Goal: Information Seeking & Learning: Learn about a topic

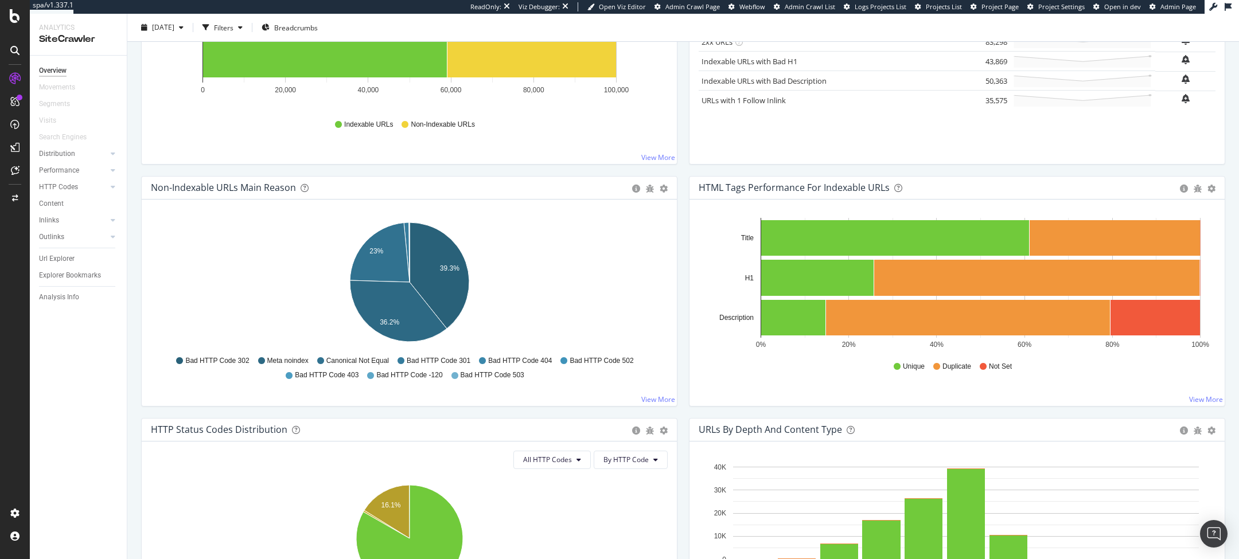
scroll to position [254, 0]
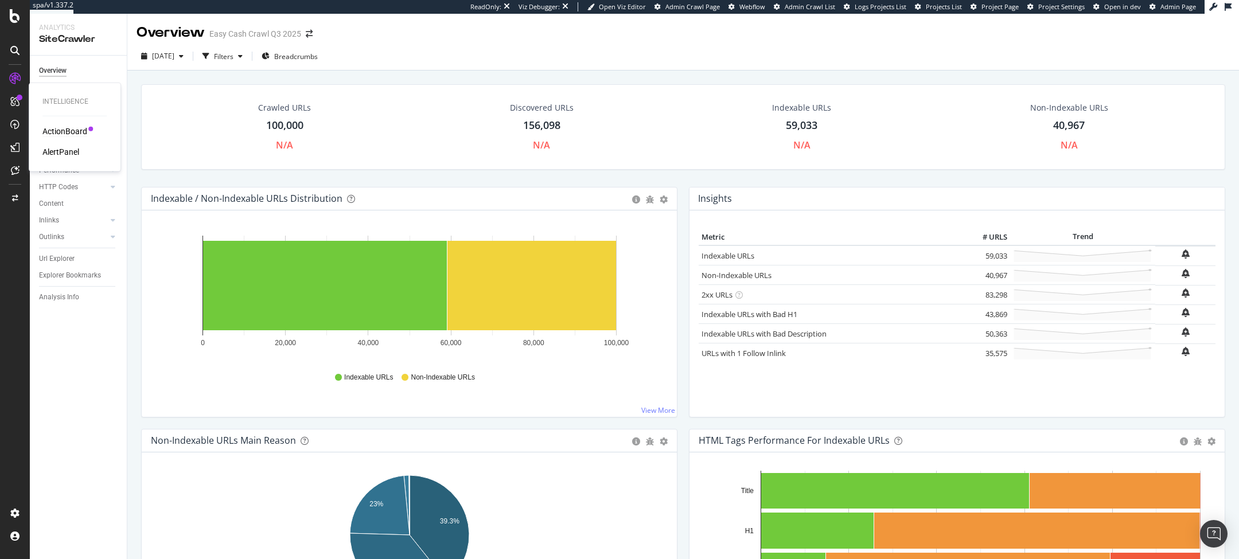
click at [71, 127] on div "ActionBoard" at bounding box center [64, 131] width 45 height 11
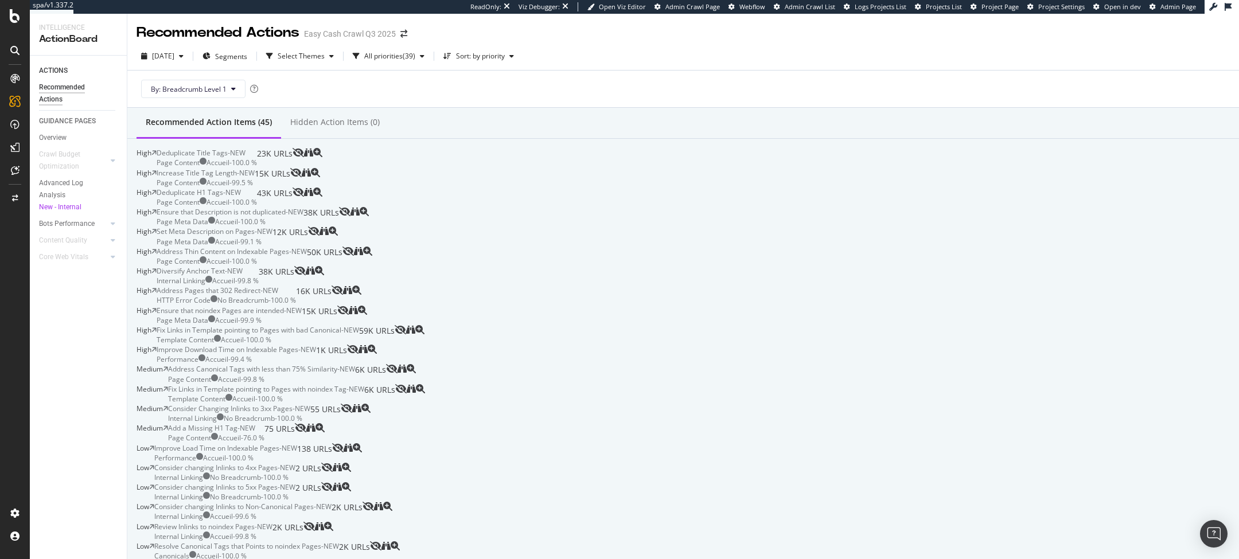
click at [293, 165] on div "Deduplicate Title Tags - NEW Page Content Accueil - 100.0 % 23K URLs" at bounding box center [225, 158] width 136 height 20
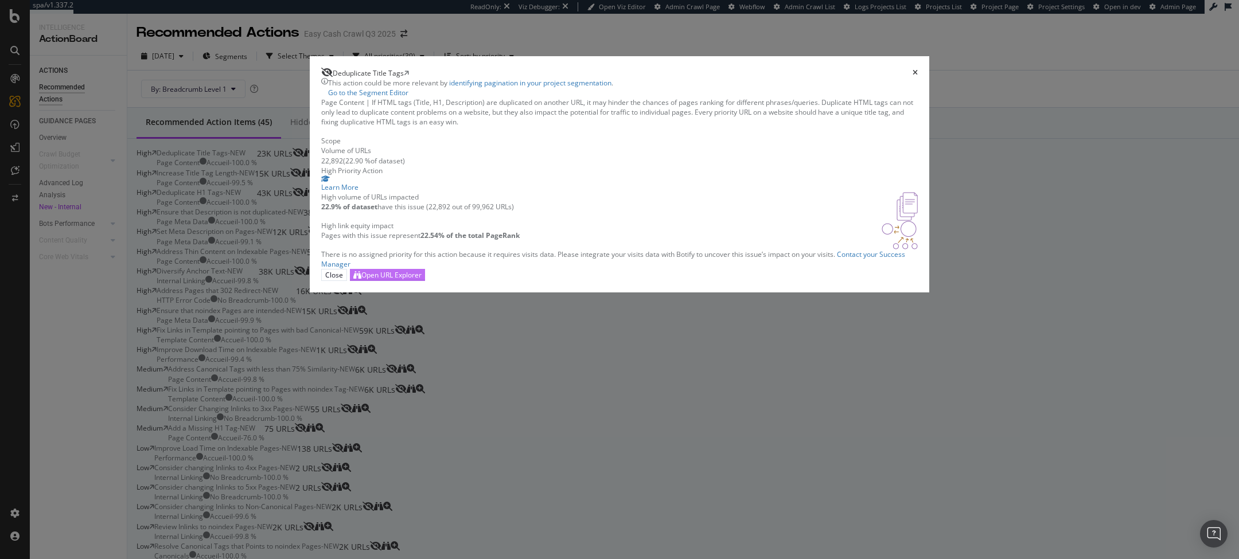
click at [422, 280] on div "Open URL Explorer" at bounding box center [391, 275] width 60 height 10
click at [913, 69] on icon "times" at bounding box center [915, 72] width 5 height 7
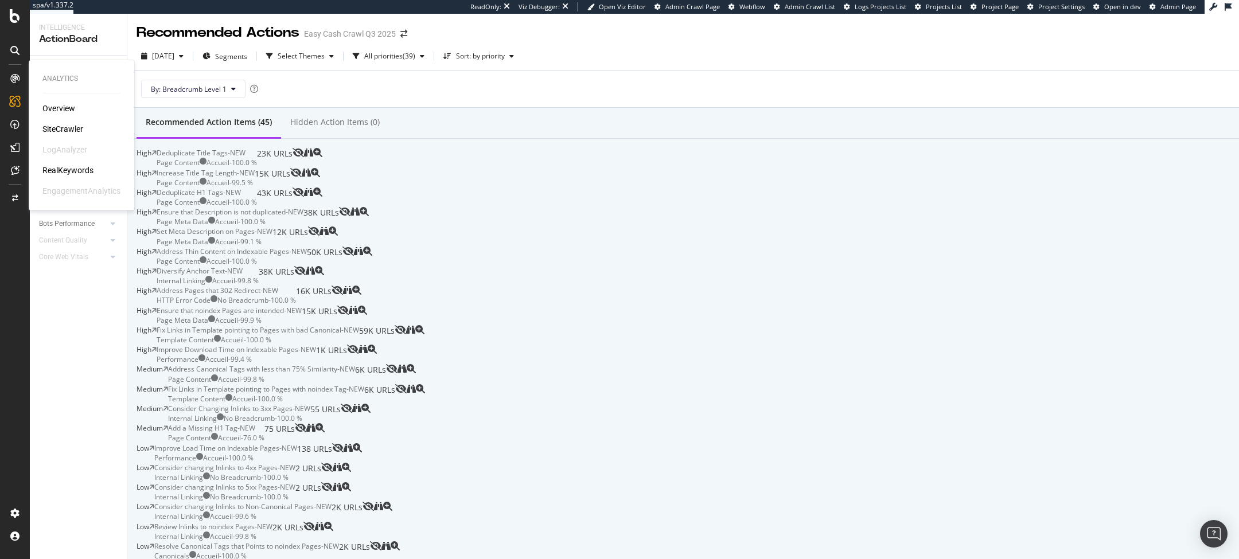
click at [47, 109] on div "Overview" at bounding box center [58, 108] width 33 height 11
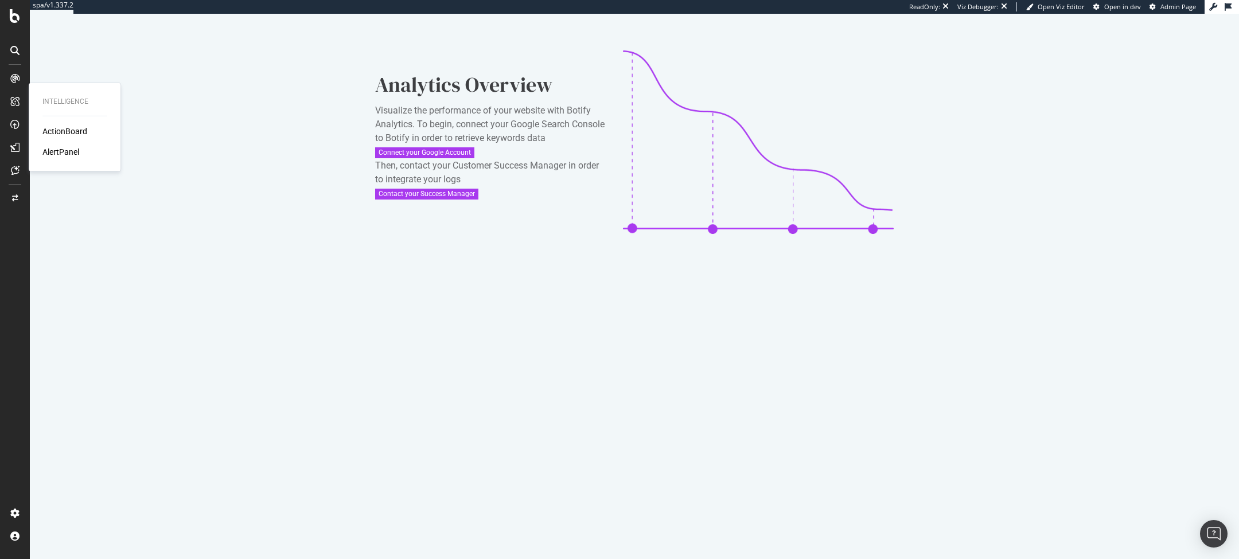
click at [42, 119] on div "Intelligence ActionBoard AlertPanel" at bounding box center [74, 127] width 83 height 84
click at [76, 130] on div "SiteCrawler" at bounding box center [62, 128] width 41 height 11
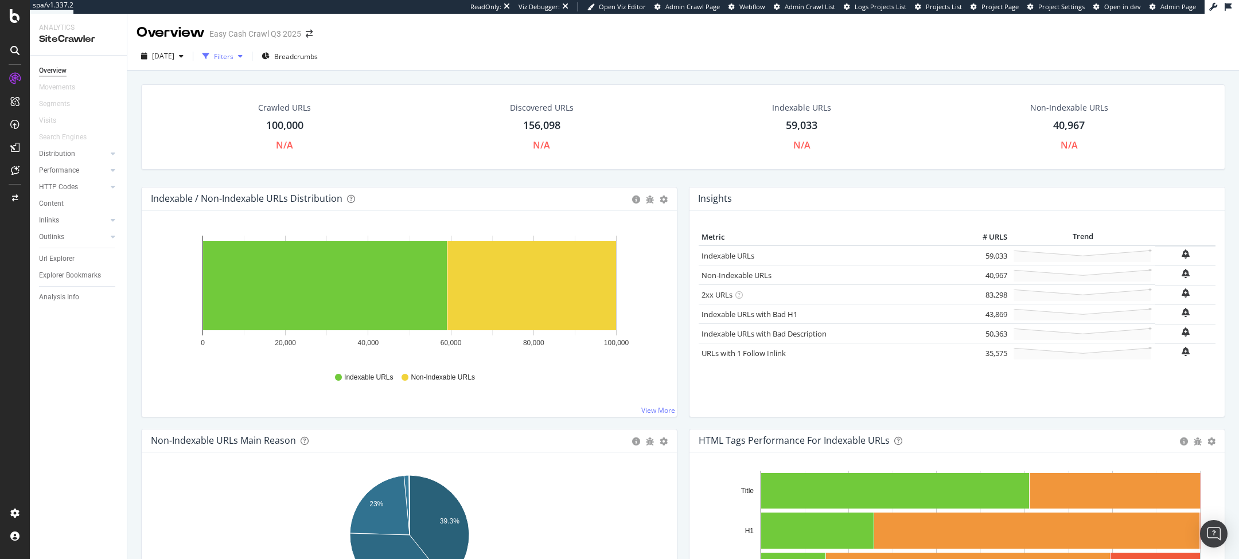
click at [233, 61] on div "Filters" at bounding box center [224, 57] width 20 height 10
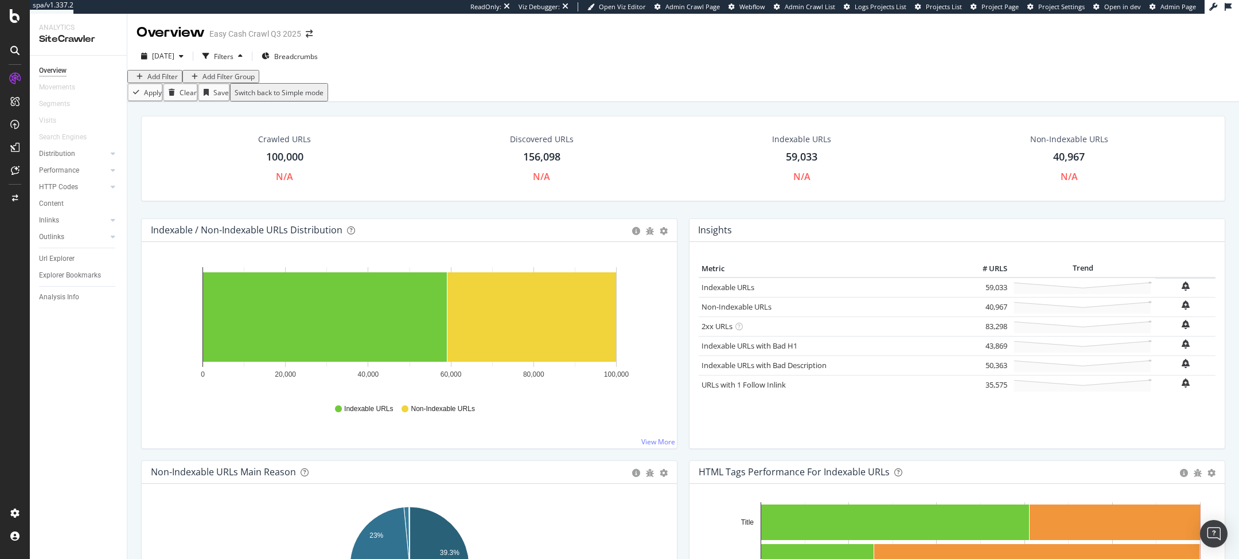
click at [166, 81] on div "Add Filter" at bounding box center [162, 77] width 30 height 10
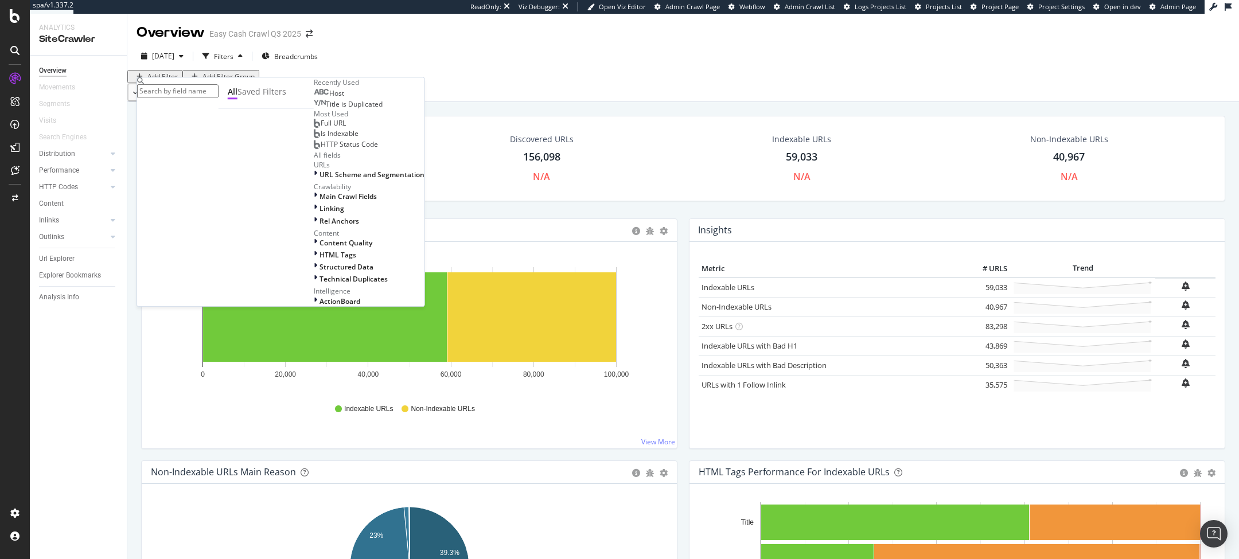
click at [329, 98] on span "Host" at bounding box center [336, 93] width 15 height 10
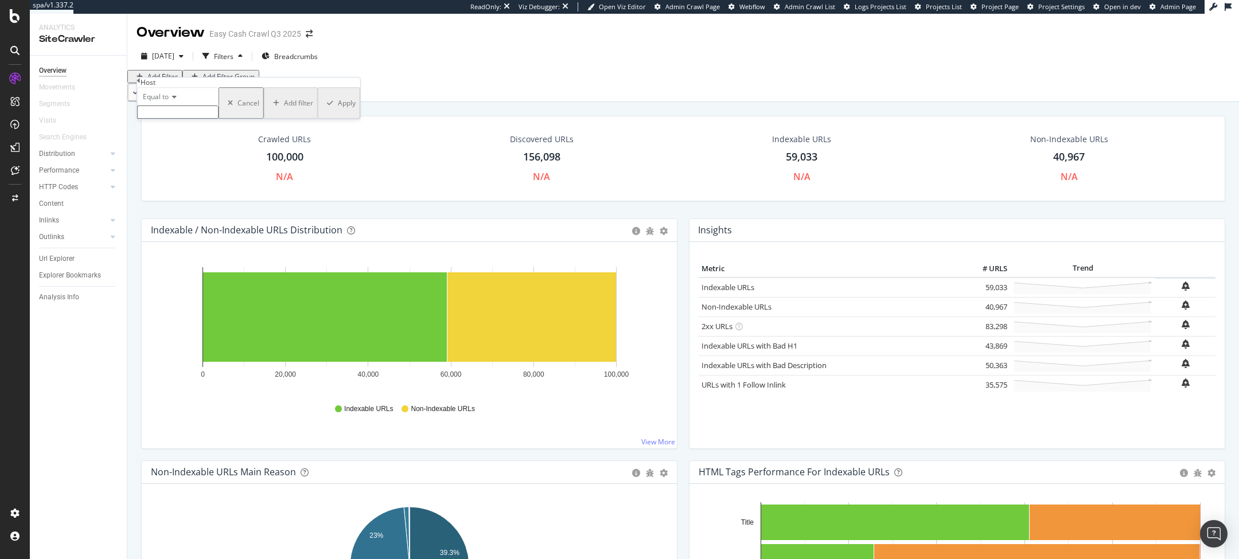
click at [204, 119] on input "text" at bounding box center [177, 112] width 81 height 13
click at [215, 142] on span "28,770 URLS" at bounding box center [196, 138] width 38 height 10
type input "bons-plans.easycash.fr"
click at [338, 111] on div "Apply" at bounding box center [347, 107] width 18 height 10
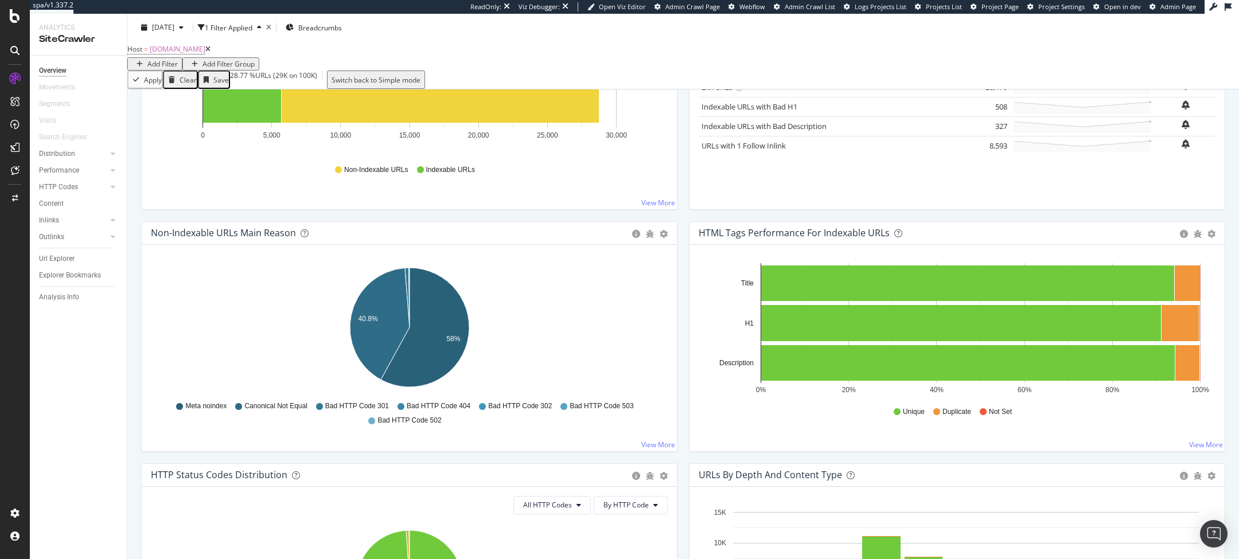
scroll to position [269, 0]
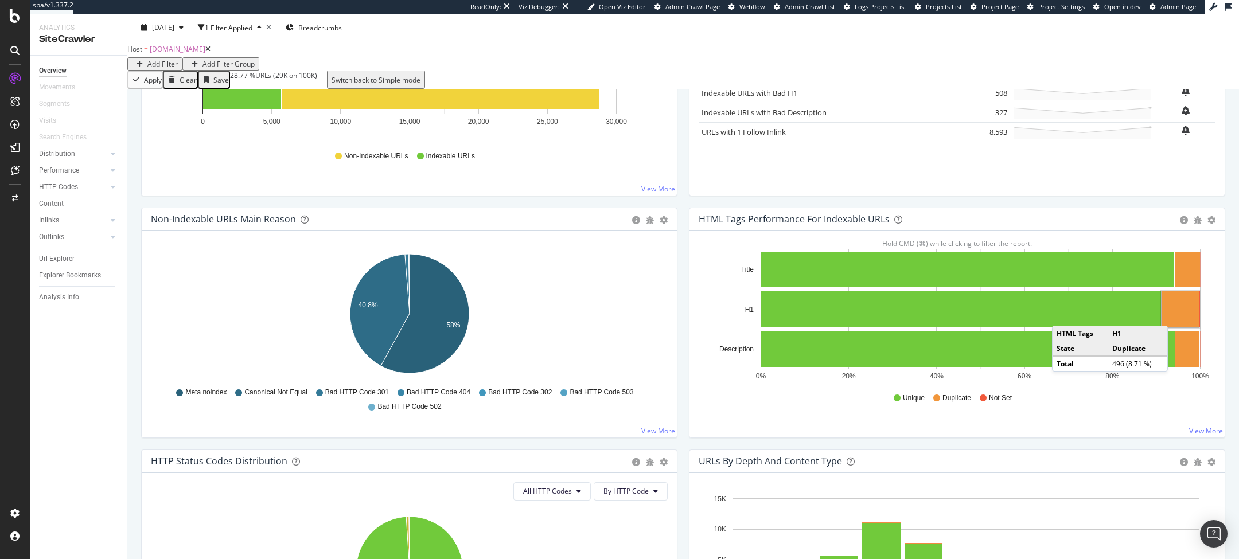
click at [1180, 319] on rect "A chart." at bounding box center [1180, 309] width 37 height 36
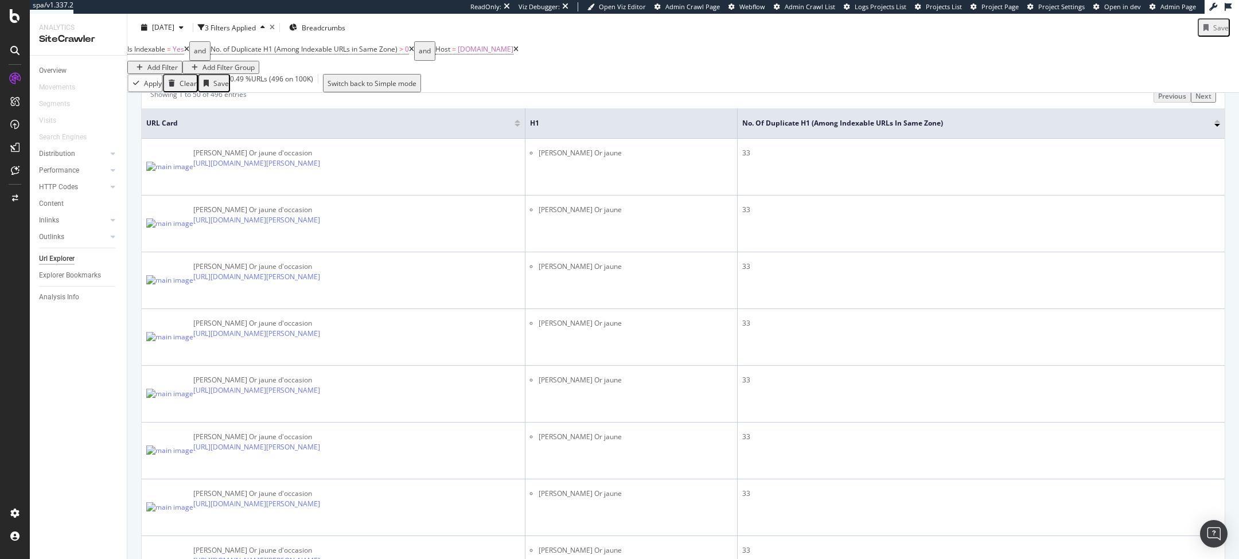
scroll to position [276, 0]
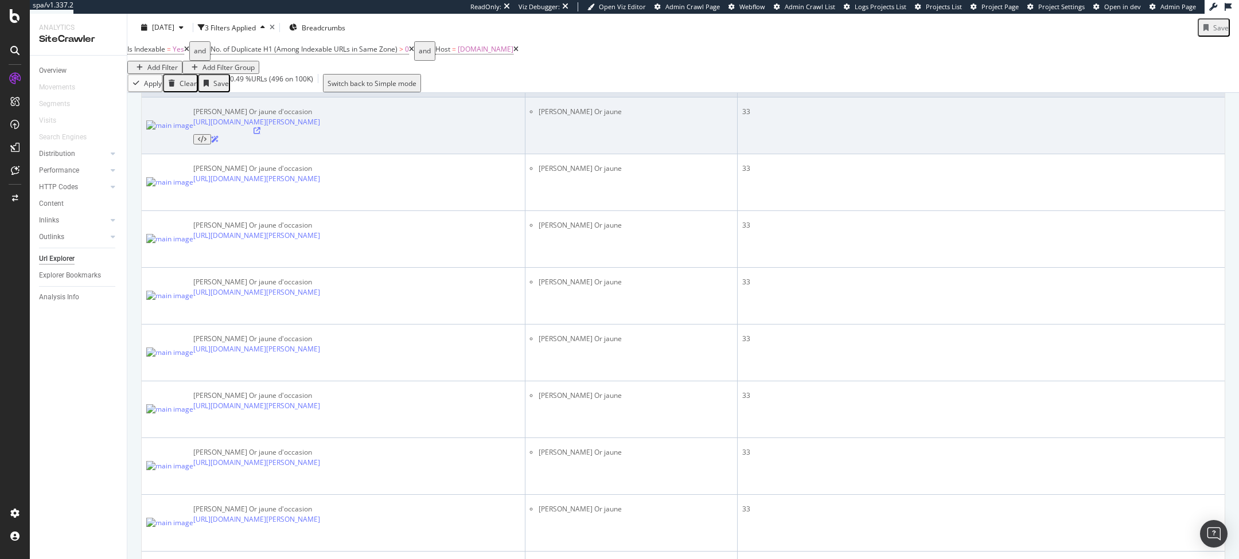
click at [260, 134] on icon at bounding box center [257, 130] width 7 height 7
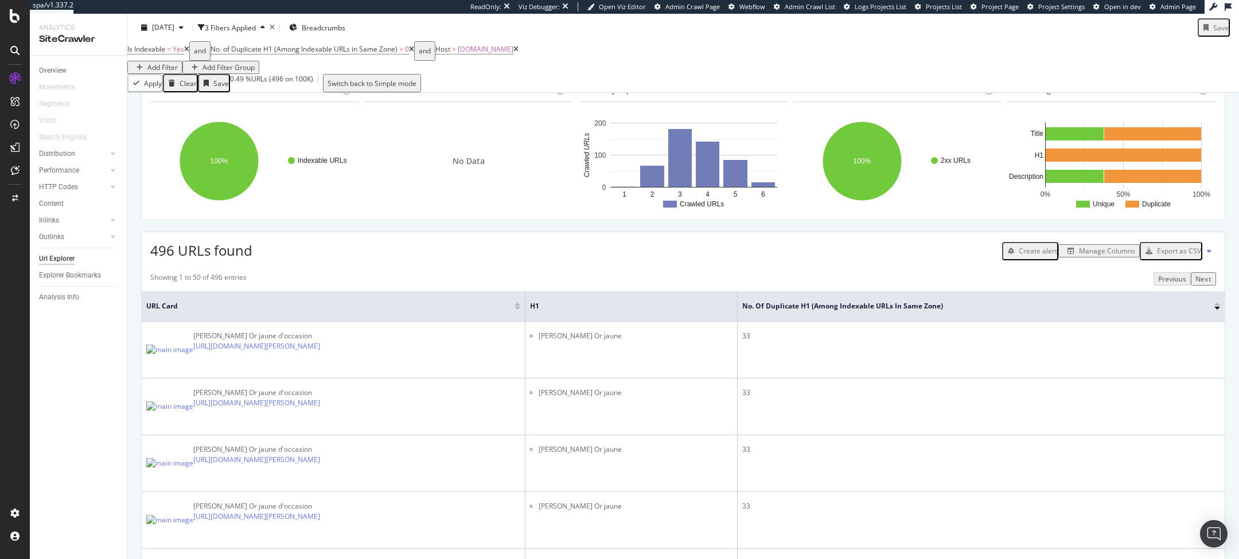
scroll to position [0, 0]
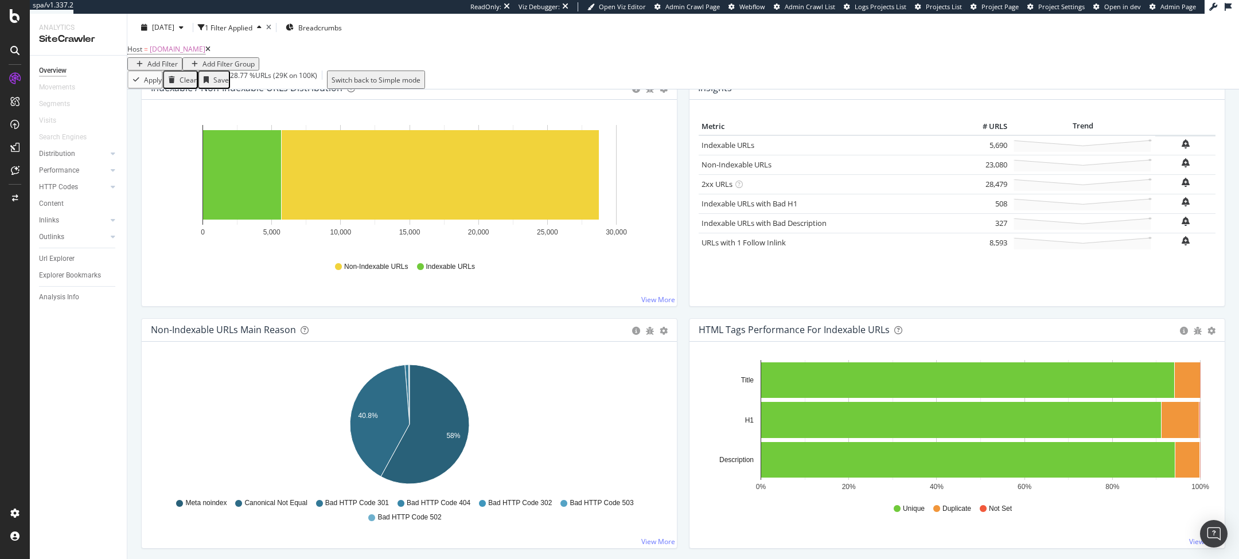
scroll to position [160, 0]
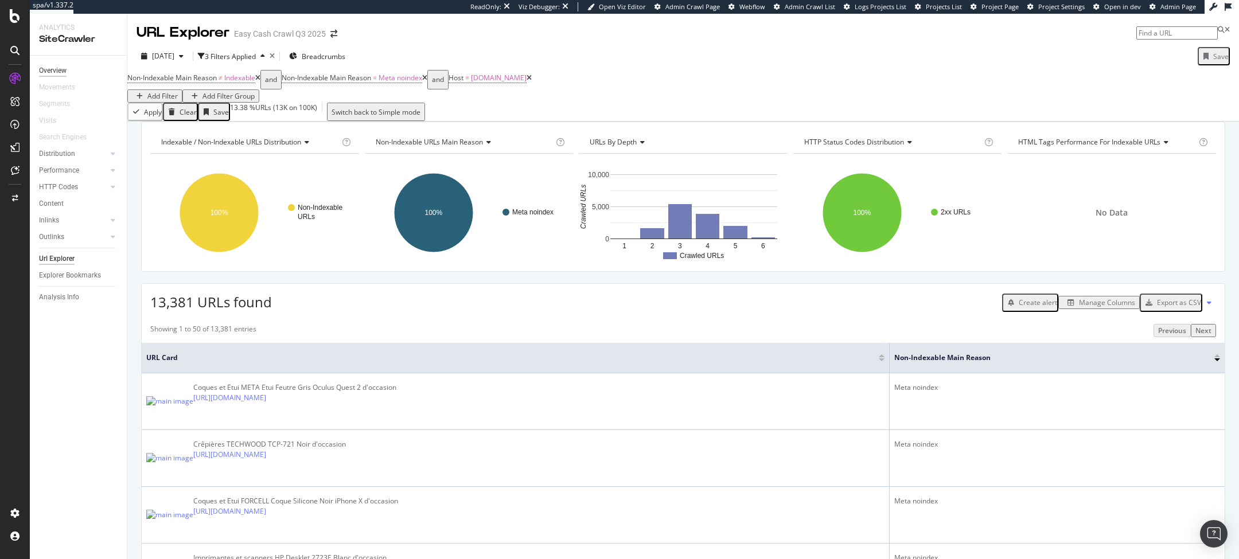
click at [63, 67] on div "Overview" at bounding box center [53, 71] width 28 height 12
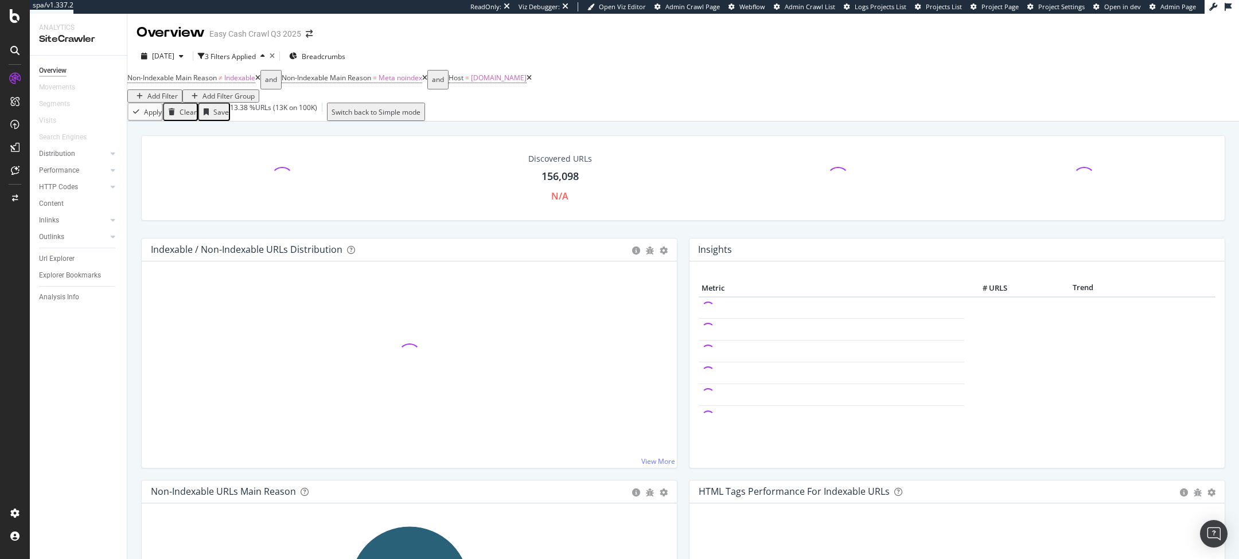
click at [275, 54] on div "times" at bounding box center [272, 56] width 5 height 7
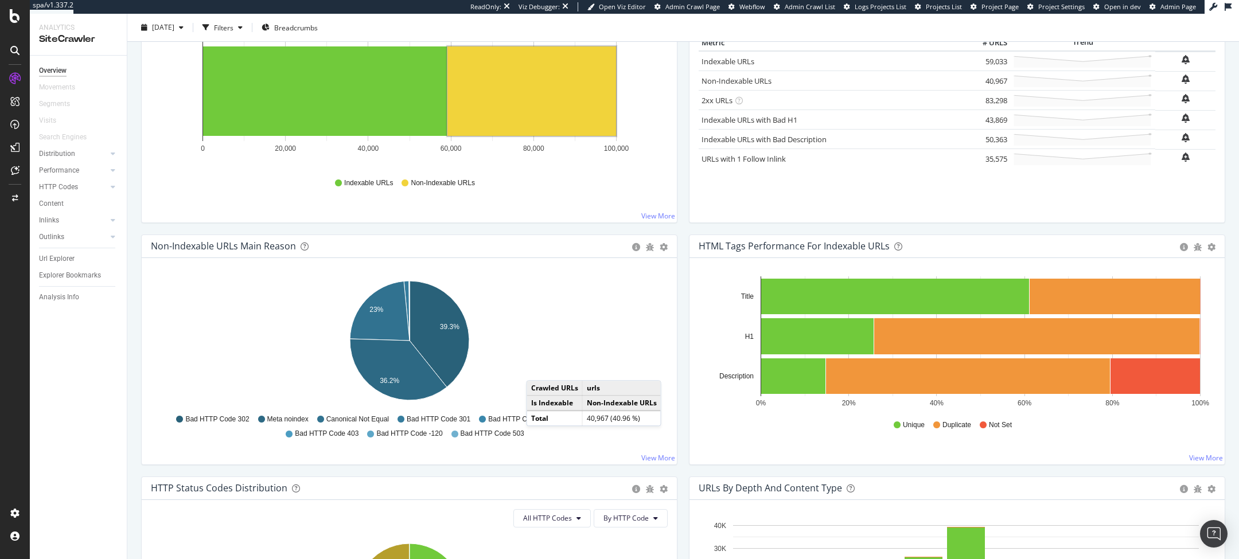
scroll to position [196, 0]
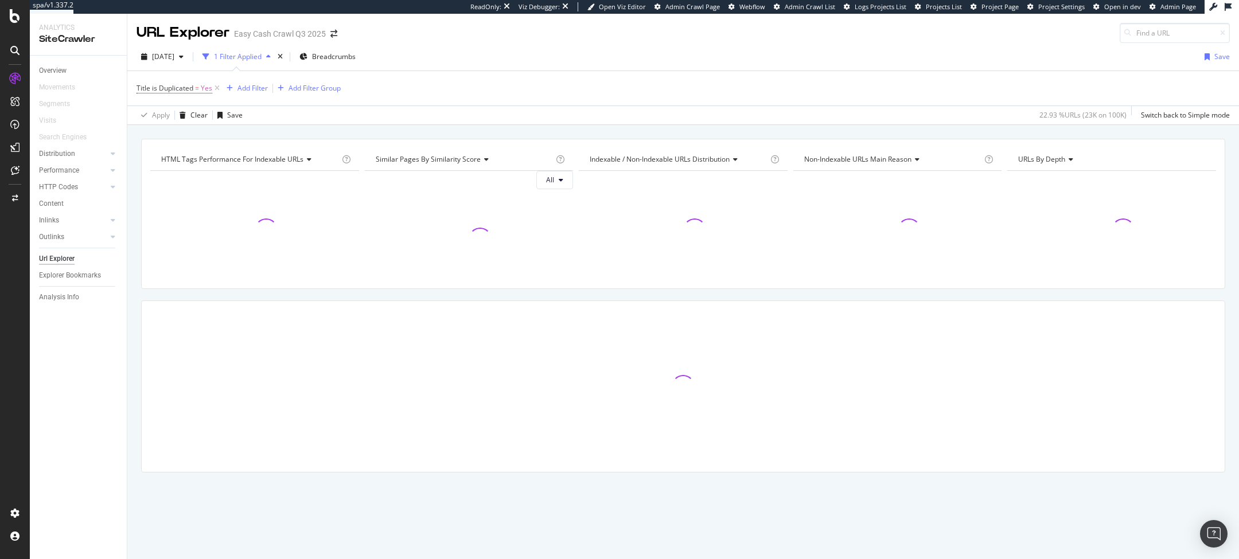
click at [134, 145] on div "HTML Tags Performance for Indexable URLs Chart (by Value) Chart (by Percentage)…" at bounding box center [683, 326] width 1112 height 374
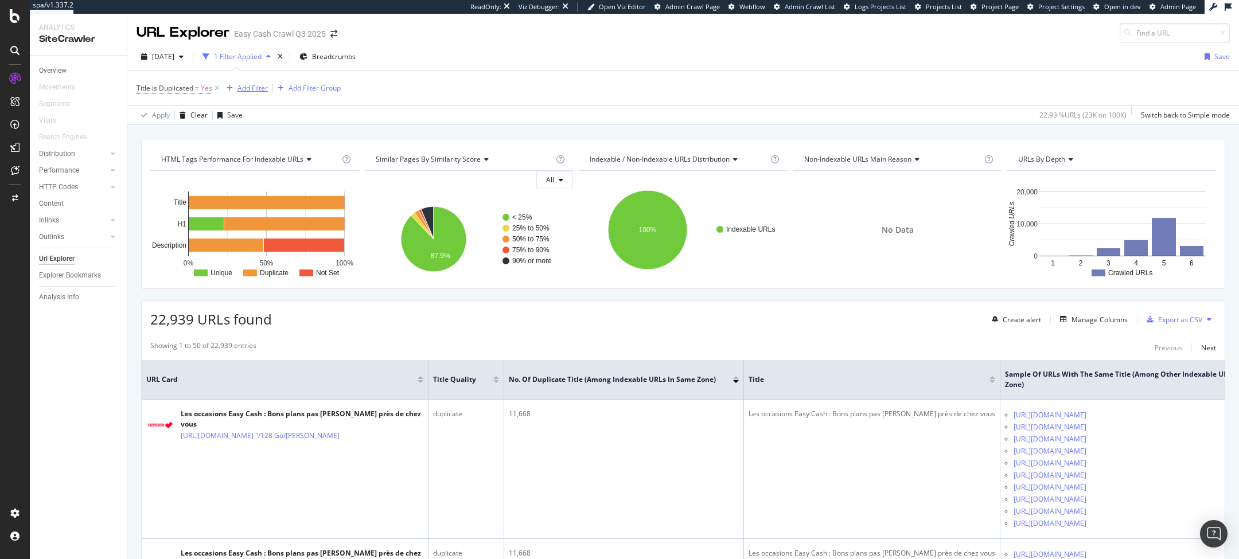
click at [249, 88] on div "Add Filter" at bounding box center [252, 88] width 30 height 10
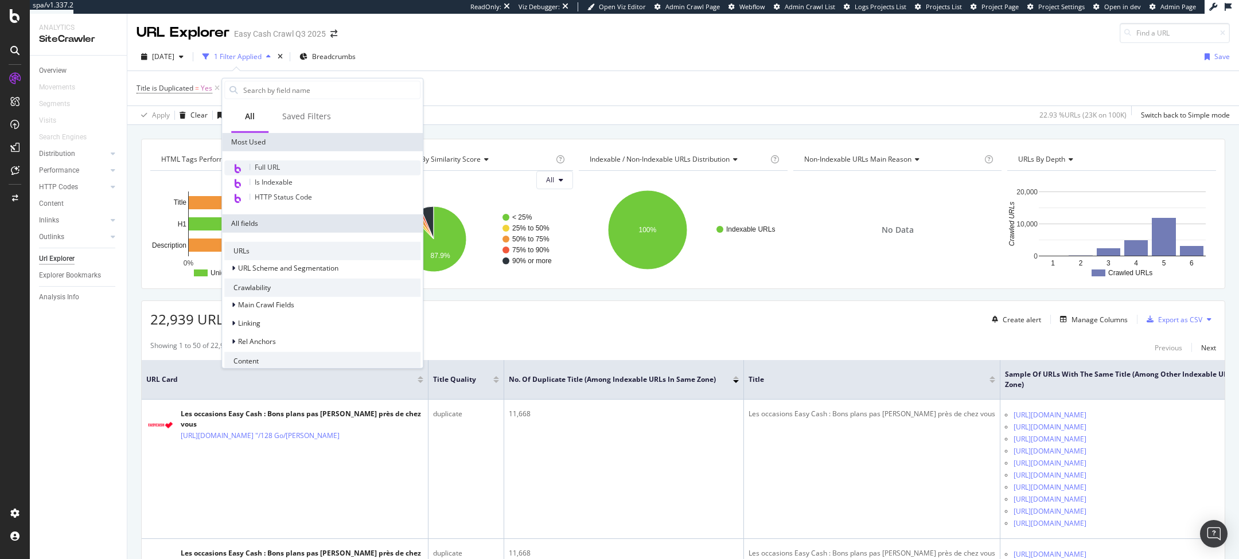
click at [269, 162] on span "Full URL" at bounding box center [267, 167] width 25 height 10
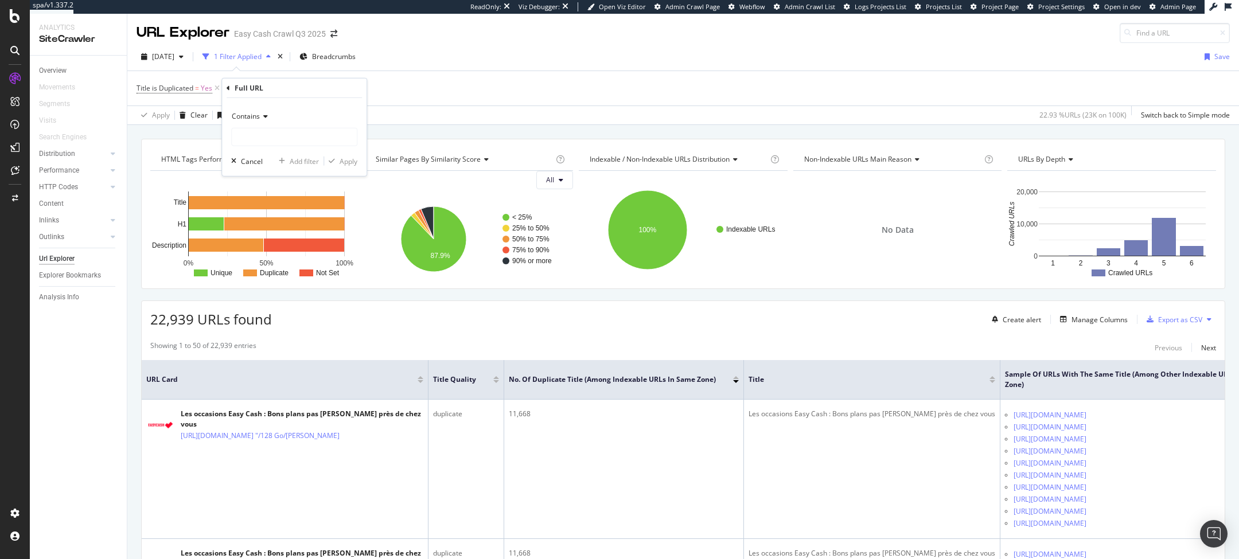
click at [262, 118] on icon at bounding box center [264, 116] width 8 height 7
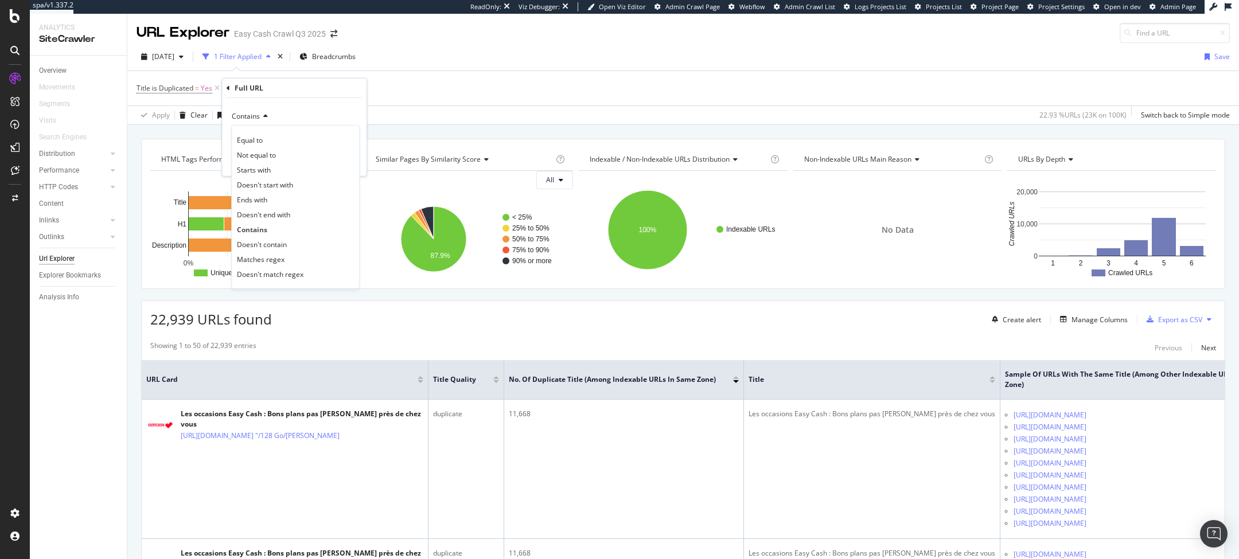
click at [290, 96] on div "Full URL" at bounding box center [294, 89] width 135 height 20
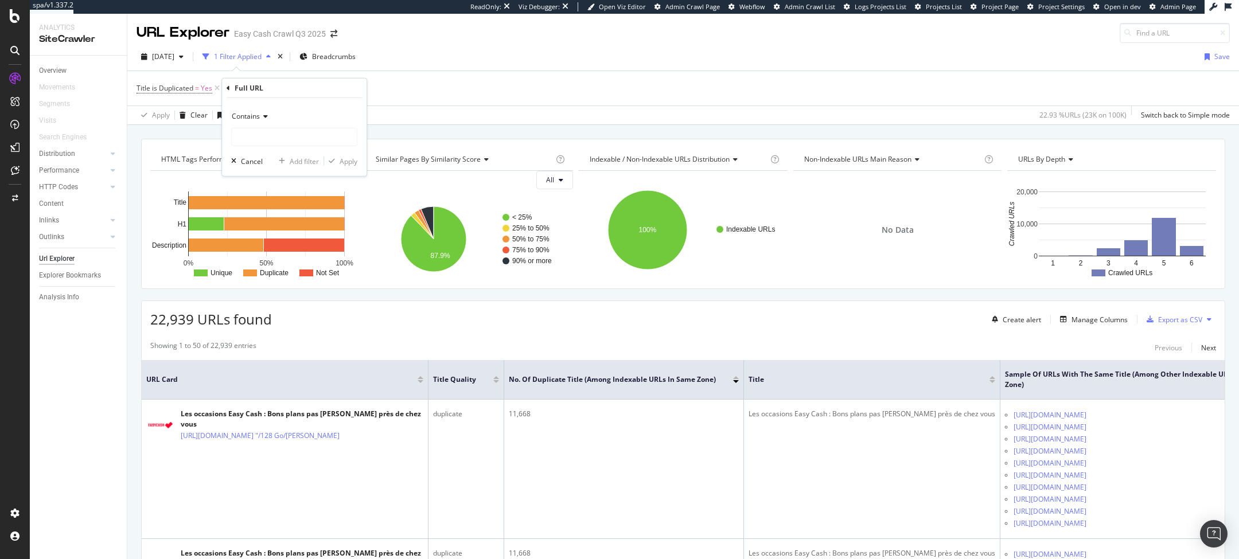
click at [228, 89] on icon at bounding box center [228, 87] width 3 height 7
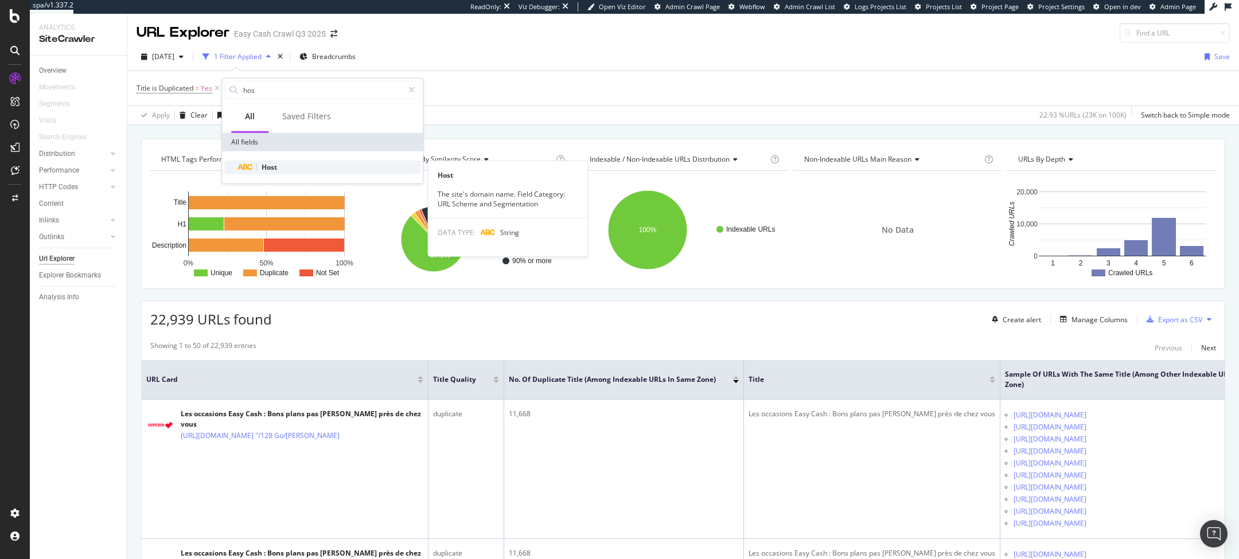
type input "hos"
click at [284, 167] on div "Host" at bounding box center [329, 168] width 182 height 14
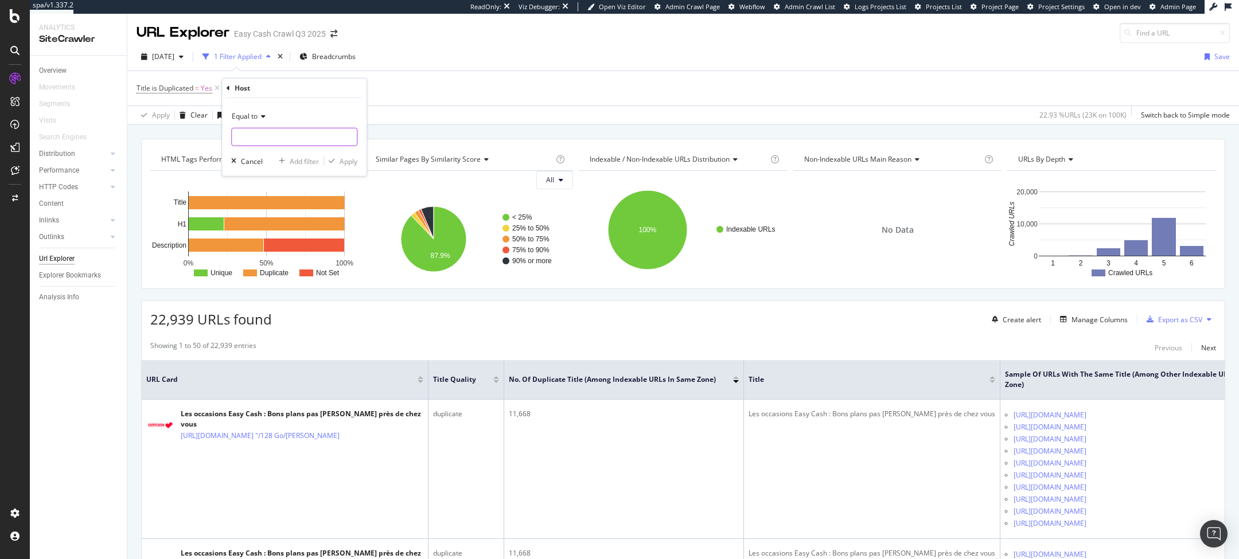
click at [248, 138] on input "text" at bounding box center [294, 137] width 125 height 18
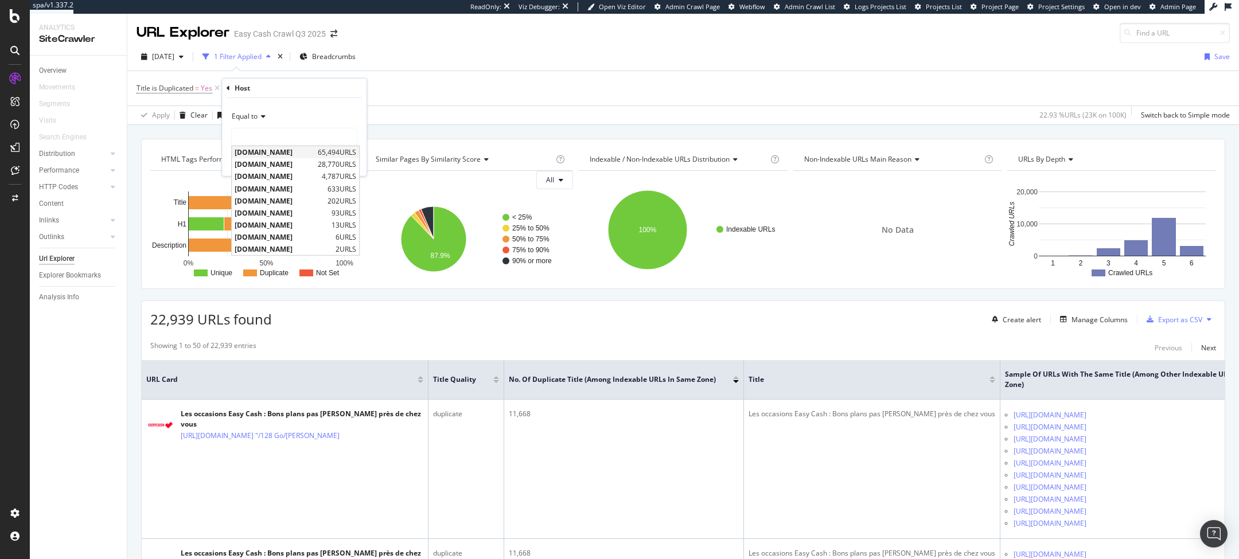
click at [274, 157] on div "prix.easycash.fr 65,494 URLS" at bounding box center [295, 152] width 127 height 12
type input "prix.easycash.fr"
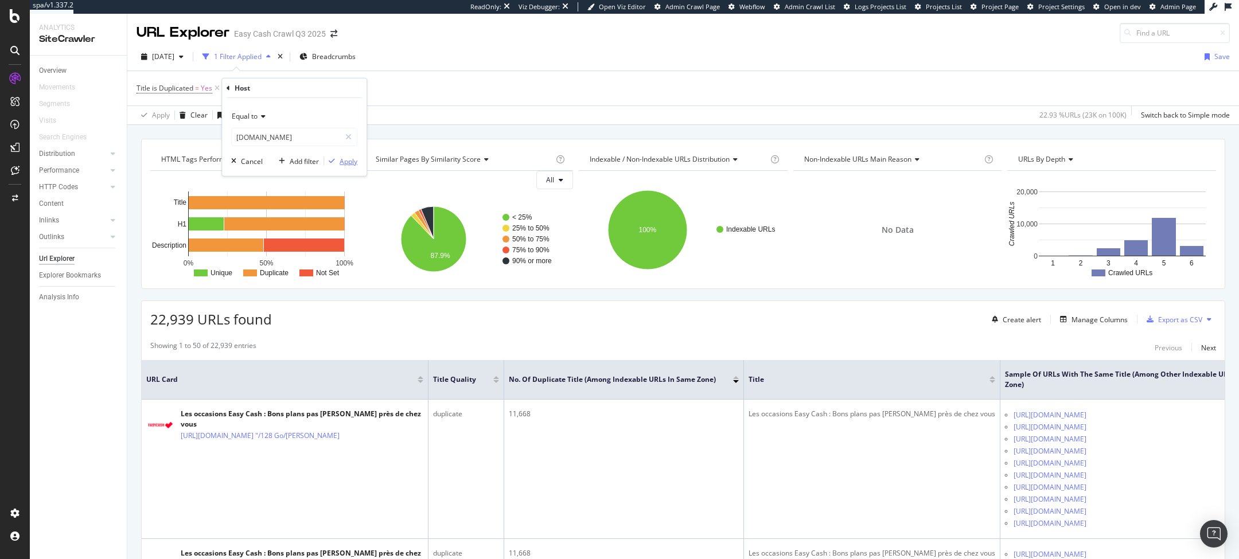
click at [330, 162] on icon "button" at bounding box center [332, 161] width 6 height 7
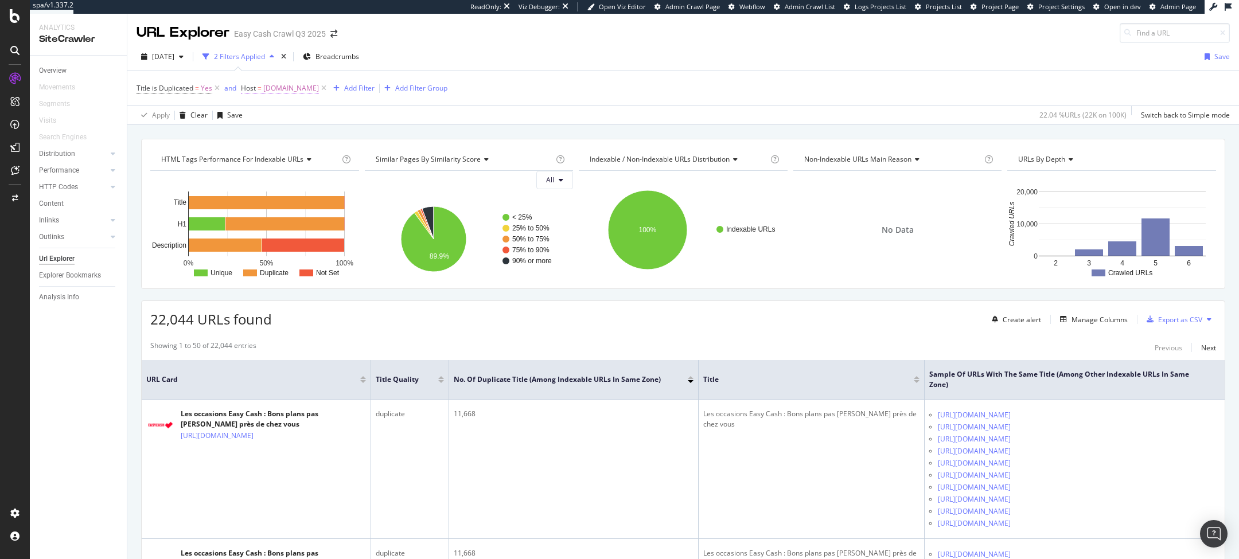
click at [274, 84] on span "prix.easycash.fr" at bounding box center [291, 88] width 56 height 16
click at [276, 115] on span "Equal to" at bounding box center [264, 115] width 26 height 10
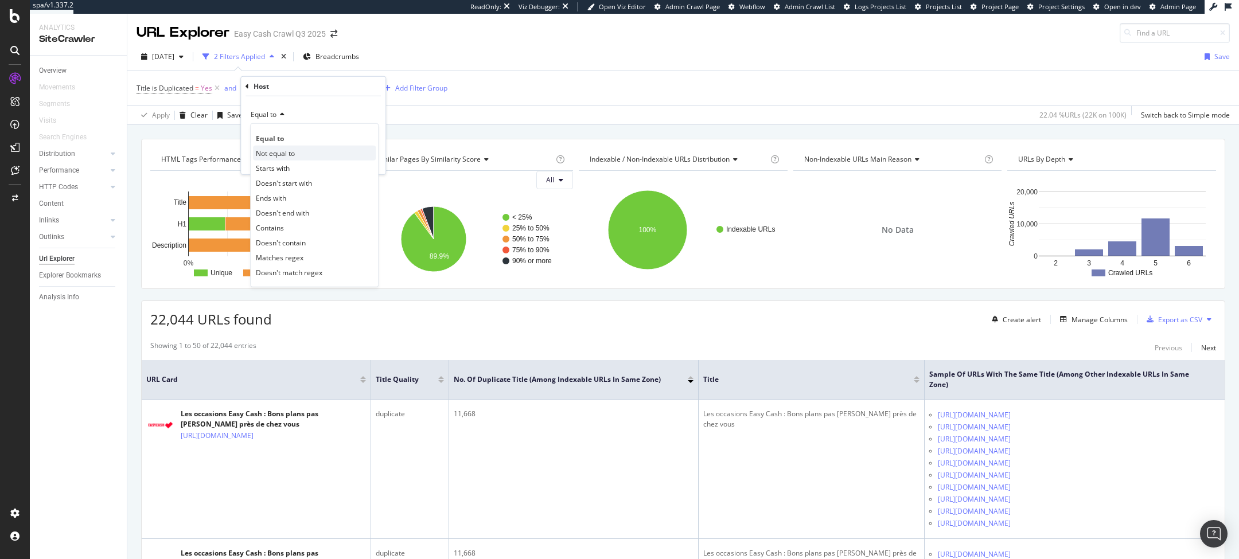
click at [302, 152] on div "Not equal to" at bounding box center [314, 153] width 123 height 15
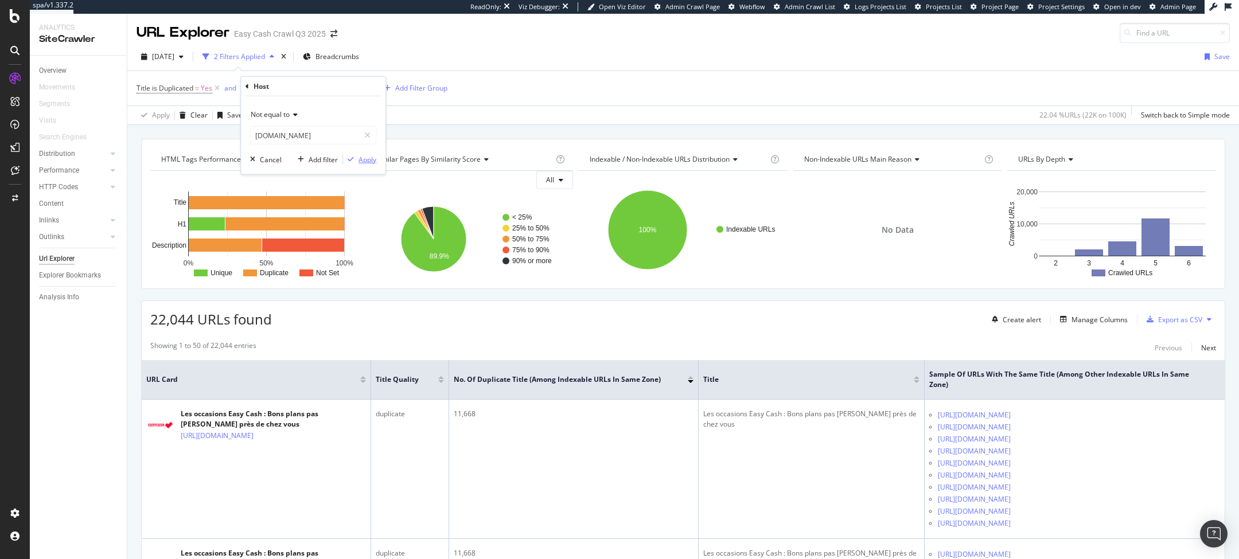
click at [364, 157] on div "Apply" at bounding box center [367, 159] width 18 height 10
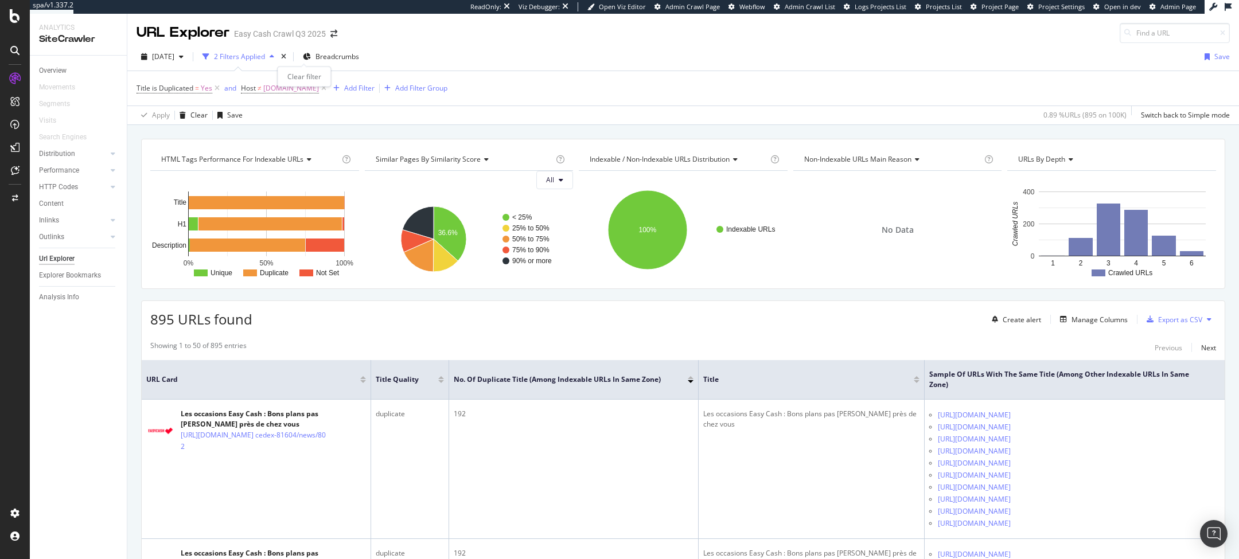
click at [289, 53] on div "times" at bounding box center [284, 56] width 10 height 11
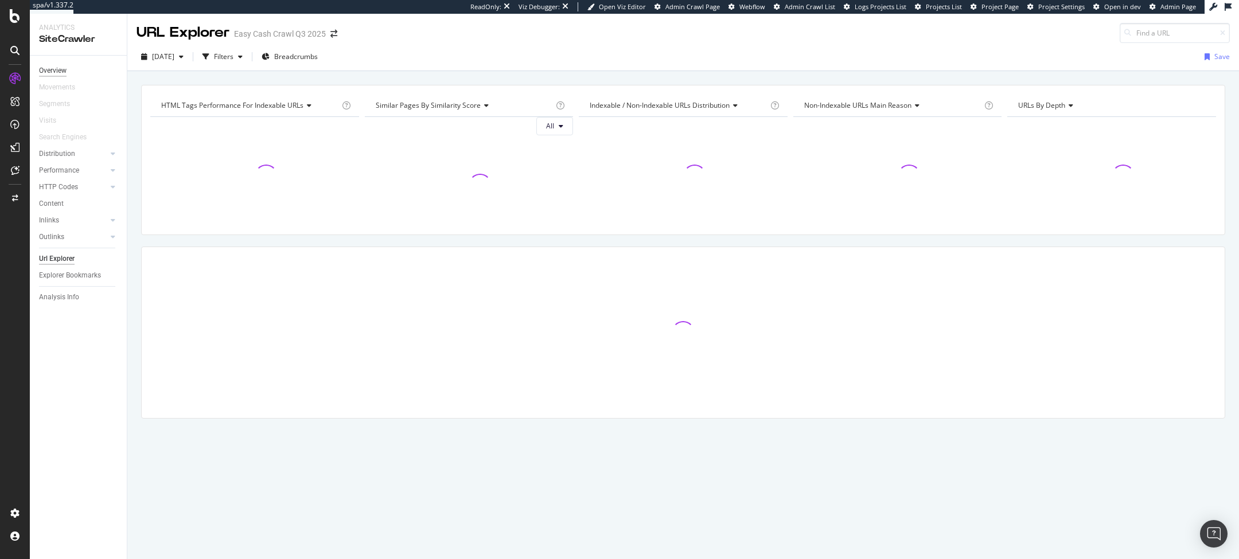
click at [60, 70] on div "Overview" at bounding box center [53, 71] width 28 height 12
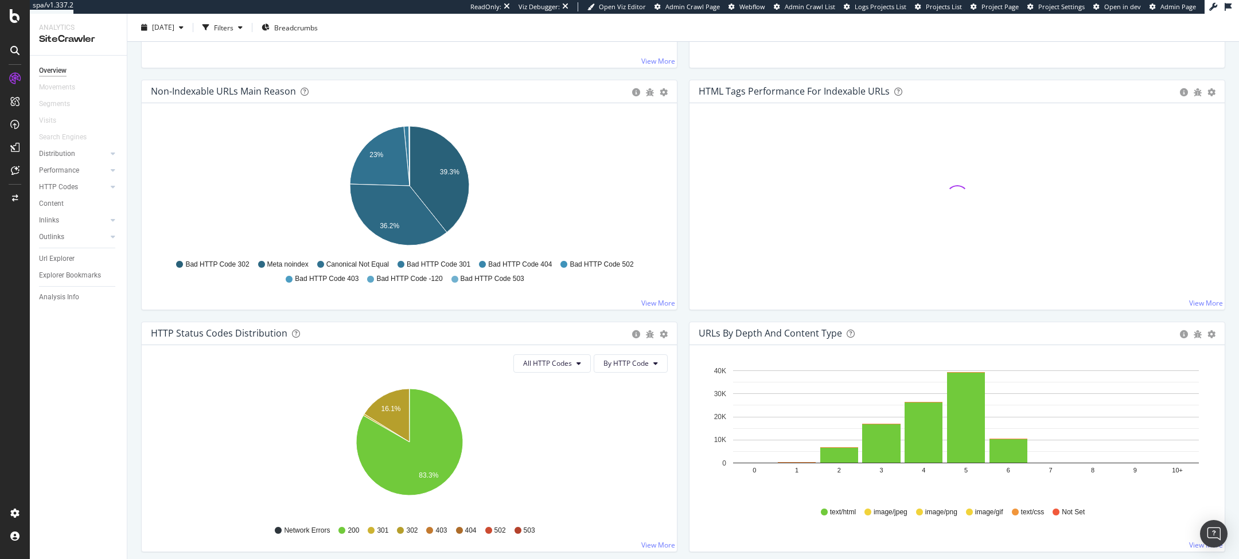
scroll to position [352, 0]
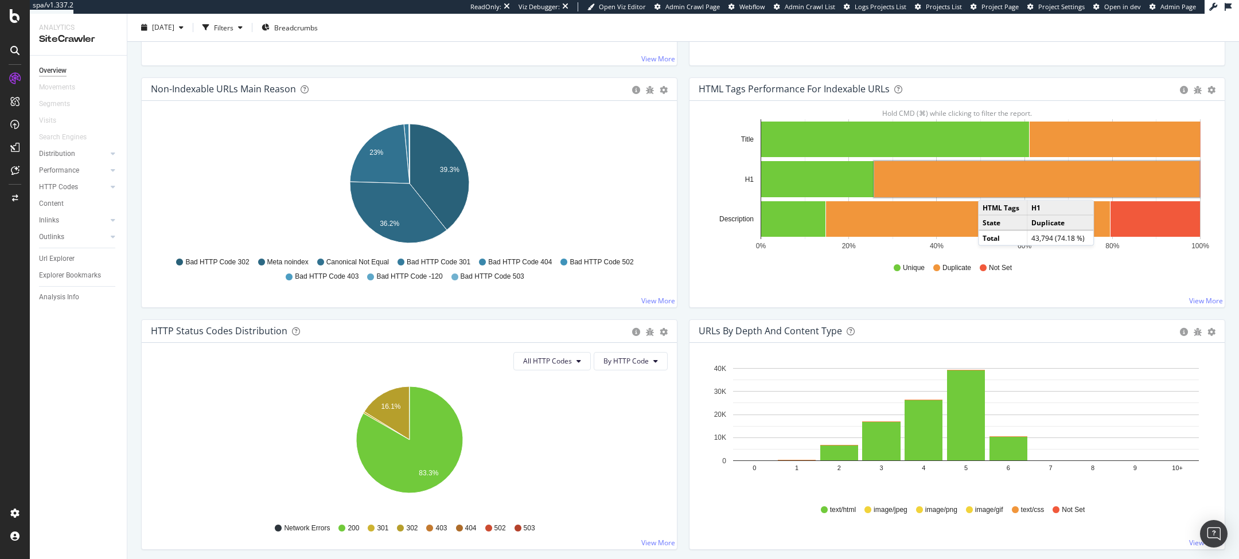
click at [989, 187] on rect "A chart." at bounding box center [1036, 179] width 325 height 36
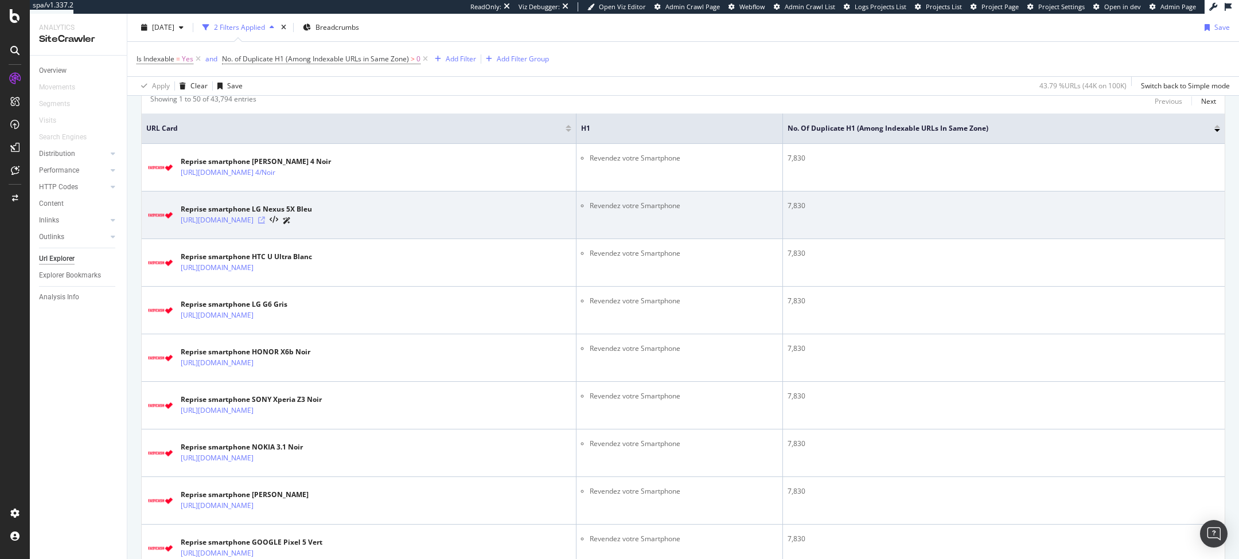
scroll to position [248, 0]
click at [265, 219] on icon at bounding box center [261, 218] width 7 height 7
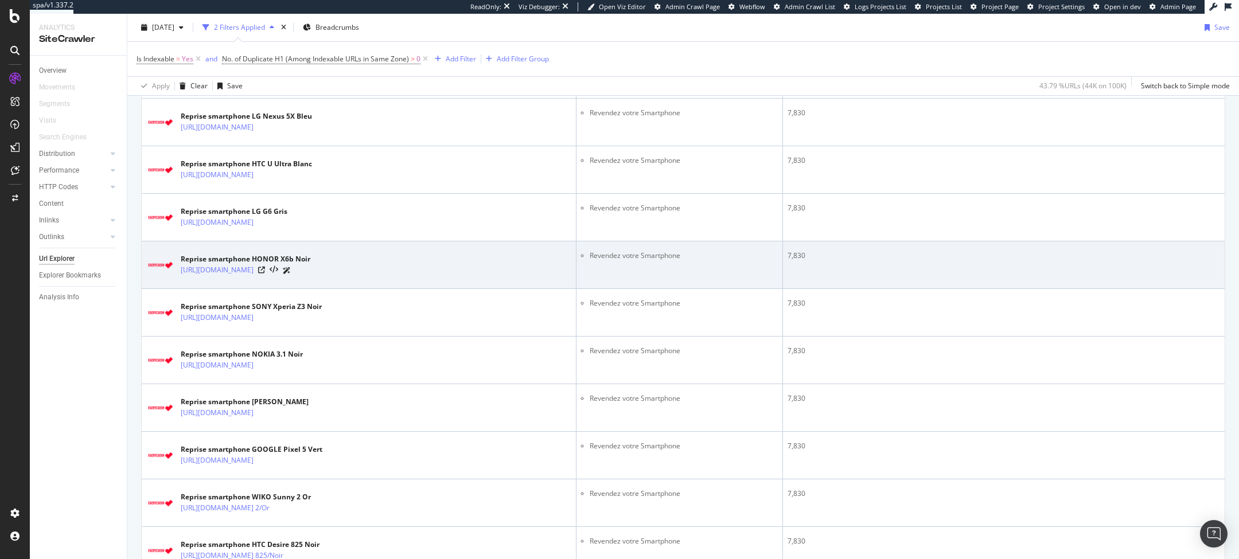
scroll to position [343, 0]
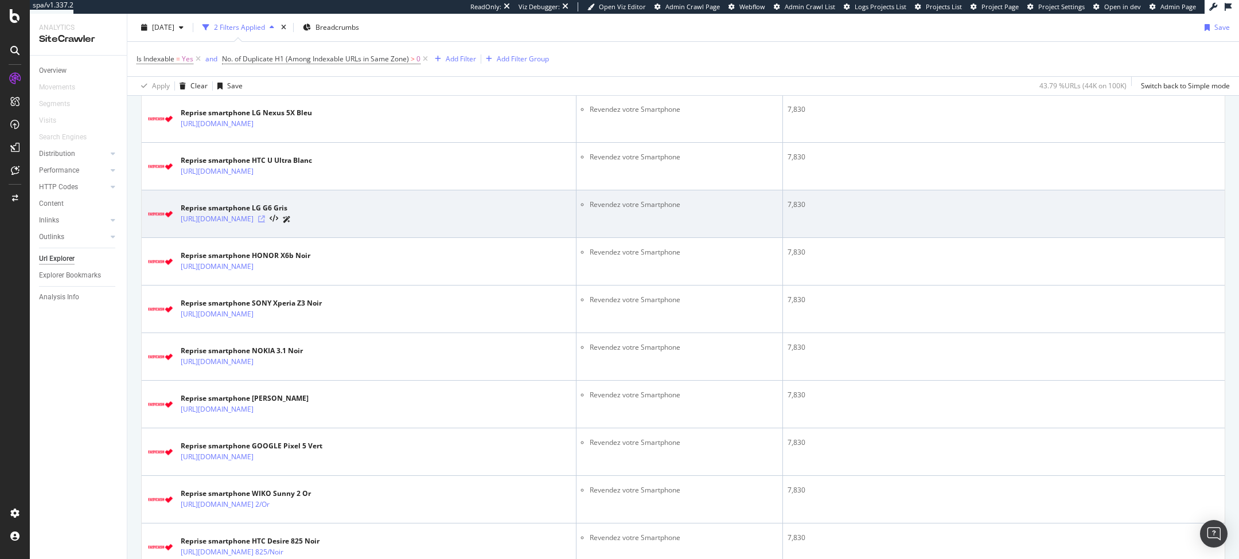
click at [265, 220] on icon at bounding box center [261, 219] width 7 height 7
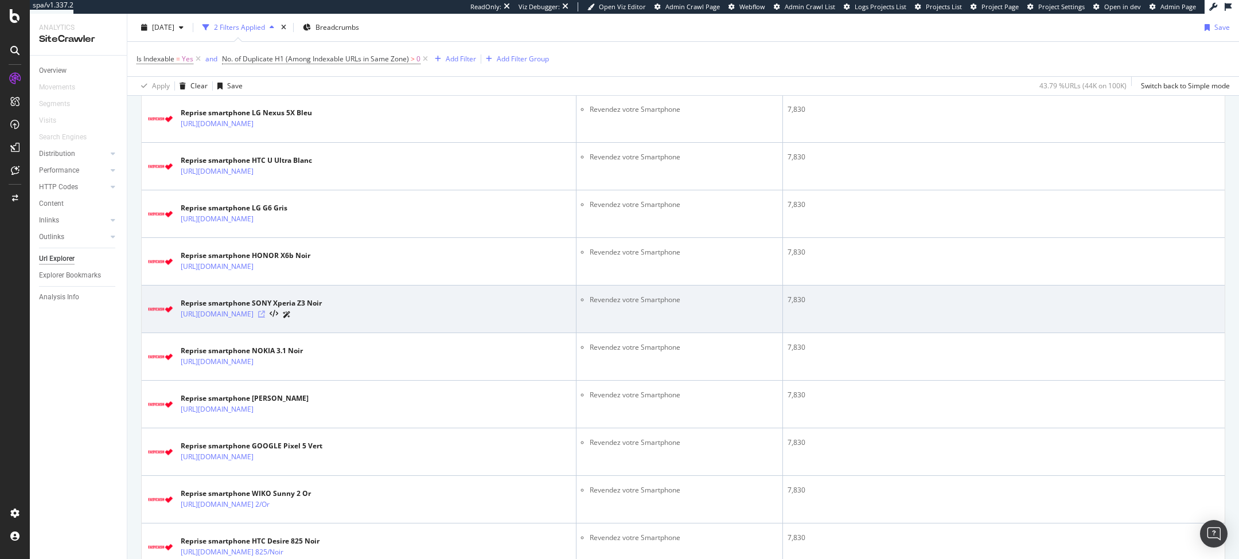
click at [265, 312] on icon at bounding box center [261, 314] width 7 height 7
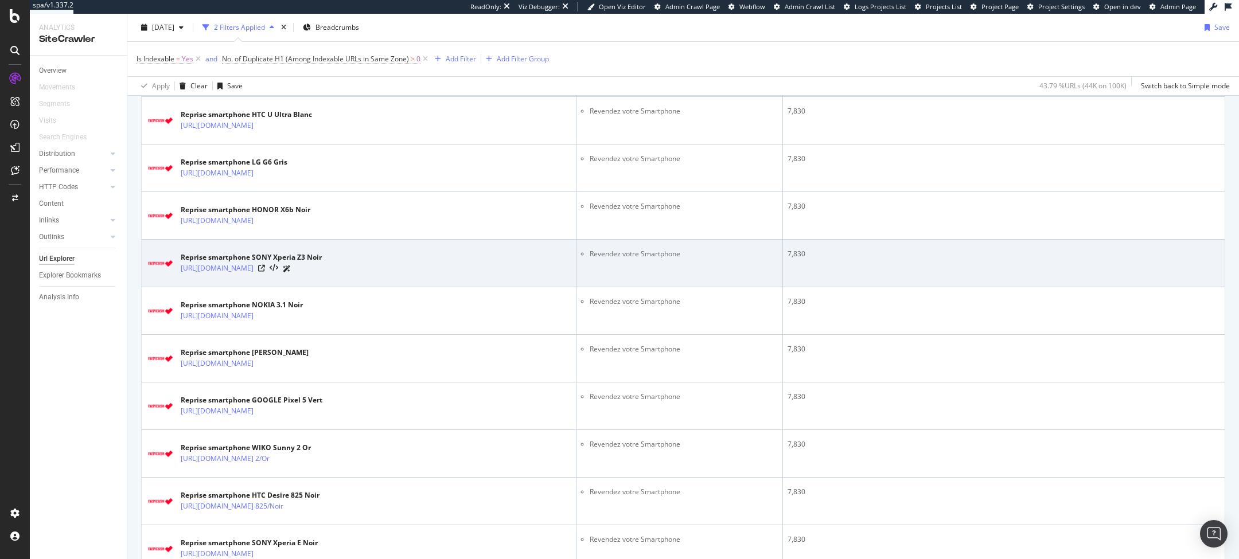
scroll to position [0, 0]
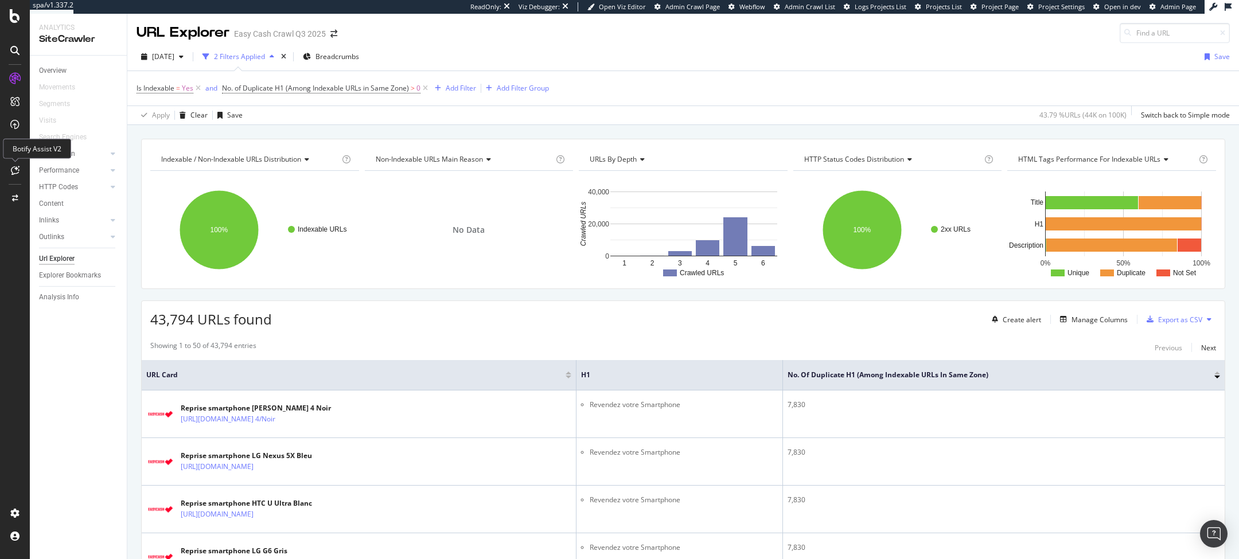
click at [14, 172] on icon at bounding box center [15, 170] width 9 height 9
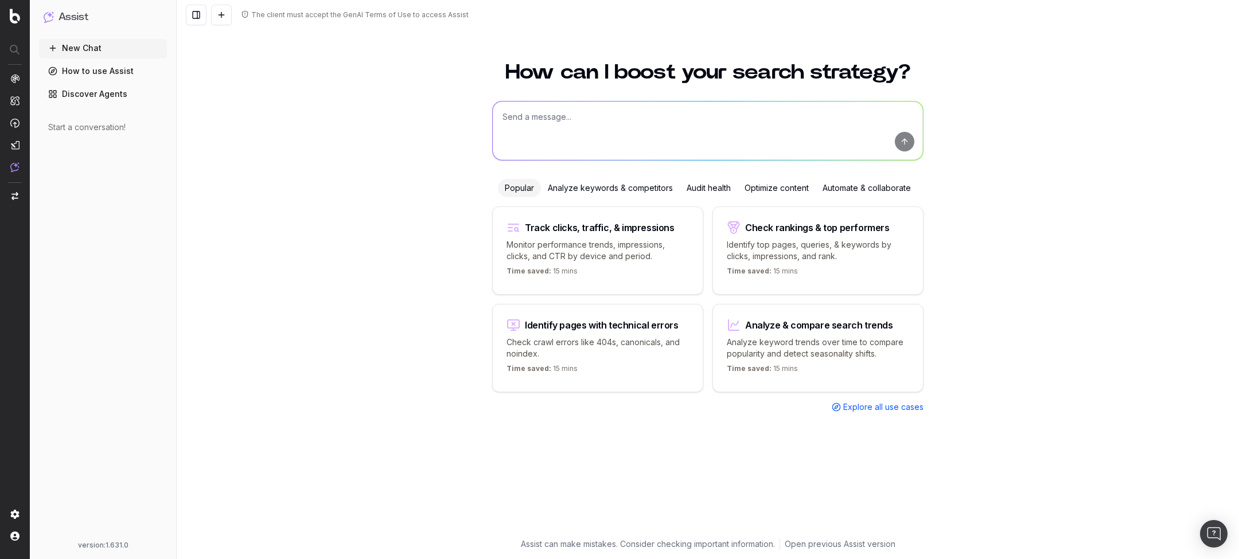
click at [639, 123] on textarea at bounding box center [708, 131] width 430 height 59
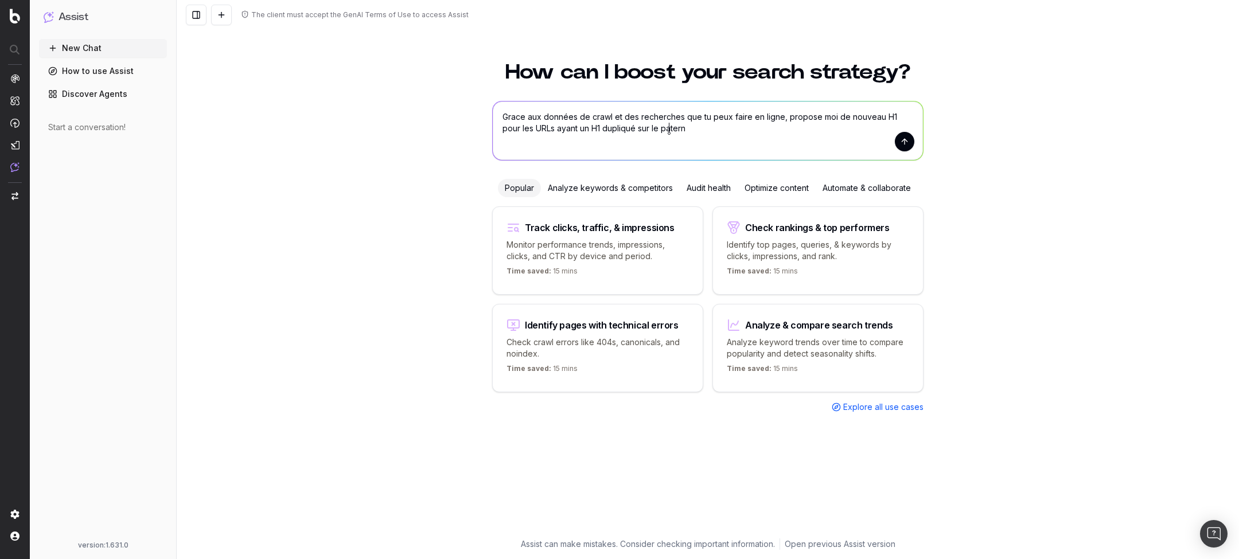
paste textarea "Smartphones"
click at [669, 126] on textarea "Grace aux données de crawl et des recherches que tu peux faire en ligne, propos…" at bounding box center [708, 131] width 430 height 59
click at [758, 126] on textarea "Grace aux données de crawl et des recherches que tu peux faire en ligne, propos…" at bounding box center [708, 131] width 430 height 59
type textarea "Grace aux données de crawl et des recherches que tu peux faire en ligne, propos…"
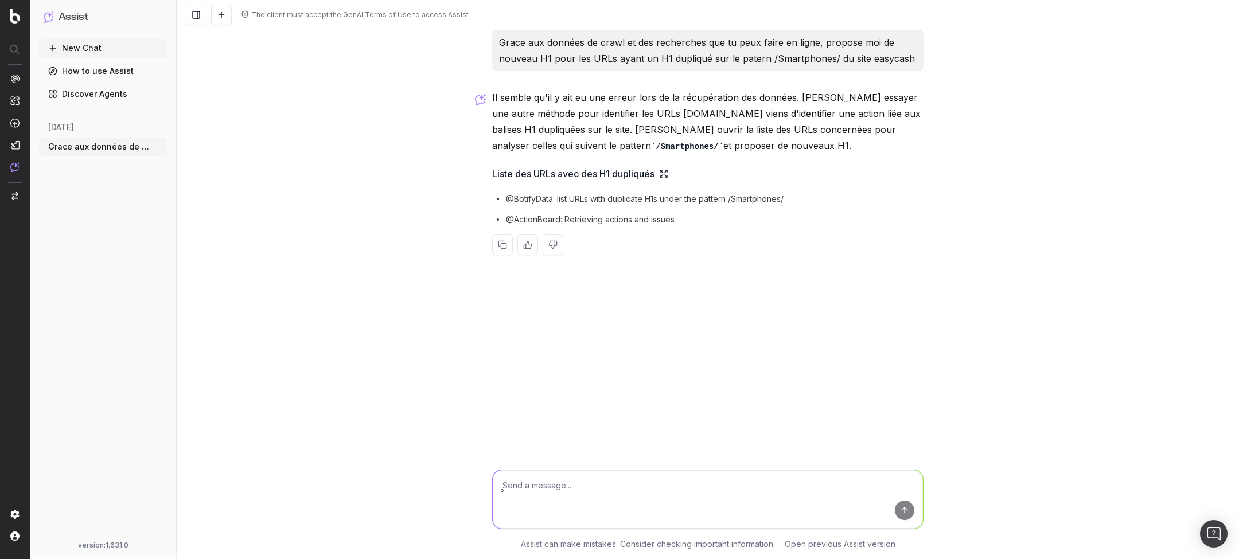
click at [545, 176] on link "Liste des URLs avec des H1 dupliqués" at bounding box center [580, 174] width 176 height 16
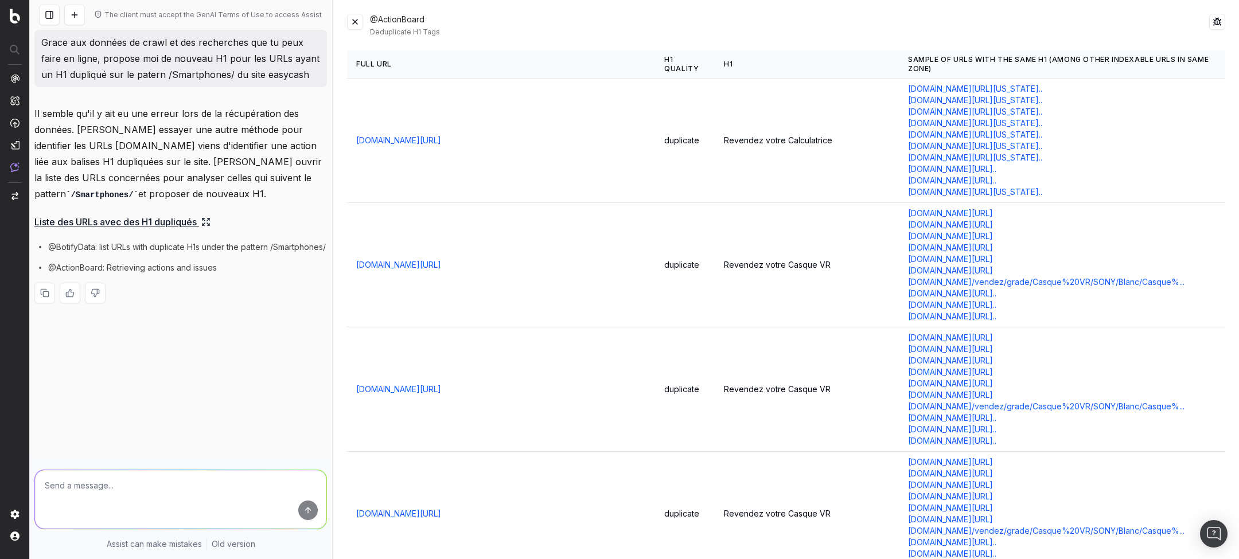
click at [352, 17] on button at bounding box center [355, 22] width 16 height 16
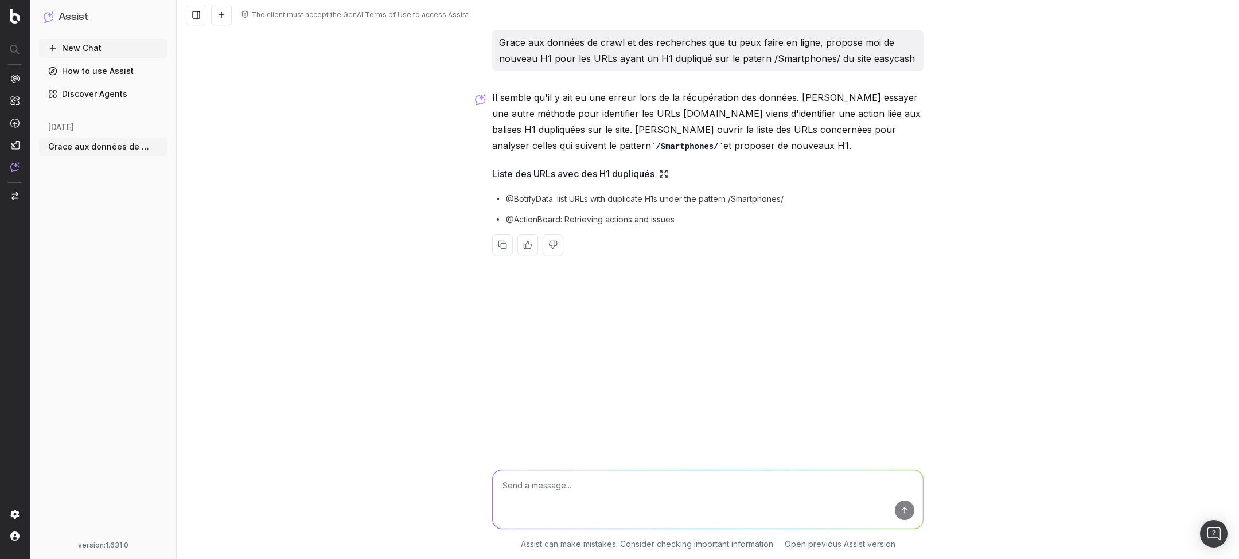
click at [597, 181] on div "Il semble qu'il y ait eu une erreur lors de la récupération des données. Je vai…" at bounding box center [707, 181] width 431 height 184
click at [616, 172] on link "Liste des URLs avec des H1 dupliqués" at bounding box center [580, 174] width 176 height 16
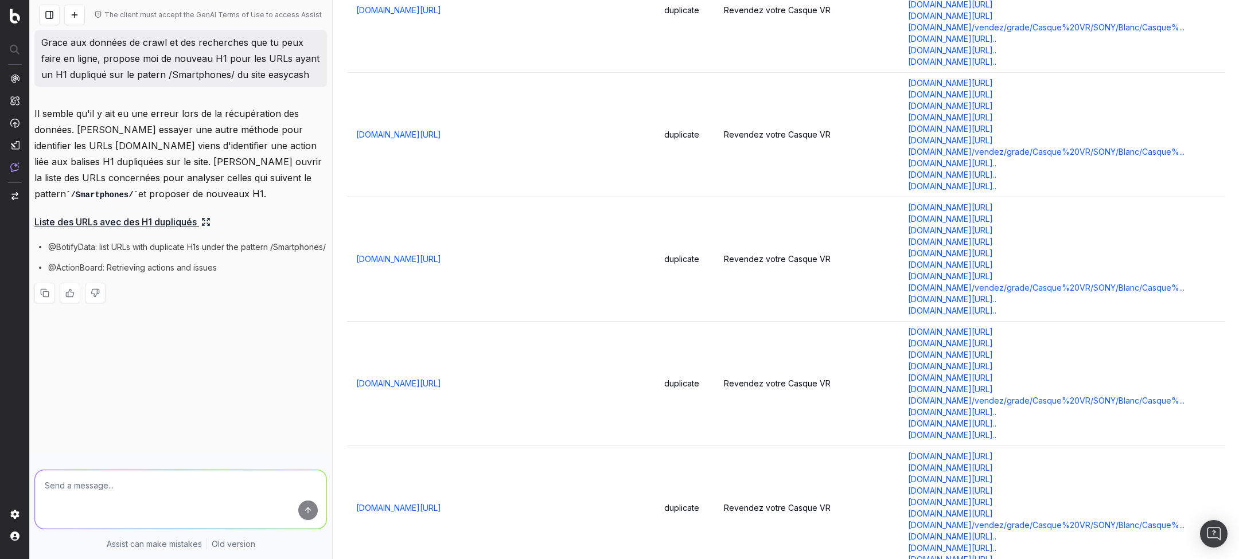
scroll to position [379, 0]
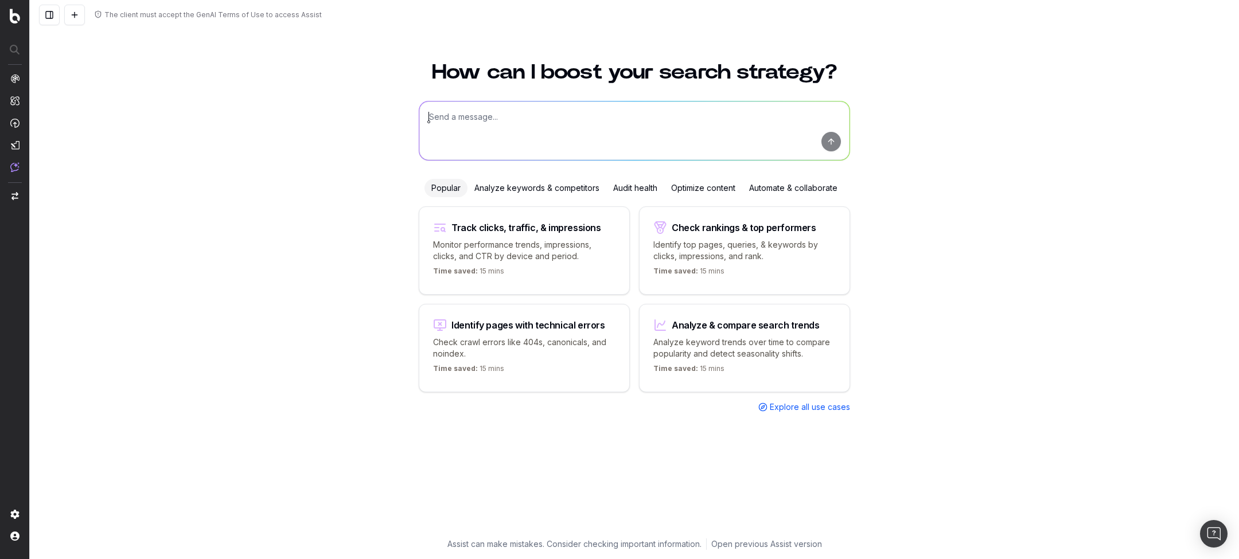
click at [488, 110] on textarea at bounding box center [634, 131] width 430 height 59
click at [634, 188] on div "Audit health" at bounding box center [635, 188] width 58 height 18
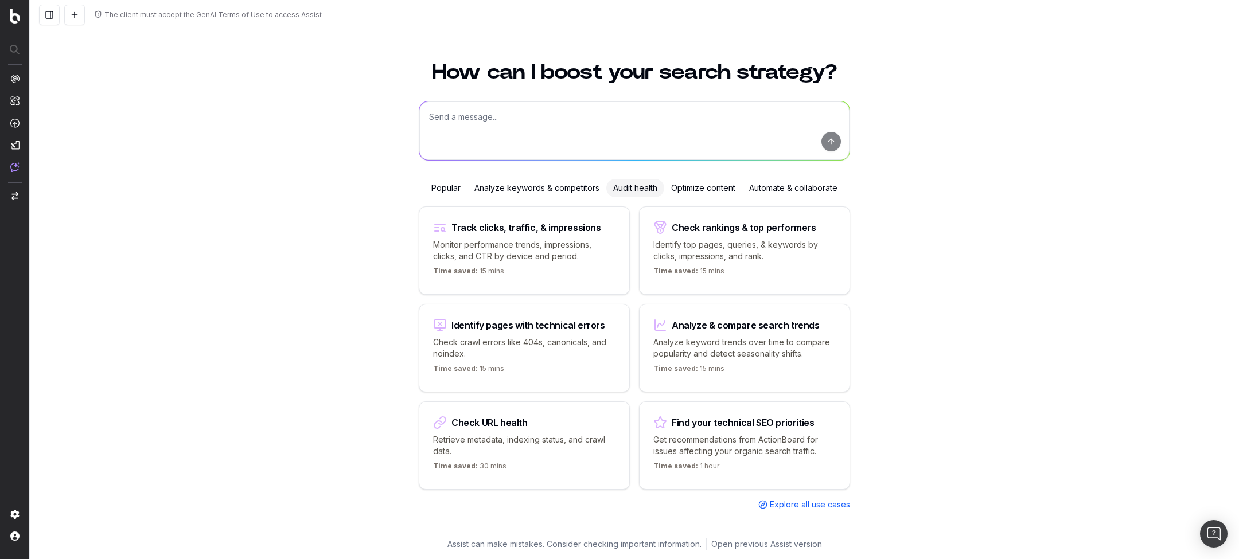
click at [749, 434] on p "Get recommendations from ActionBoard for issues affecting your organic search t…" at bounding box center [744, 445] width 182 height 23
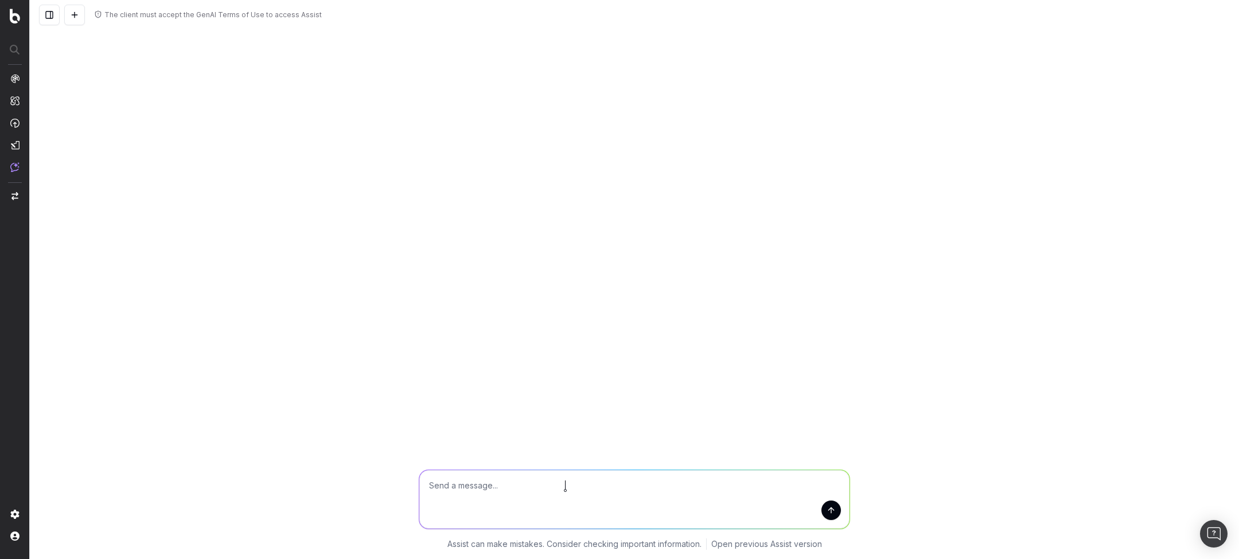
type textarea "What are my top issues concerning"
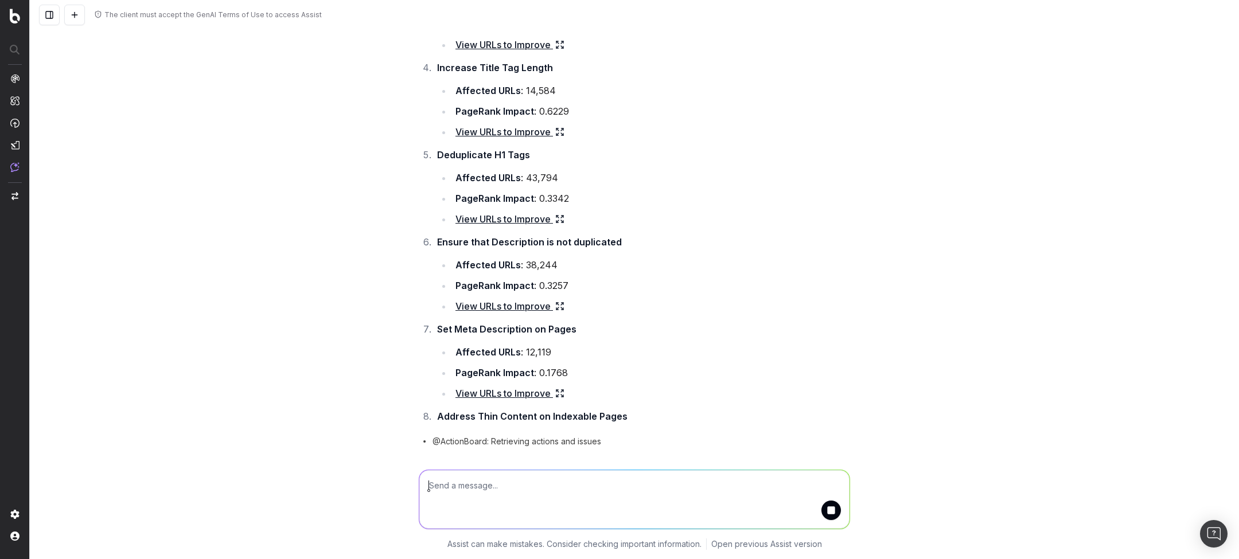
scroll to position [374, 0]
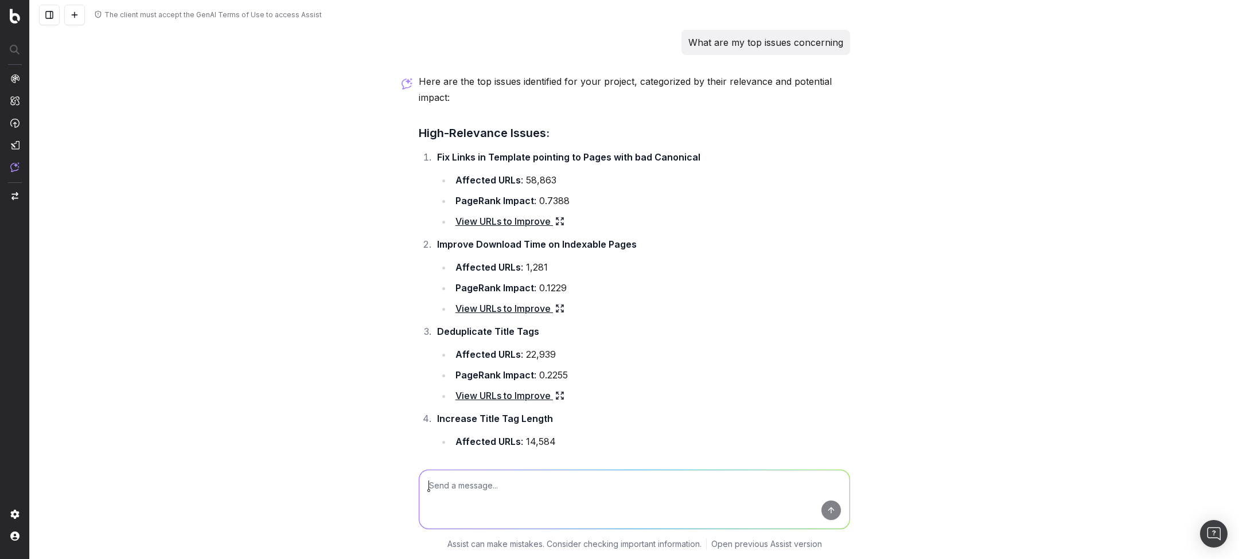
click at [524, 227] on link "View URLs to Improve" at bounding box center [509, 221] width 109 height 16
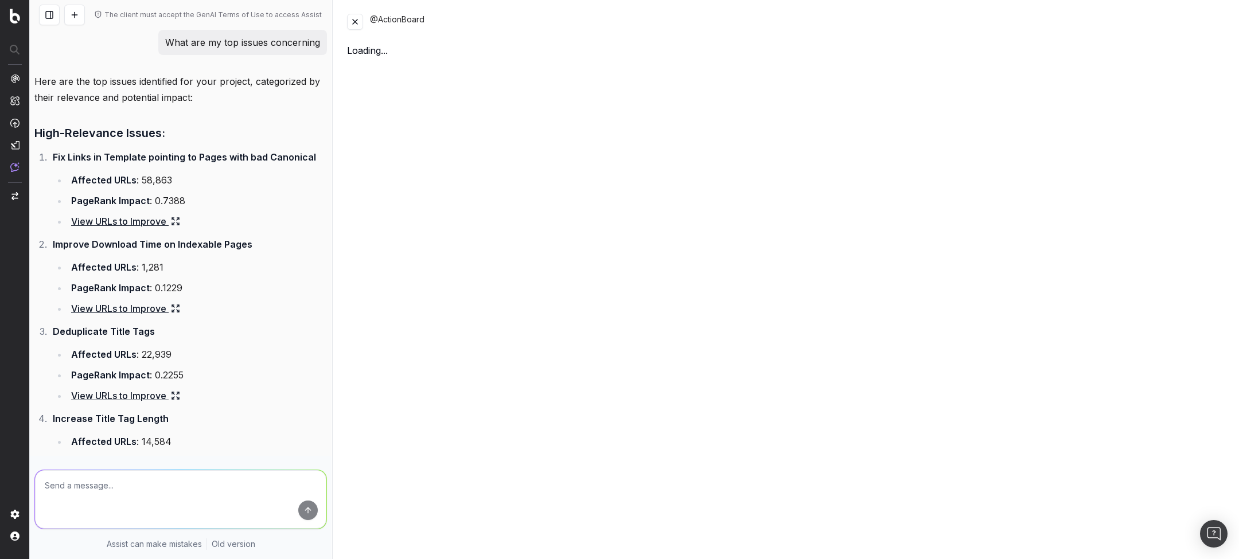
click at [354, 26] on button at bounding box center [355, 22] width 16 height 16
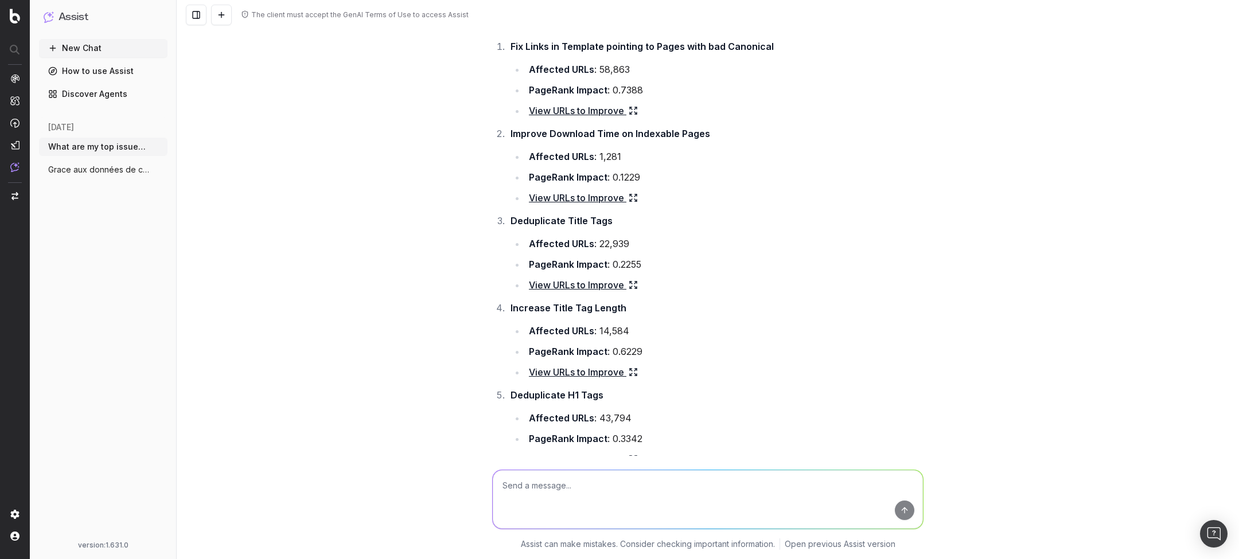
scroll to position [174, 0]
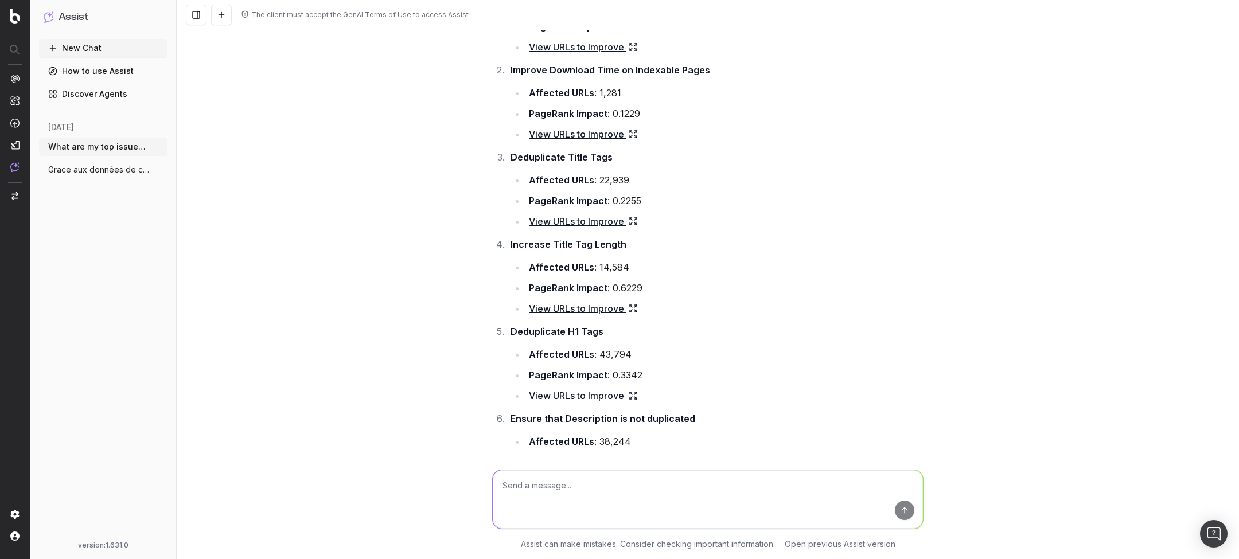
click at [558, 334] on strong "Deduplicate H1 Tags" at bounding box center [557, 331] width 93 height 11
copy li "Deduplicate H1 Tags"
click at [554, 484] on textarea at bounding box center [708, 499] width 430 height 59
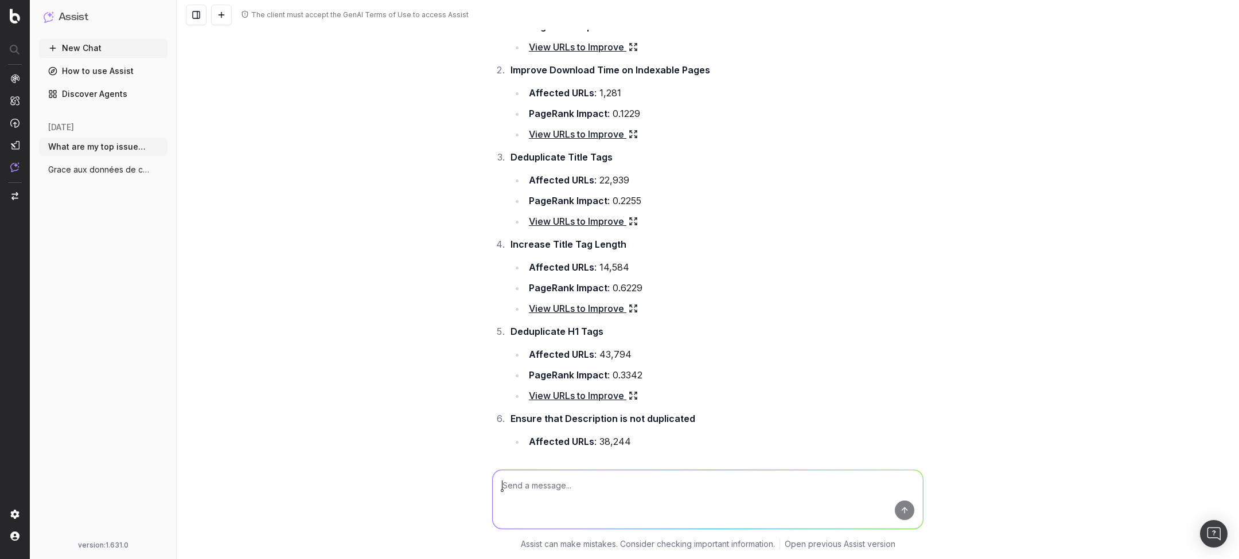
paste textarea "Deduplicate H1 Tags"
click at [506, 489] on textarea "Deduplicate H1 Tags" at bounding box center [708, 499] width 430 height 59
type textarea "Can you propose new H1 tags that are not duplicated?"
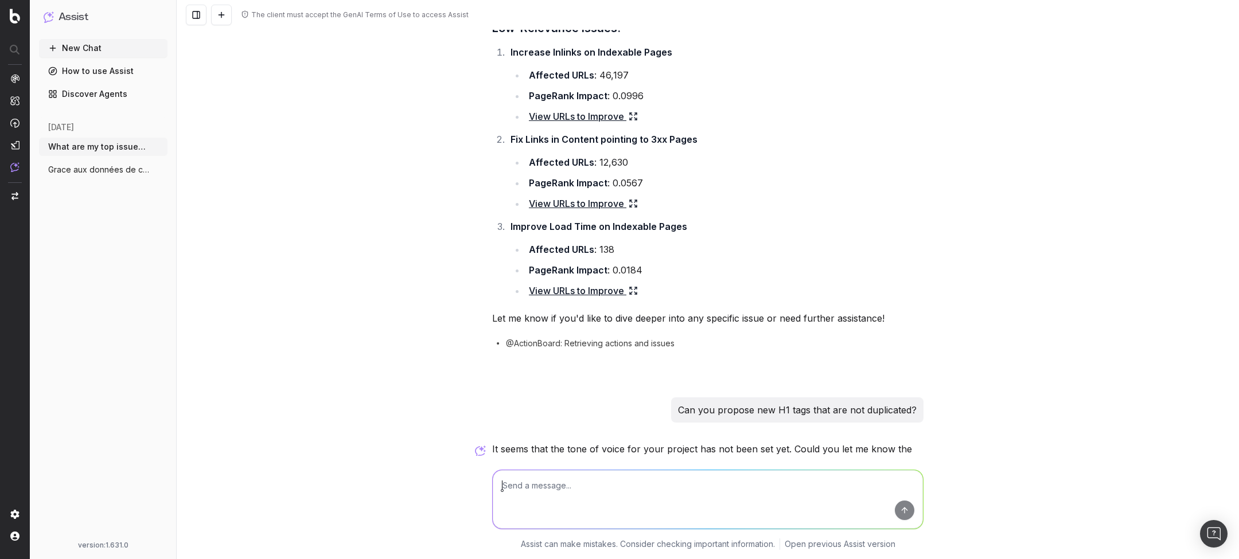
scroll to position [1415, 0]
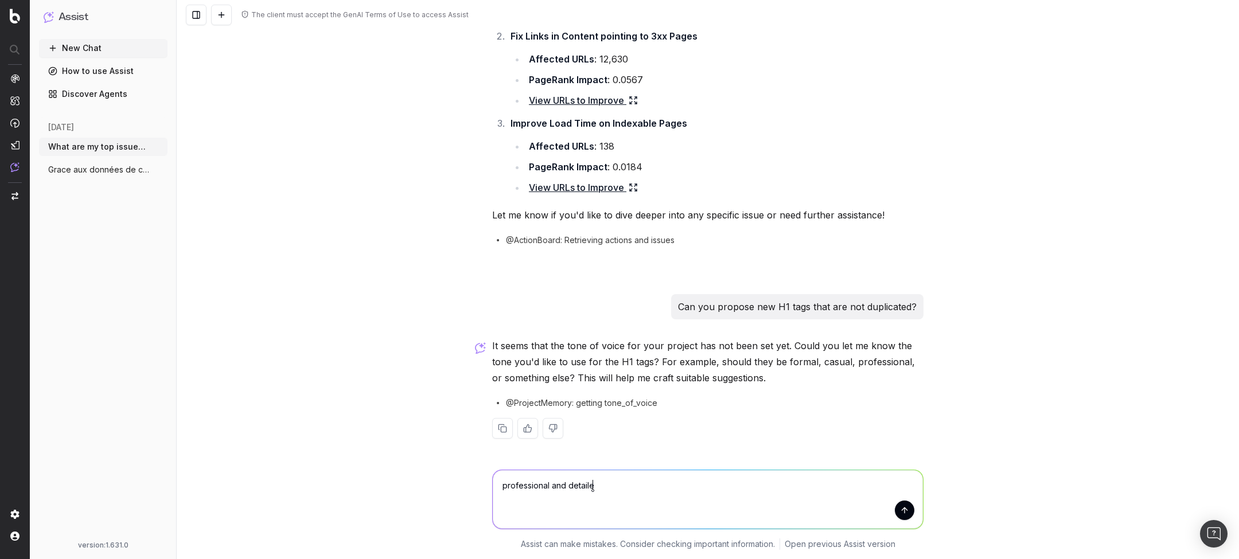
type textarea "professional and detailed"
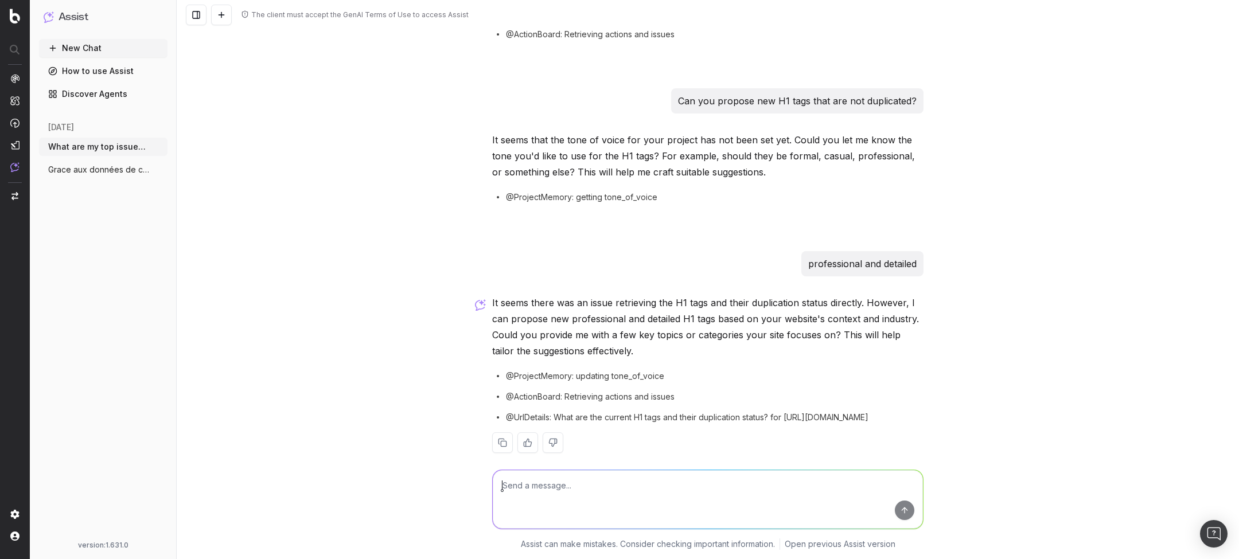
scroll to position [1635, 0]
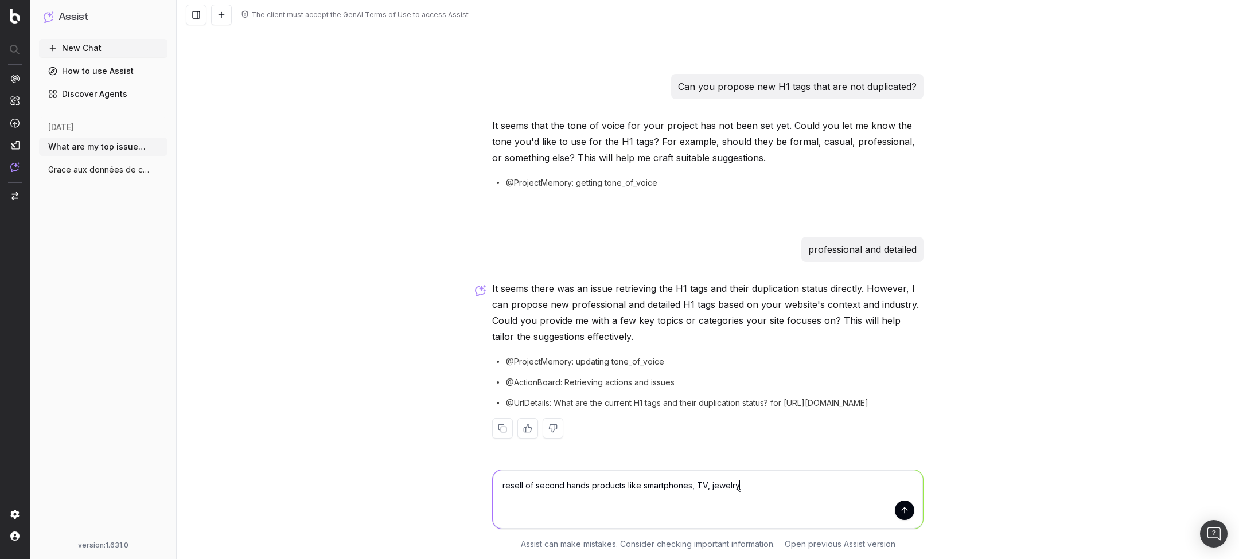
click at [715, 486] on textarea "resell of second hands products like smartphones, TV, jewelry" at bounding box center [708, 499] width 430 height 59
click at [757, 498] on textarea "resell of second hands products like smartphones, TV, jewelry" at bounding box center [708, 499] width 430 height 59
click at [718, 486] on textarea "resell of second hands products like smartphones, TV, jewelry" at bounding box center [708, 499] width 430 height 59
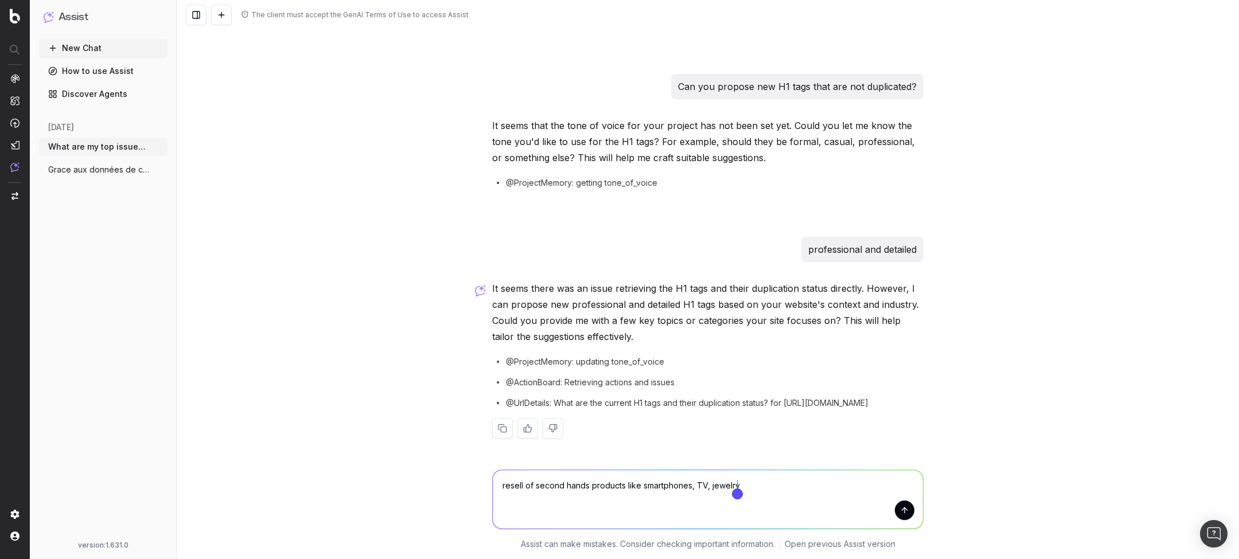
click at [727, 495] on textarea "resell of second hands products like smartphones, TV, jewelry" at bounding box center [708, 499] width 430 height 59
click at [716, 487] on textarea "resell of second hands products like smartphones, TV, jewelry" at bounding box center [708, 499] width 430 height 59
type textarea "resell of second hands products like smartphones, TV, vidéos games, luxury good…"
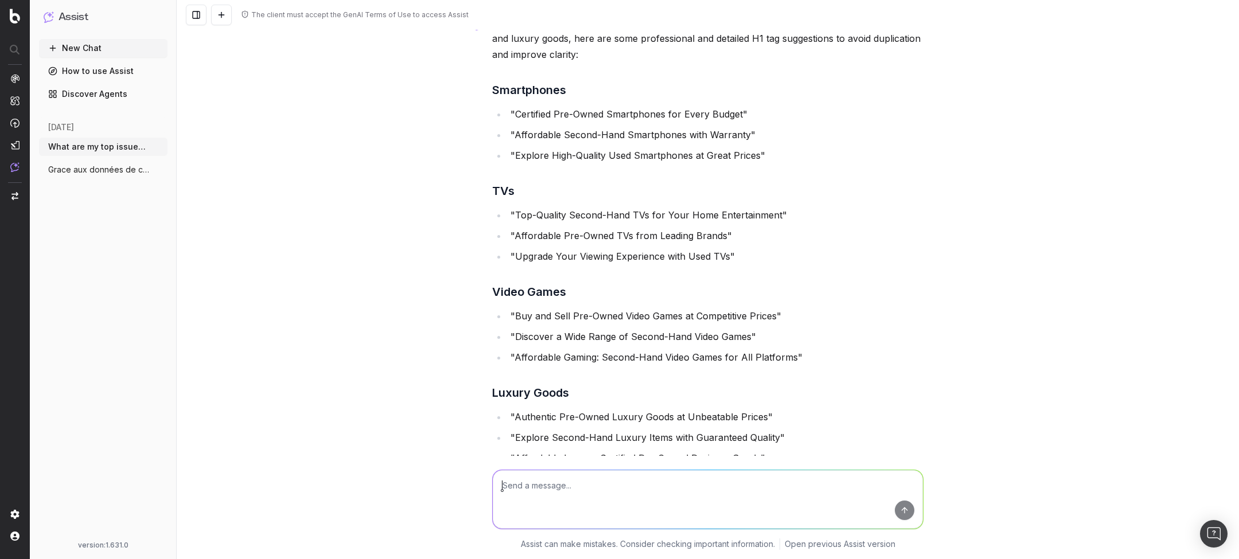
scroll to position [2325, 0]
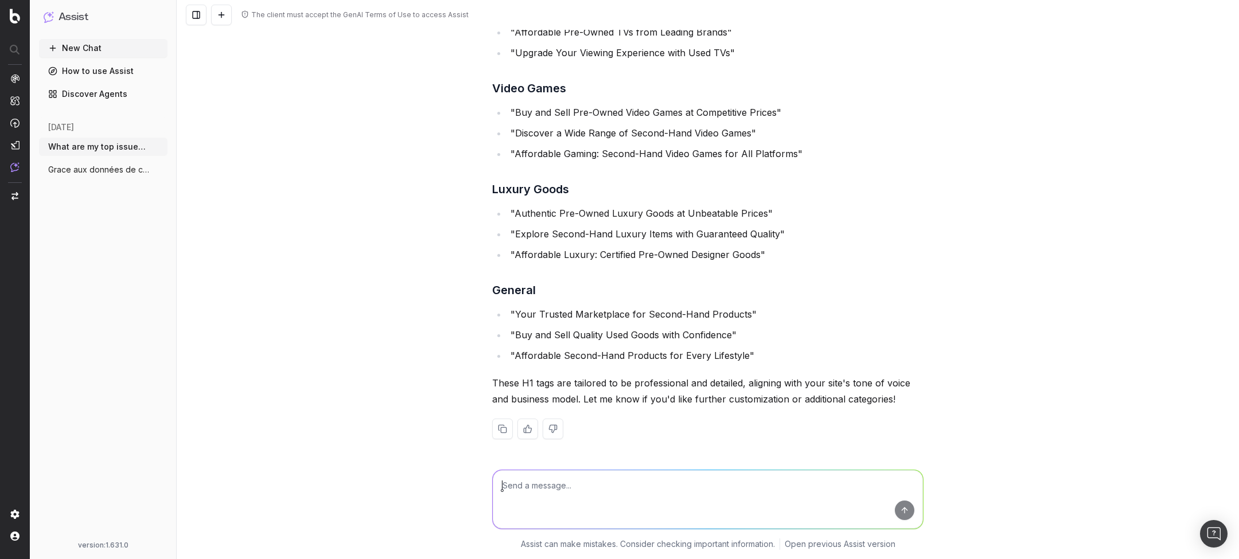
click at [539, 488] on textarea at bounding box center [708, 499] width 430 height 59
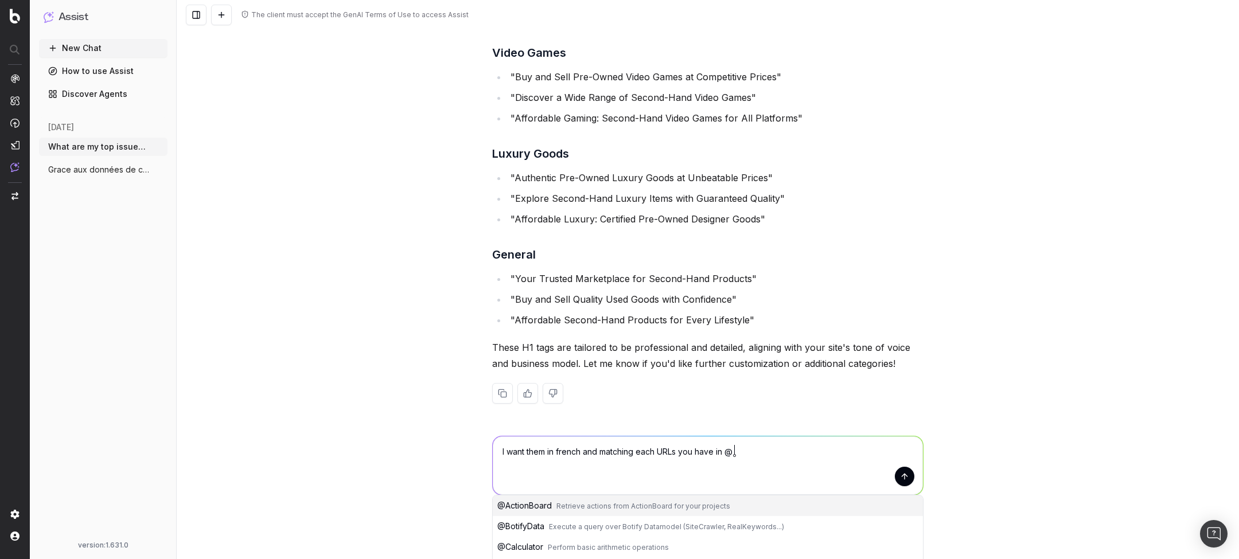
click at [556, 507] on span "Retrieve actions from ActionBoard for your projects" at bounding box center [643, 506] width 174 height 9
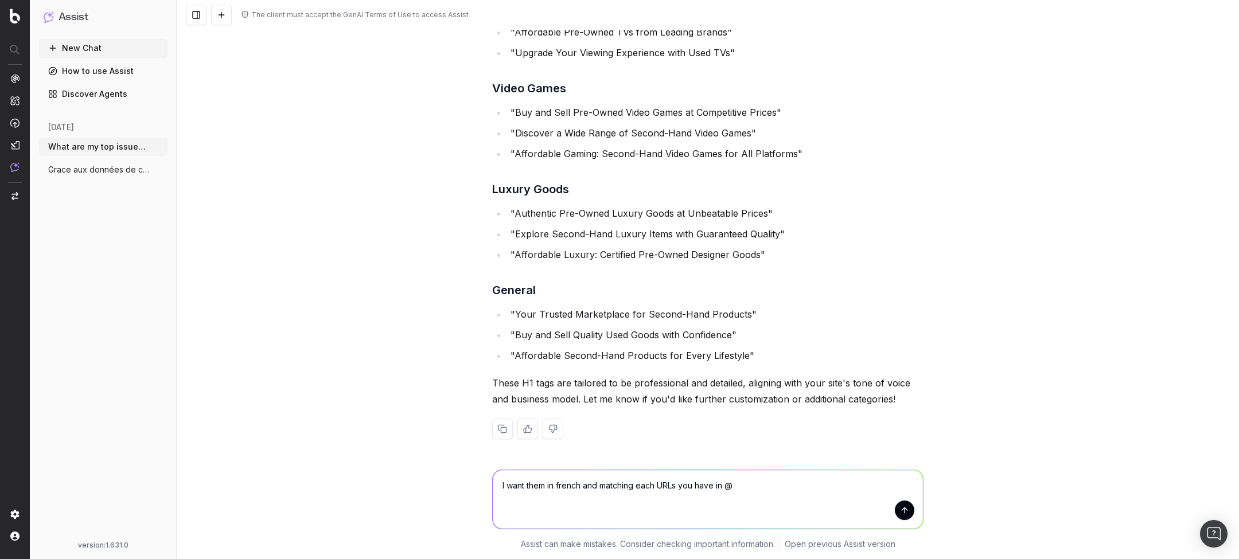
click at [815, 476] on textarea "I want them in french and matching each URLs you have in @ActionBoard" at bounding box center [708, 499] width 430 height 59
click at [815, 484] on textarea "I want them in french and matching each URLs you have in @ActionBoard" at bounding box center [708, 499] width 430 height 59
type textarea "I want them in french and matching each URLs you have in @ActionBoard that need…"
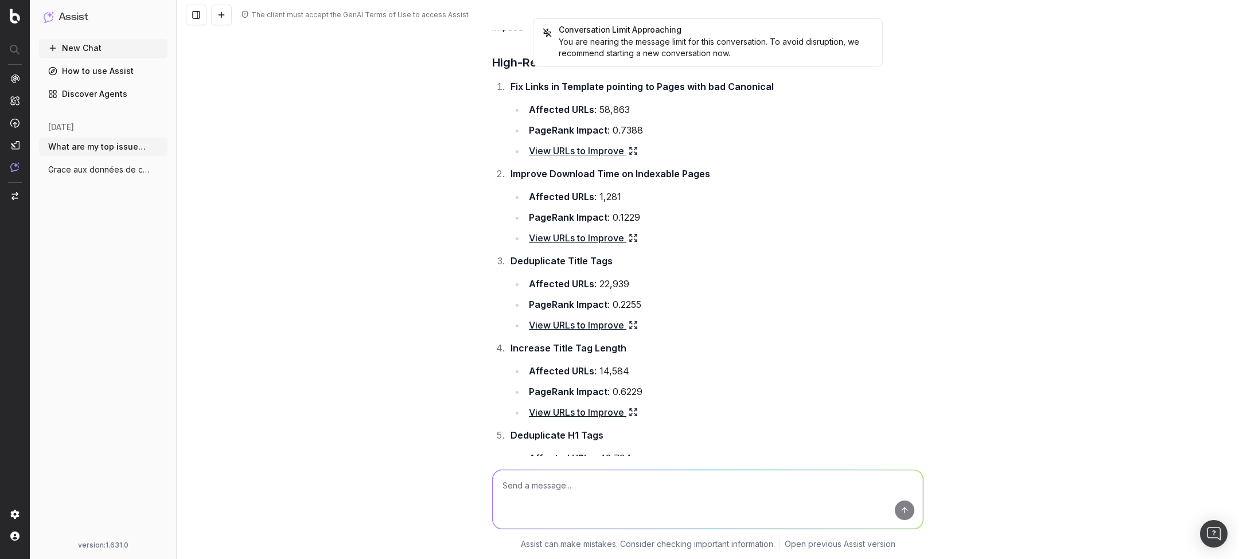
scroll to position [86, 0]
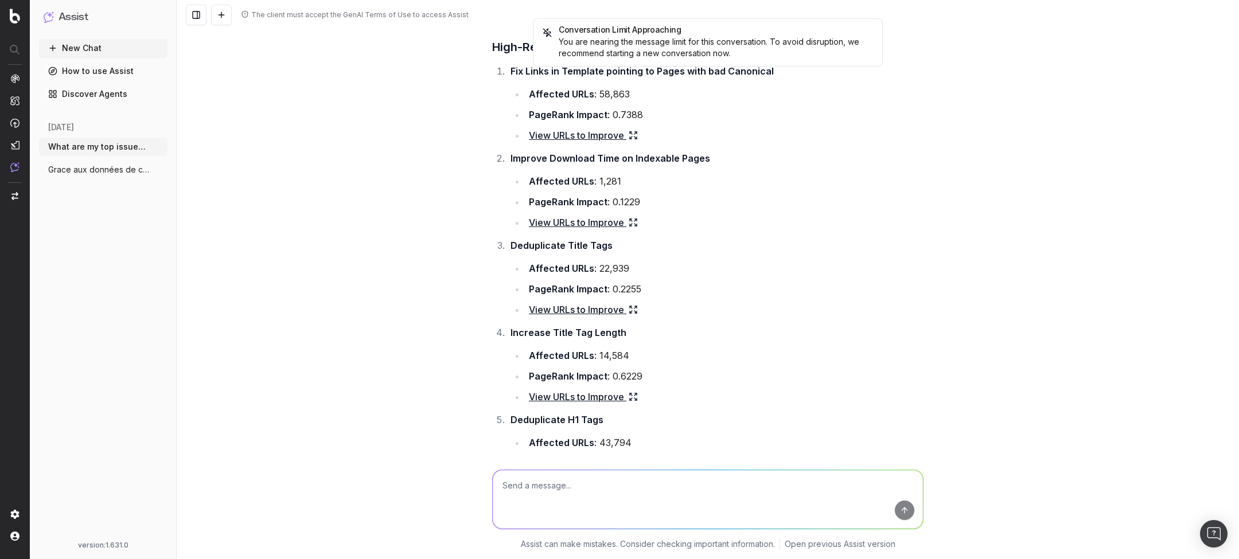
click at [99, 42] on button "New Chat" at bounding box center [103, 48] width 128 height 18
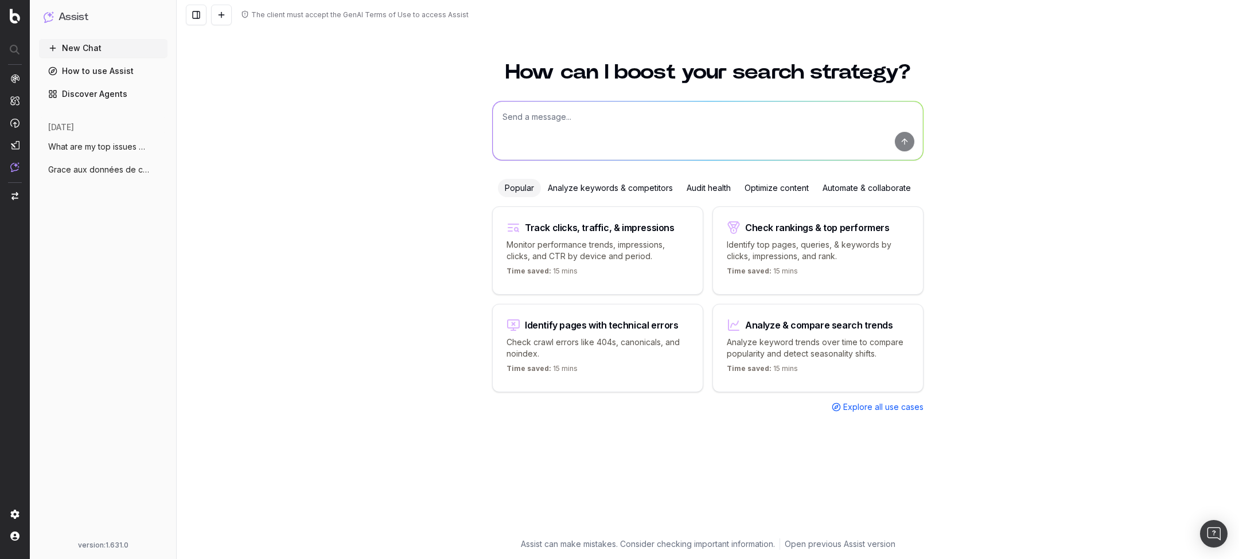
click at [715, 186] on div "Audit health" at bounding box center [709, 188] width 58 height 18
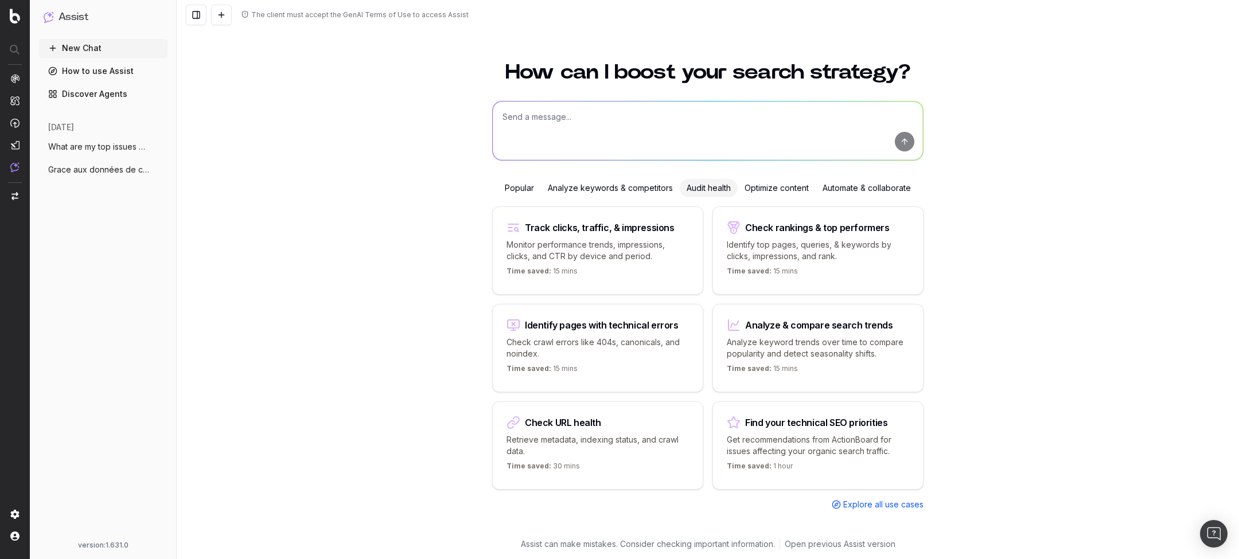
click at [805, 437] on p "Get recommendations from ActionBoard for issues affecting your organic search t…" at bounding box center [818, 445] width 182 height 23
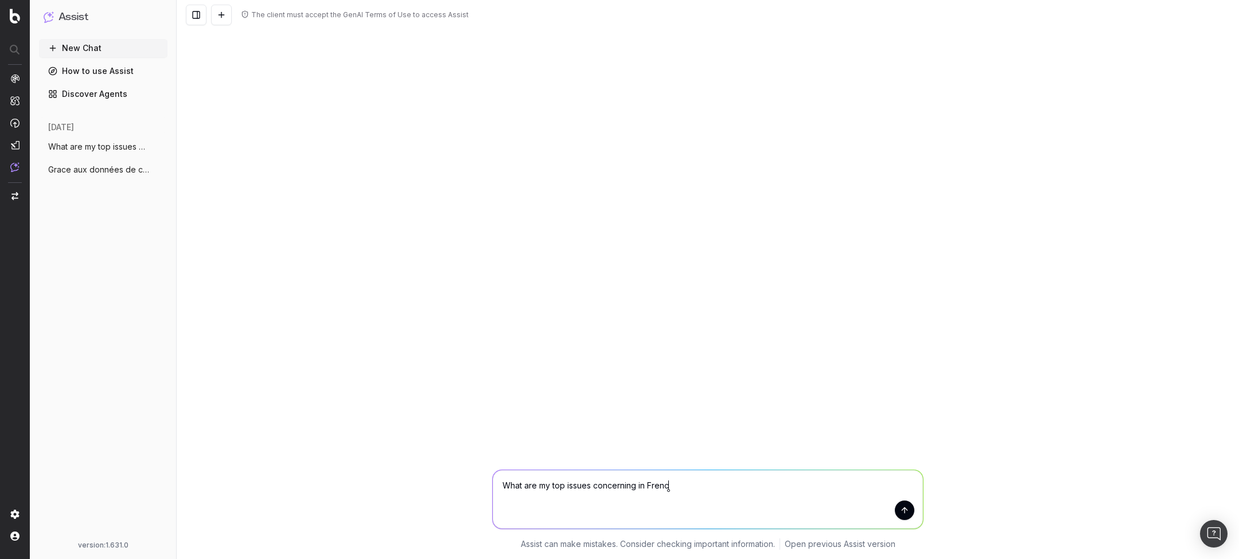
type textarea "What are my top issues concerning in French"
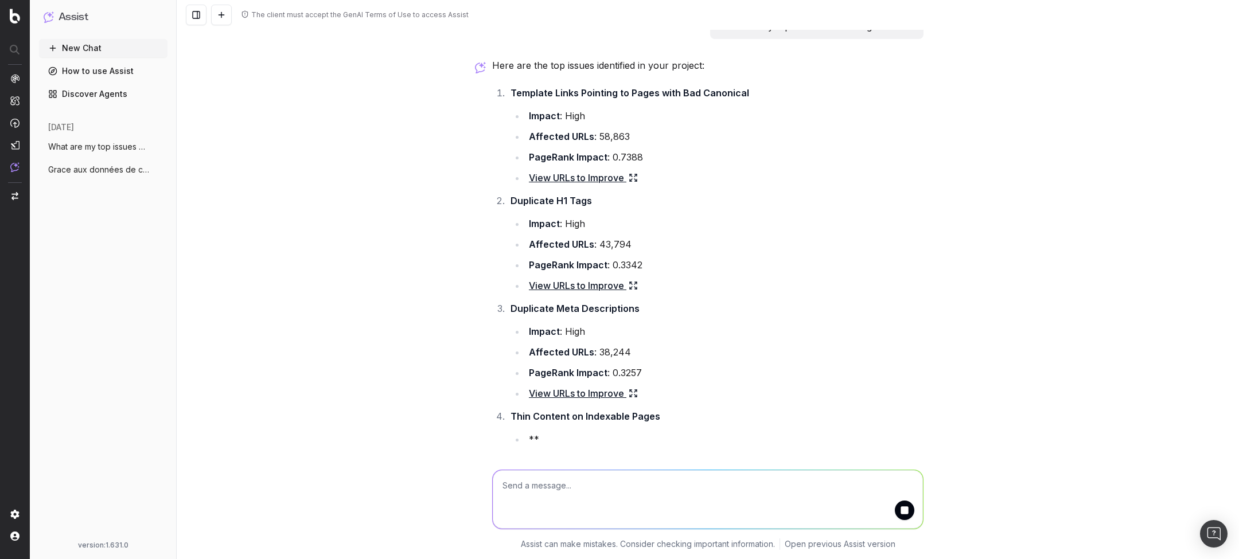
scroll to position [21, 0]
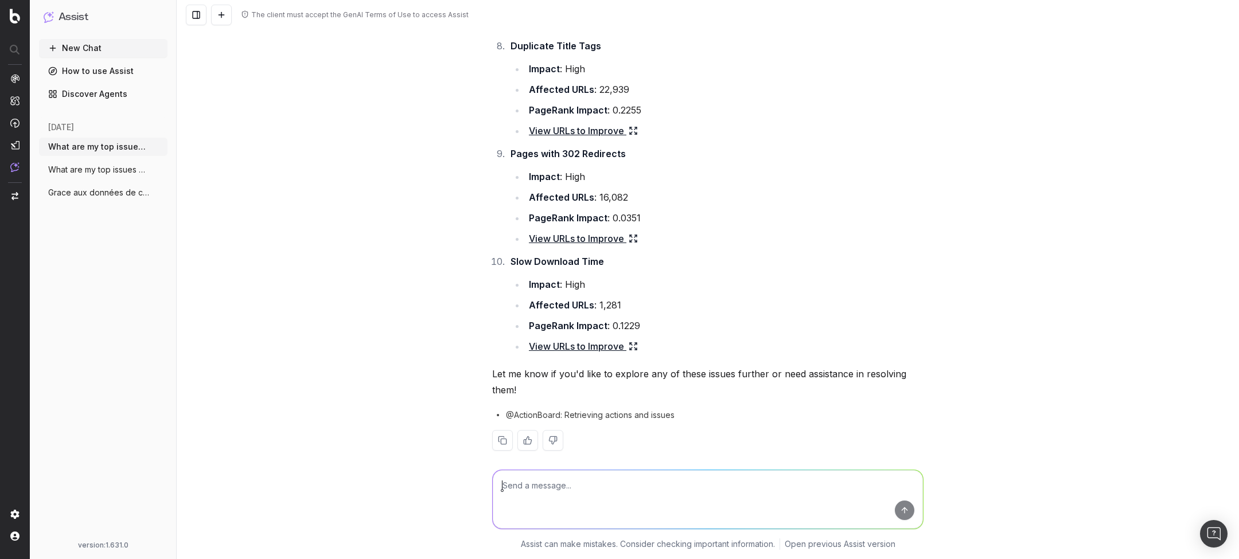
scroll to position [830, 0]
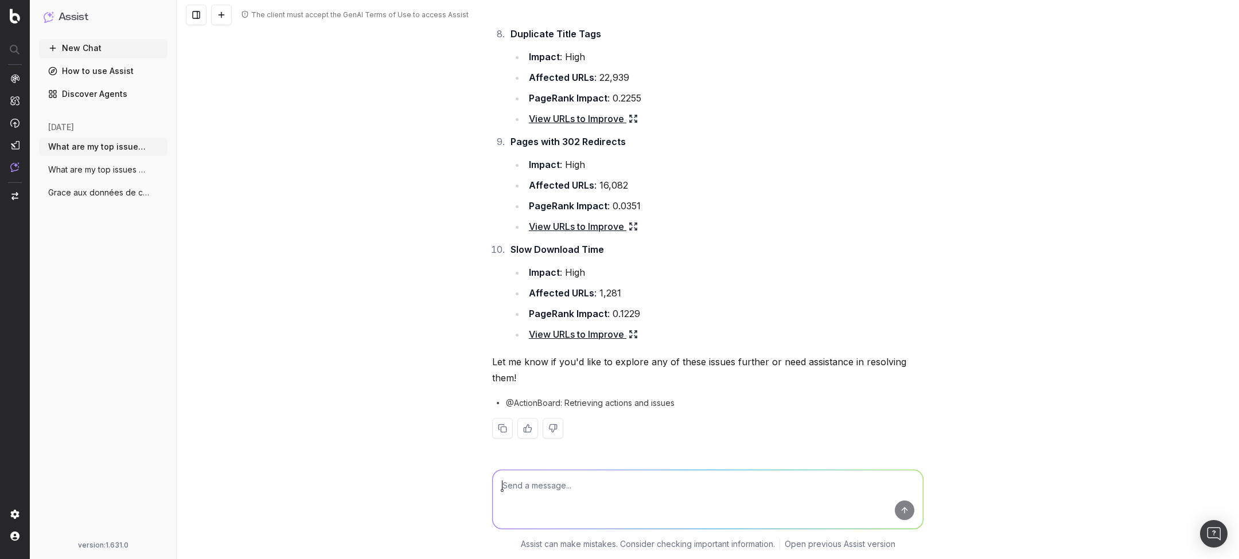
click at [130, 171] on span "What are my top issues concerning" at bounding box center [98, 169] width 101 height 11
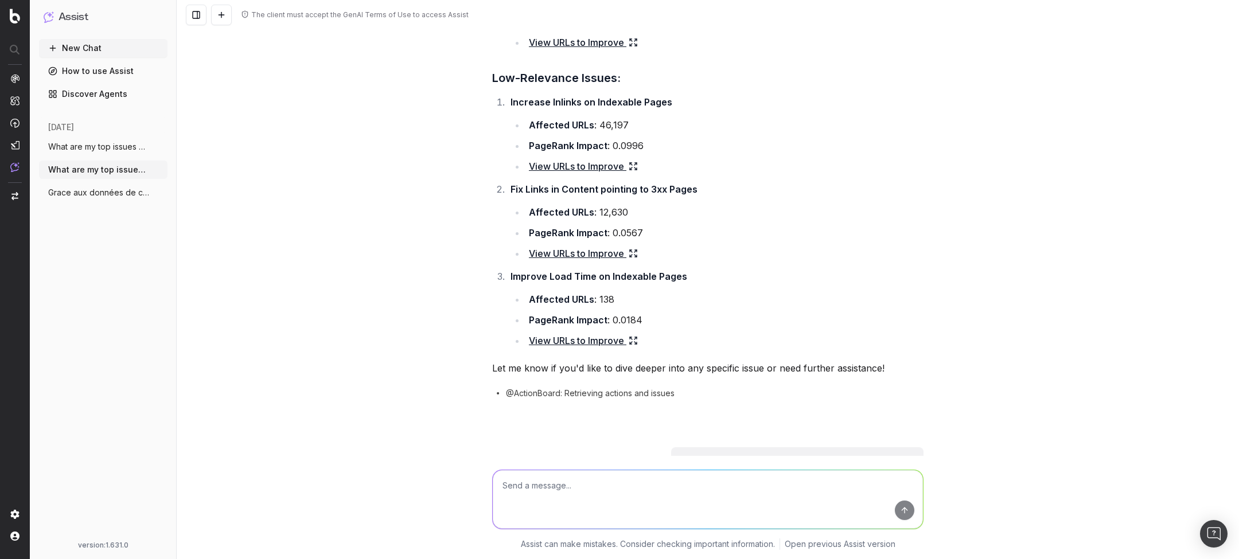
scroll to position [1272, 0]
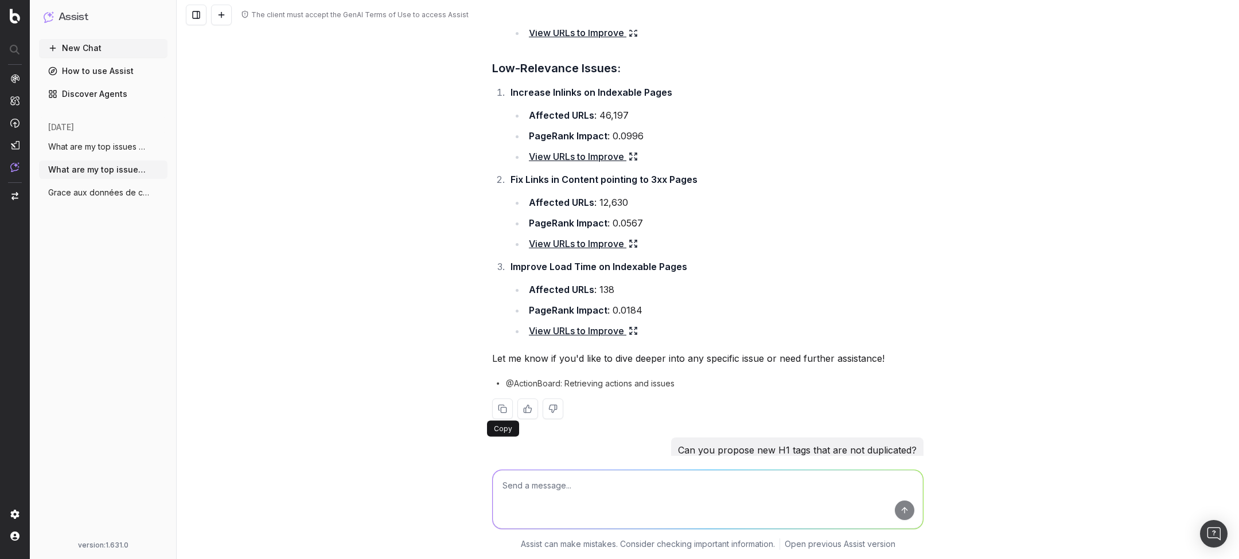
click at [500, 411] on button at bounding box center [502, 409] width 21 height 21
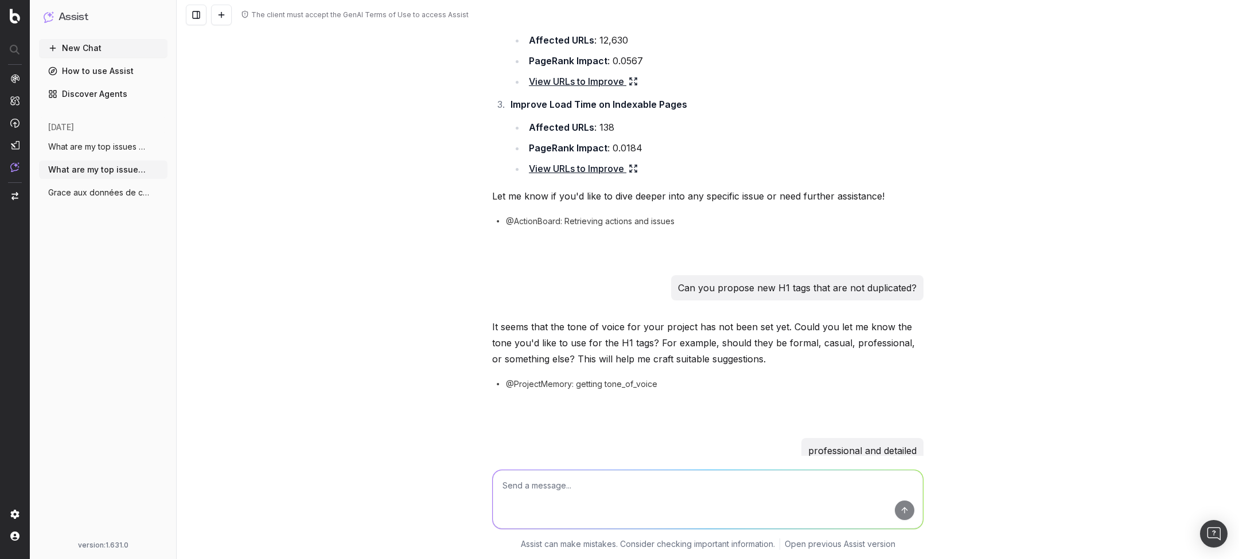
scroll to position [1436, 0]
click at [531, 243] on button at bounding box center [527, 245] width 21 height 21
click at [48, 131] on span "ActionBoard" at bounding box center [63, 134] width 45 height 9
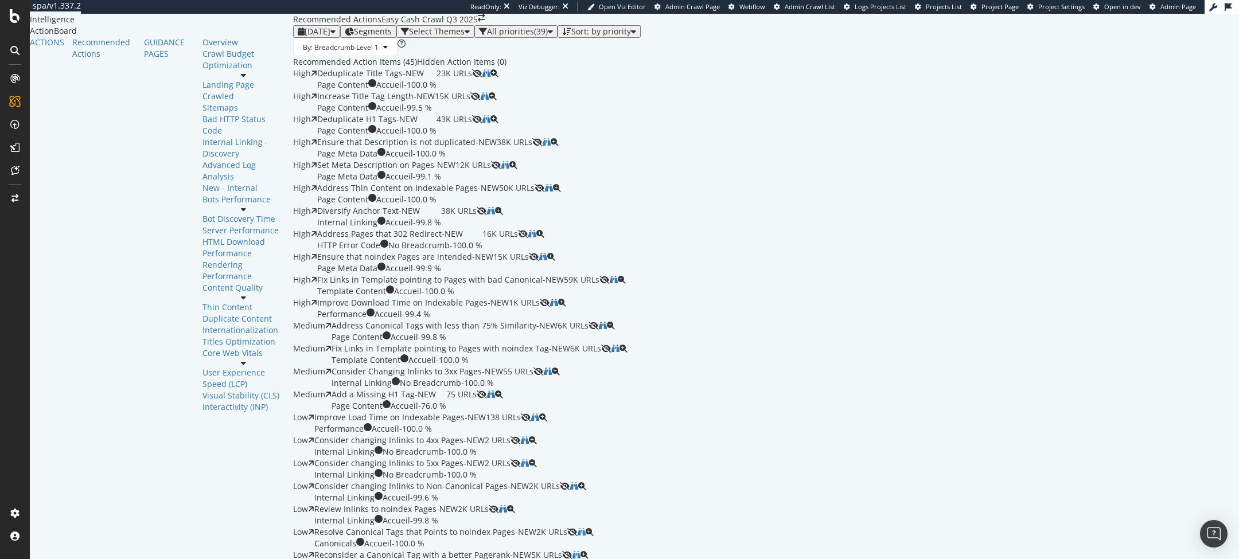
click at [571, 36] on div "Sort: by priority" at bounding box center [601, 31] width 60 height 9
click at [601, 56] on div "By: Breadcrumb Level 1" at bounding box center [766, 47] width 946 height 18
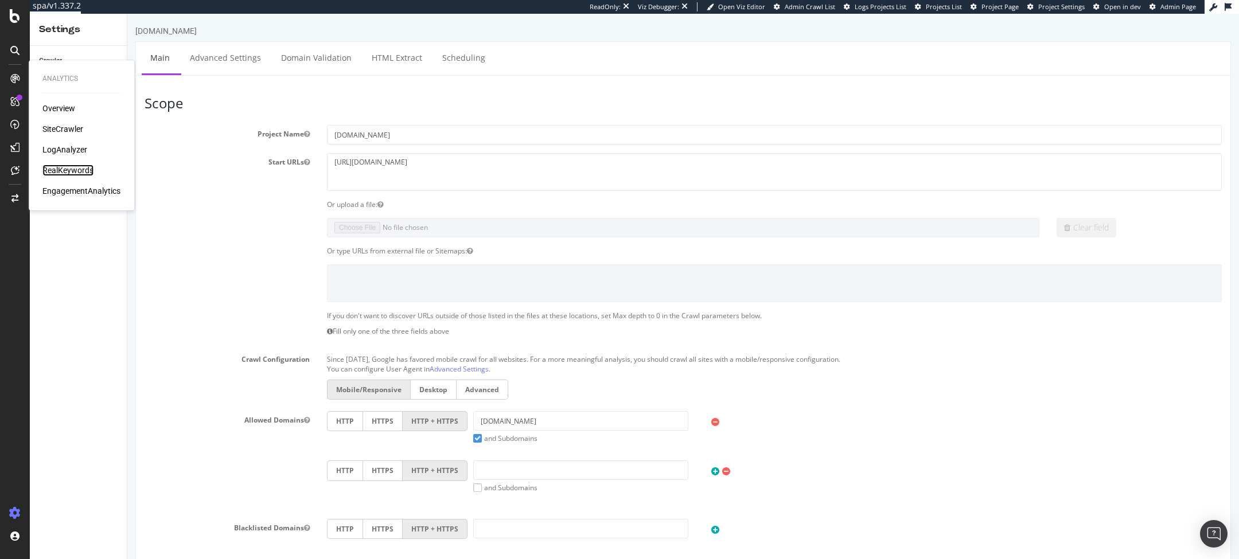
click at [66, 165] on div "RealKeywords" at bounding box center [67, 170] width 51 height 11
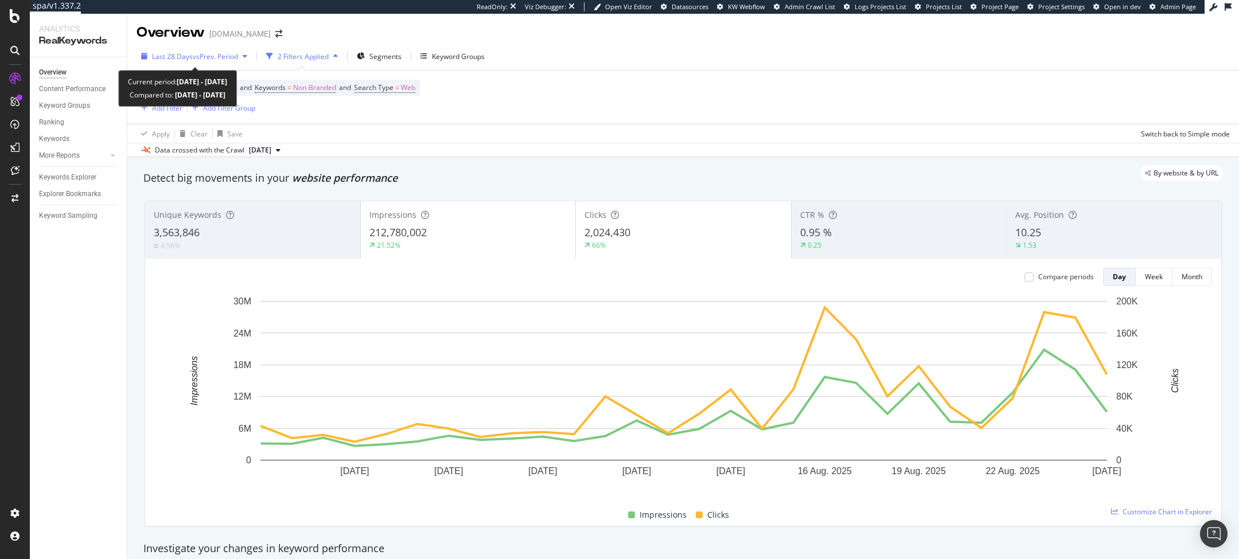
click at [211, 52] on span "vs Prev. Period" at bounding box center [215, 57] width 45 height 10
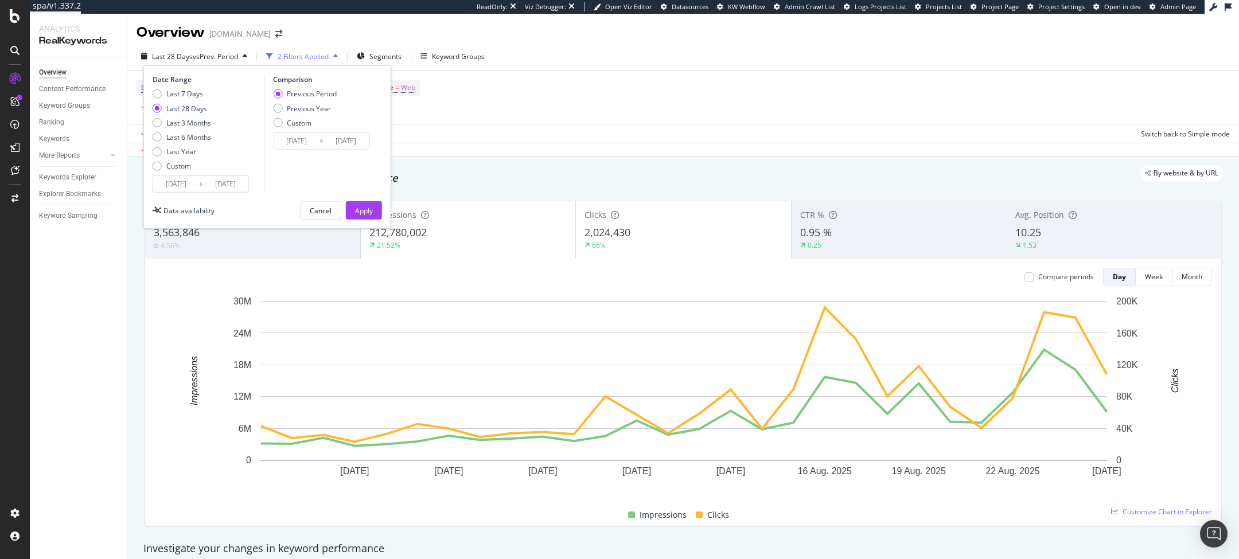
click at [176, 178] on input "[DATE]" at bounding box center [176, 184] width 46 height 16
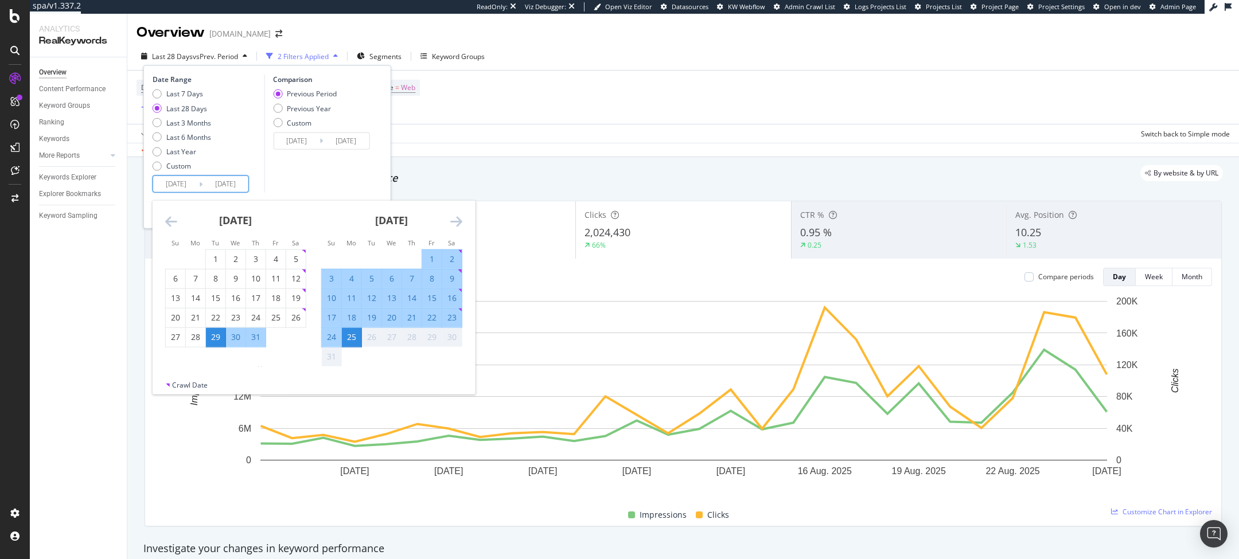
click at [172, 220] on icon "Move backward to switch to the previous month." at bounding box center [171, 222] width 12 height 14
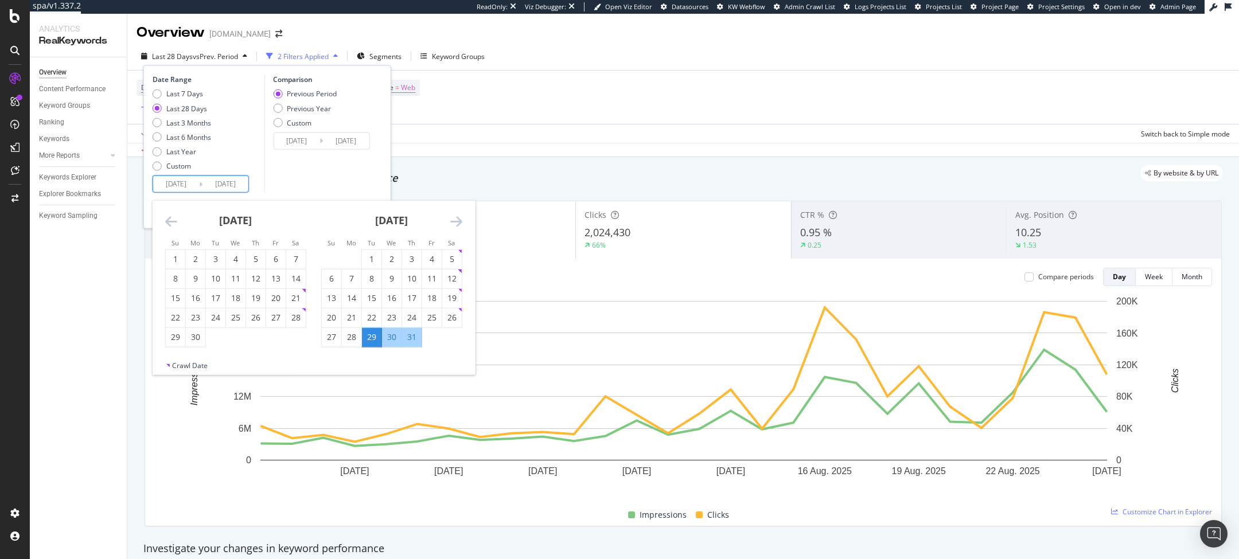
click at [172, 220] on icon "Move backward to switch to the previous month." at bounding box center [171, 222] width 12 height 14
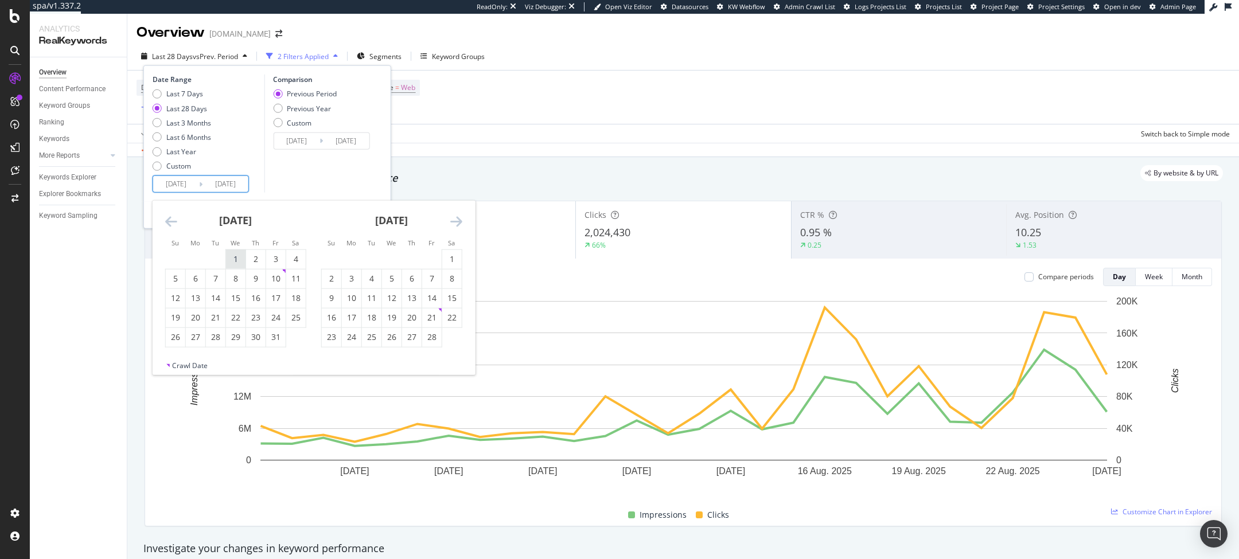
click at [233, 259] on div "1" at bounding box center [236, 259] width 20 height 11
type input "2025/01/01"
type input "2024/05/08"
type input "2024/12/31"
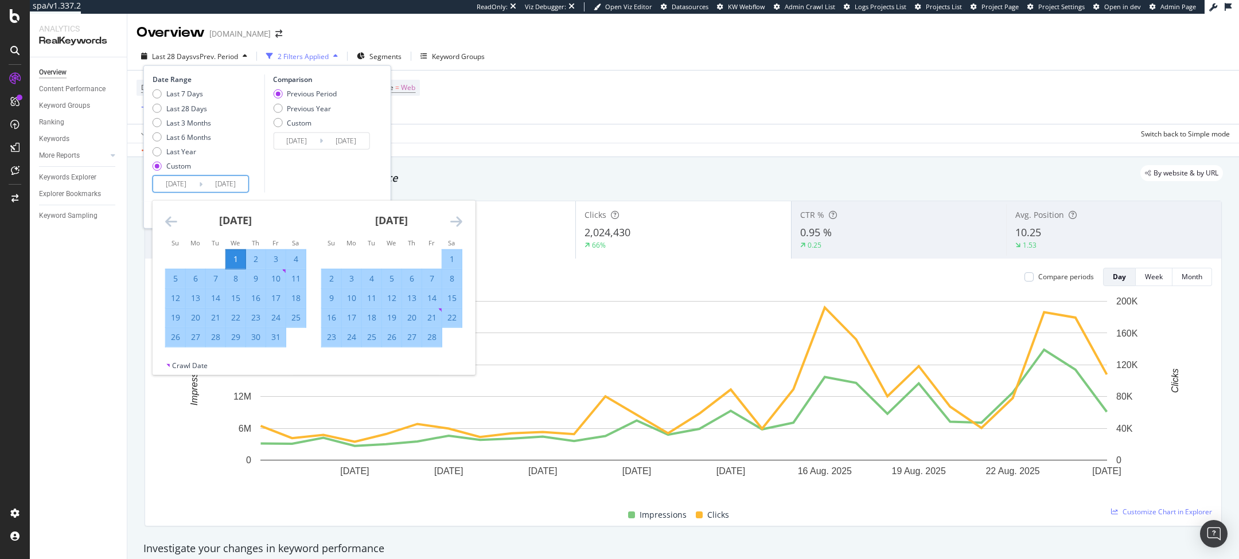
click at [465, 223] on div "February 2025 1 2 3 4 5 6 7 8 9 10 11 12 13 14 15 16 17 18 19 20 21 22 23 24 25…" at bounding box center [392, 274] width 156 height 147
click at [462, 223] on div "February 2025 1 2 3 4 5 6 7 8 9 10 11 12 13 14 15 16 17 18 19 20 21 22 23 24 25…" at bounding box center [392, 274] width 156 height 147
click at [455, 220] on icon "Move forward to switch to the next month." at bounding box center [456, 222] width 12 height 14
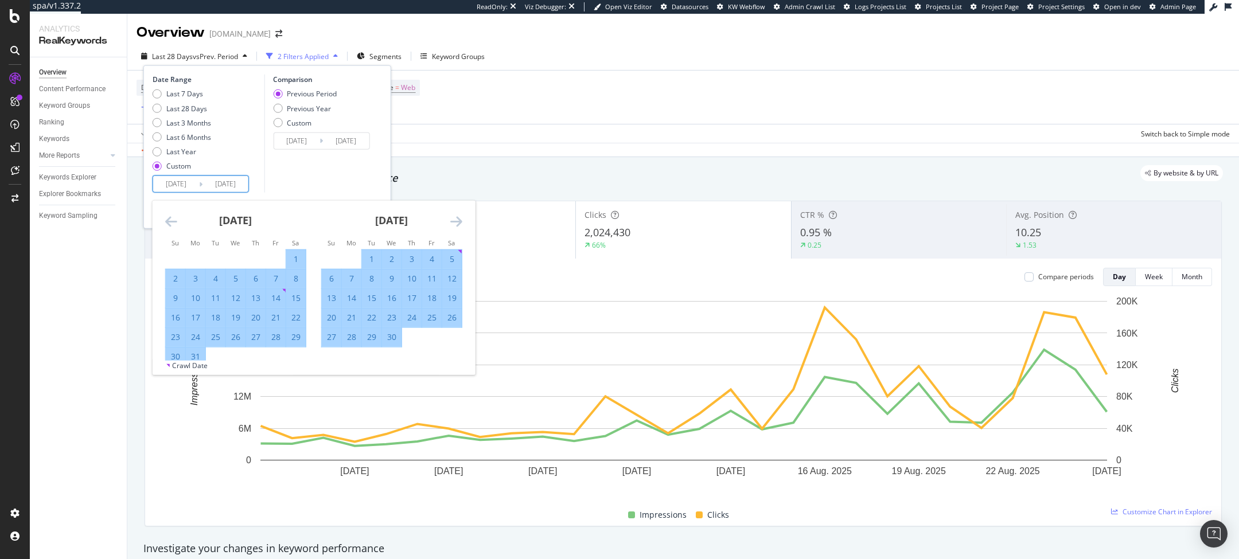
click at [455, 220] on icon "Move forward to switch to the next month." at bounding box center [456, 222] width 12 height 14
click at [431, 318] on div "25" at bounding box center [432, 317] width 20 height 11
type input "2025/07/25"
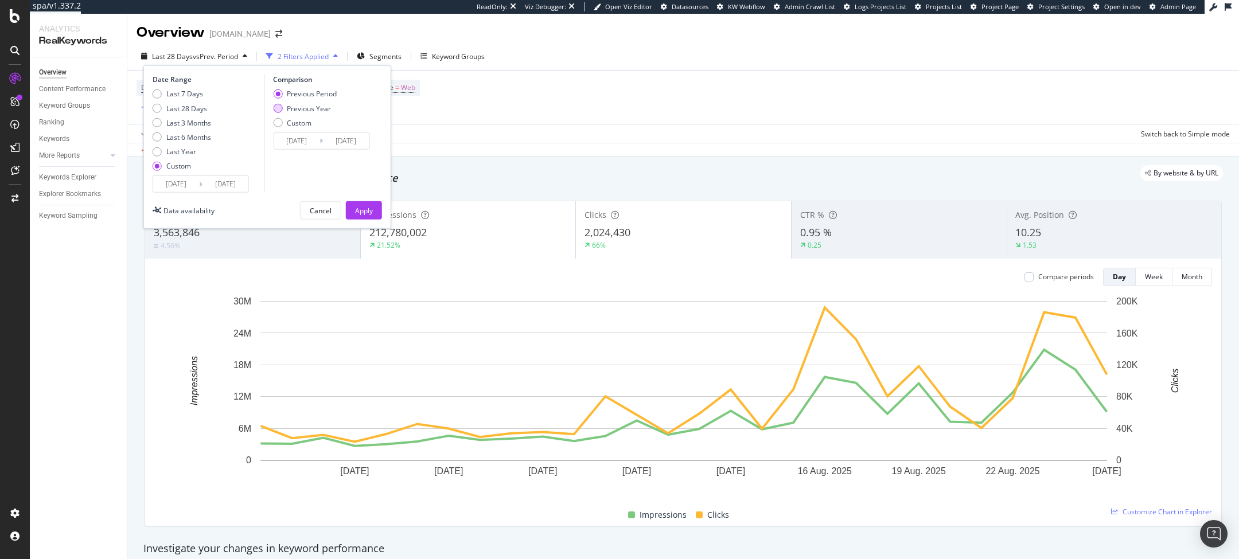
click at [285, 108] on div "Previous Year" at bounding box center [305, 108] width 64 height 10
type input "2024/01/03"
type input "2024/07/26"
click at [369, 209] on div "Apply" at bounding box center [364, 210] width 18 height 10
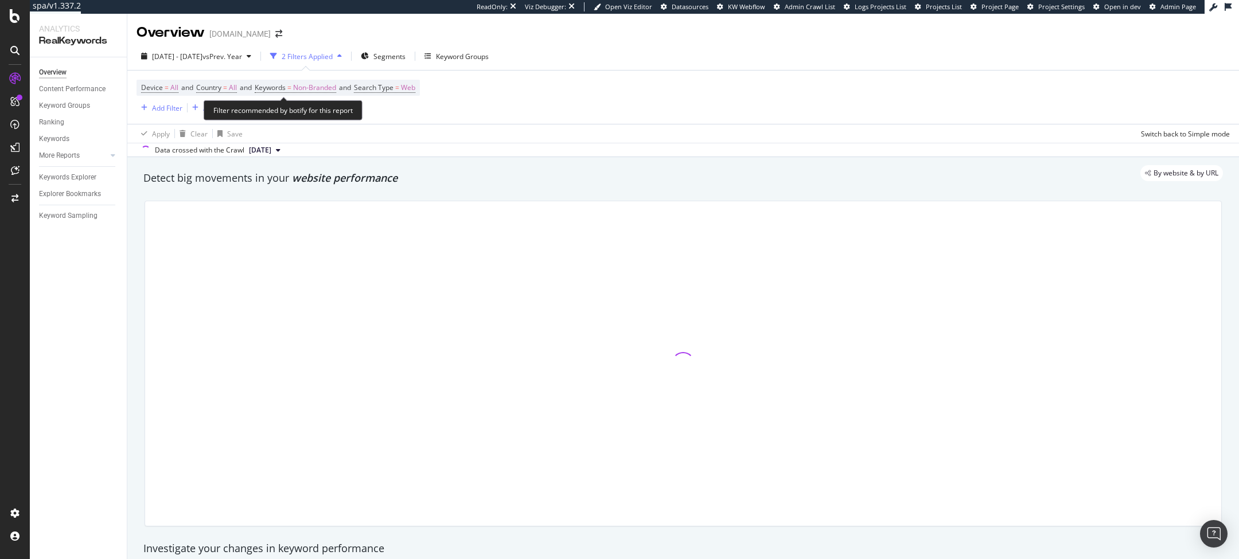
click at [404, 92] on span "Search Type = Web" at bounding box center [384, 88] width 61 height 10
click at [410, 89] on span "Search Type = Web" at bounding box center [384, 88] width 61 height 10
click at [384, 119] on div "Web" at bounding box center [439, 115] width 126 height 18
click at [398, 114] on icon at bounding box center [395, 114] width 8 height 7
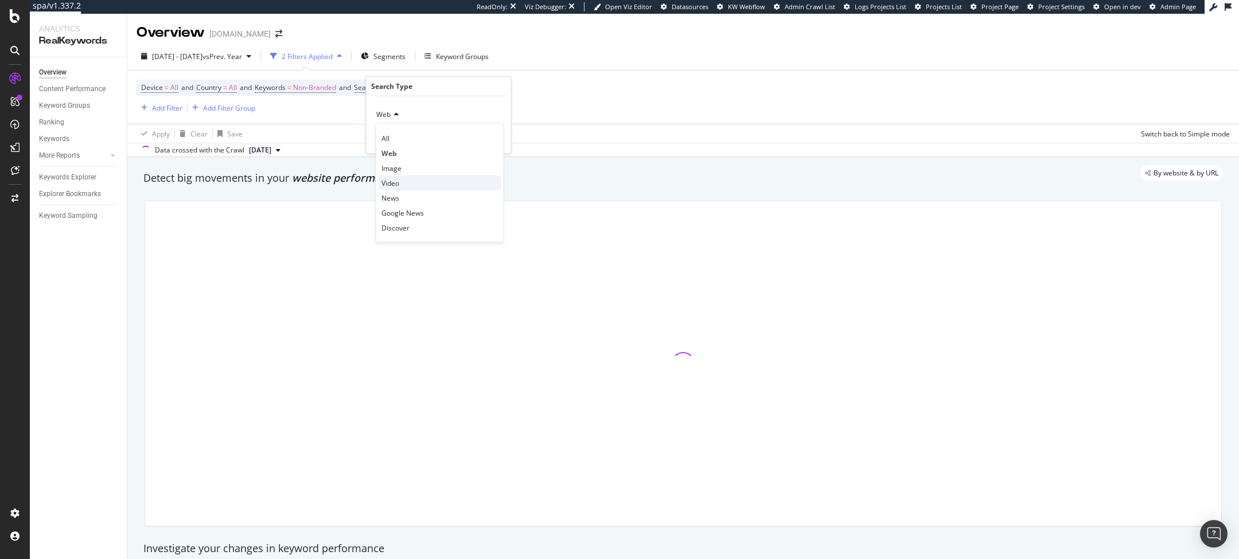
click at [400, 181] on div "Video" at bounding box center [440, 183] width 123 height 15
click at [485, 144] on button "Apply" at bounding box center [485, 138] width 33 height 11
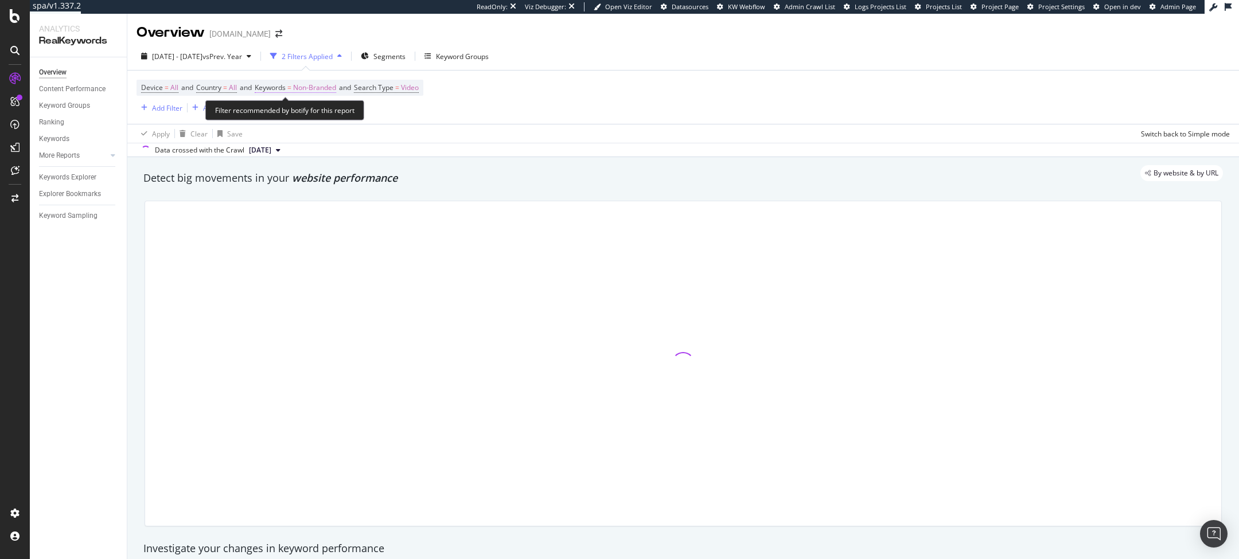
click at [324, 88] on span "Non-Branded" at bounding box center [314, 88] width 43 height 16
click at [311, 114] on span "Non-Branded" at bounding box center [295, 115] width 48 height 10
click at [319, 120] on div "Non-Branded" at bounding box center [301, 114] width 61 height 17
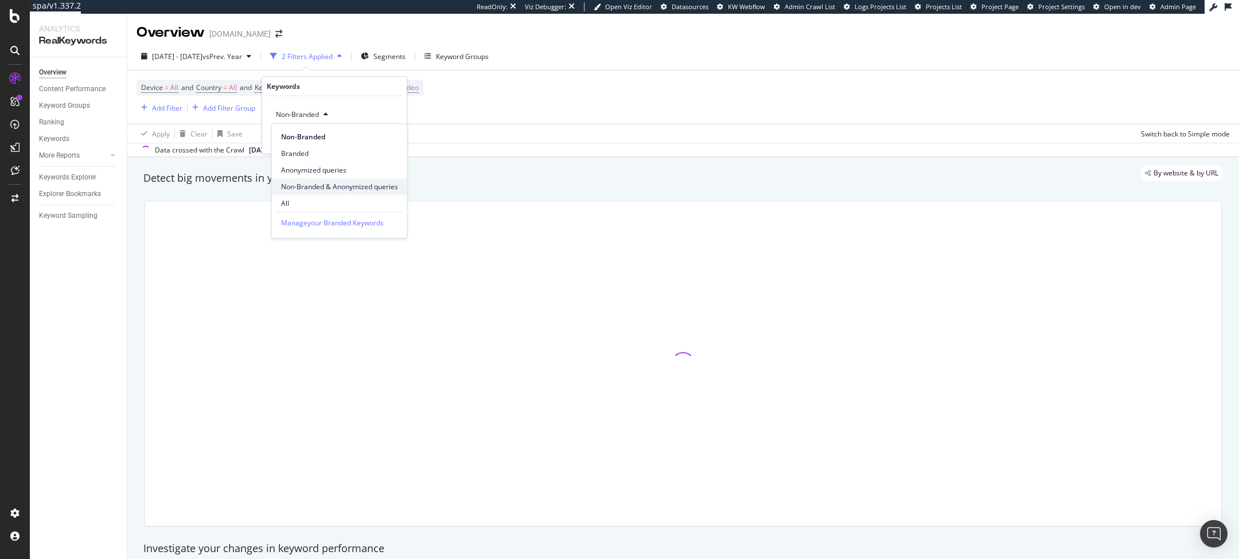
click at [319, 178] on div "Non-Branded & Anonymized queries" at bounding box center [339, 186] width 135 height 17
click at [387, 137] on div "button" at bounding box center [380, 138] width 15 height 7
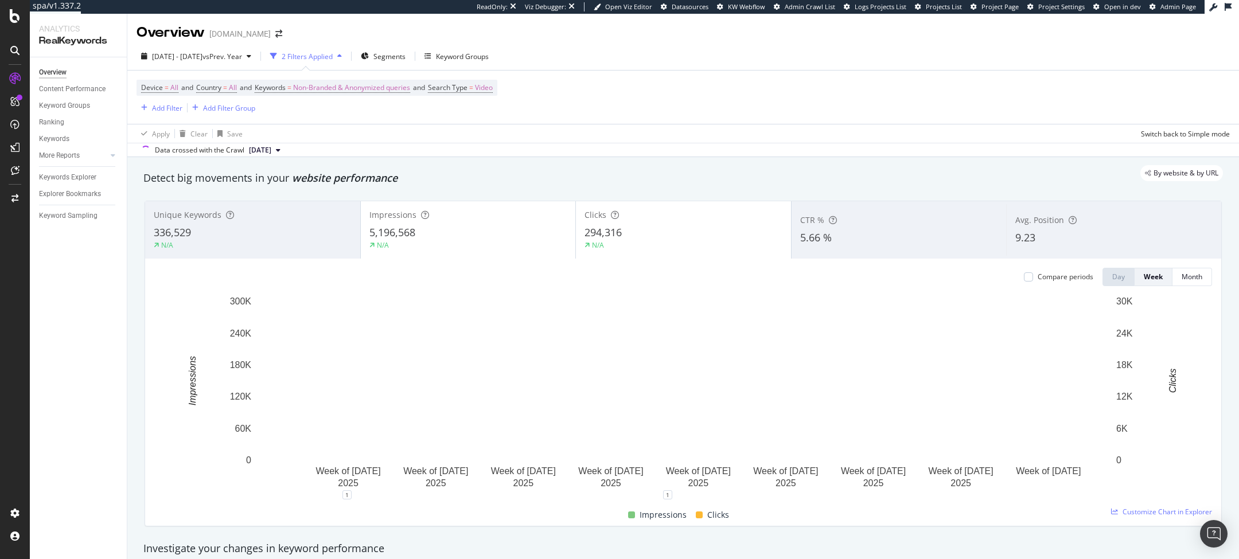
click at [370, 213] on span "Impressions" at bounding box center [392, 214] width 47 height 11
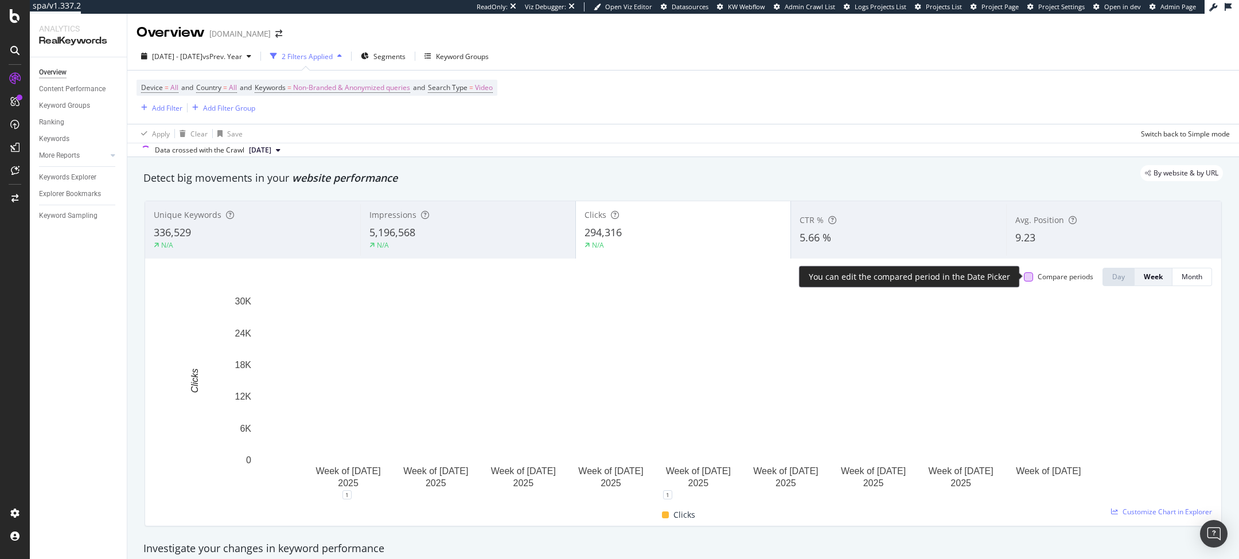
click at [1028, 278] on div at bounding box center [1028, 276] width 9 height 9
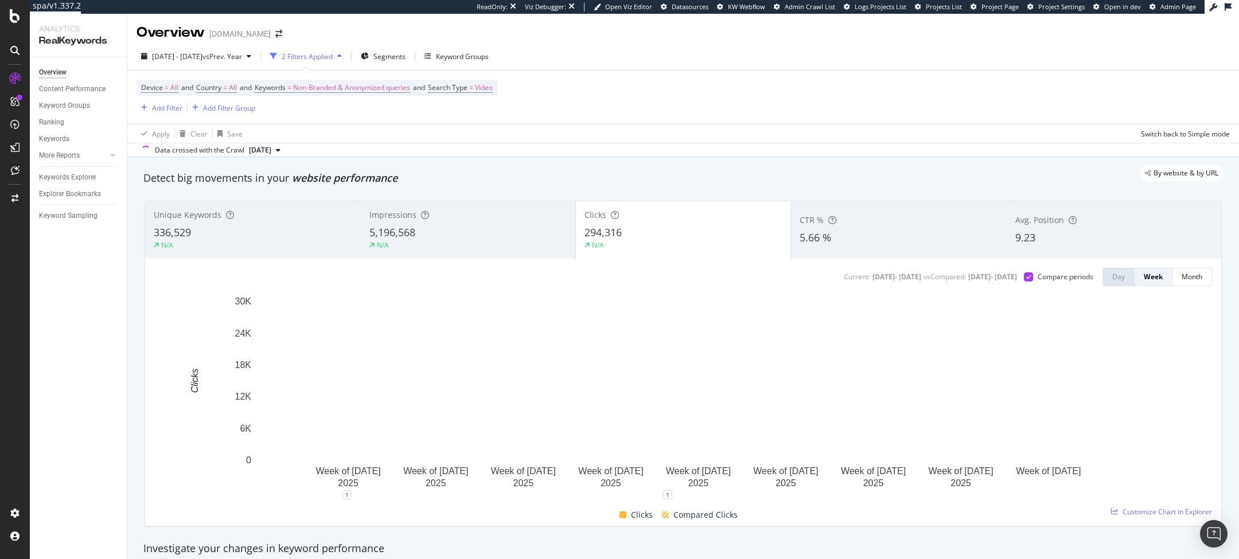
click at [580, 137] on div "Apply Clear Save Switch back to Simple mode" at bounding box center [683, 133] width 1112 height 19
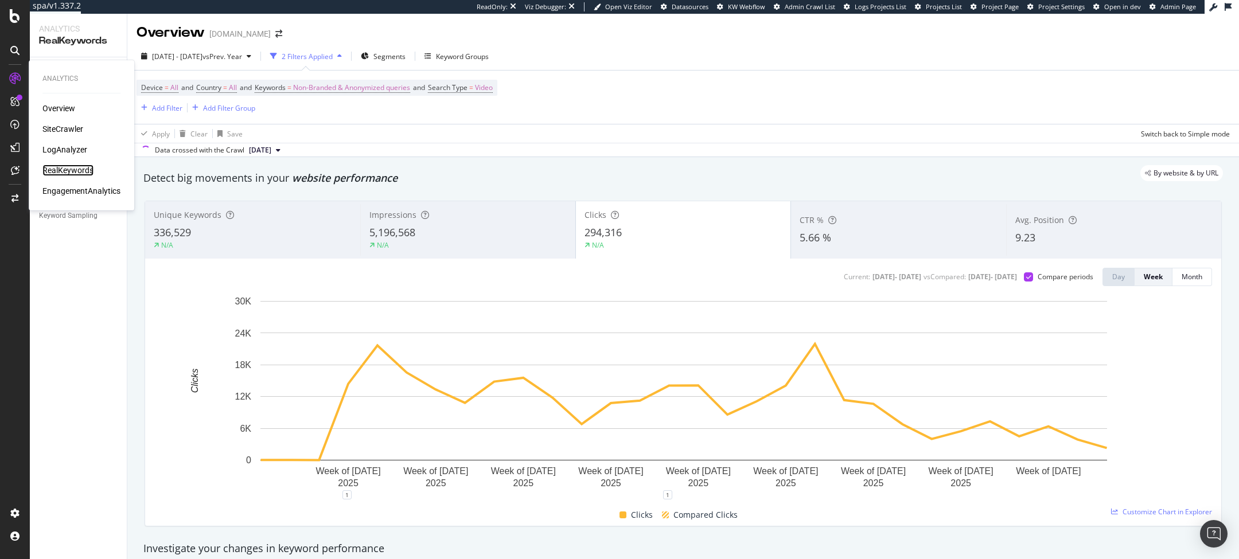
click at [52, 172] on div "RealKeywords" at bounding box center [67, 170] width 51 height 11
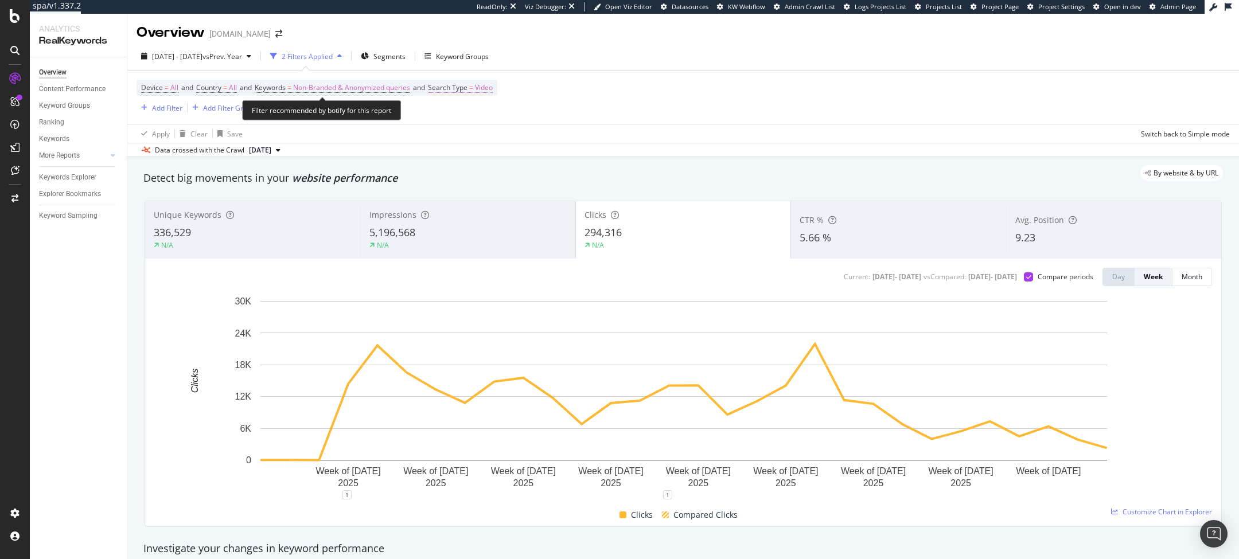
click at [467, 91] on span "Search Type" at bounding box center [448, 88] width 40 height 10
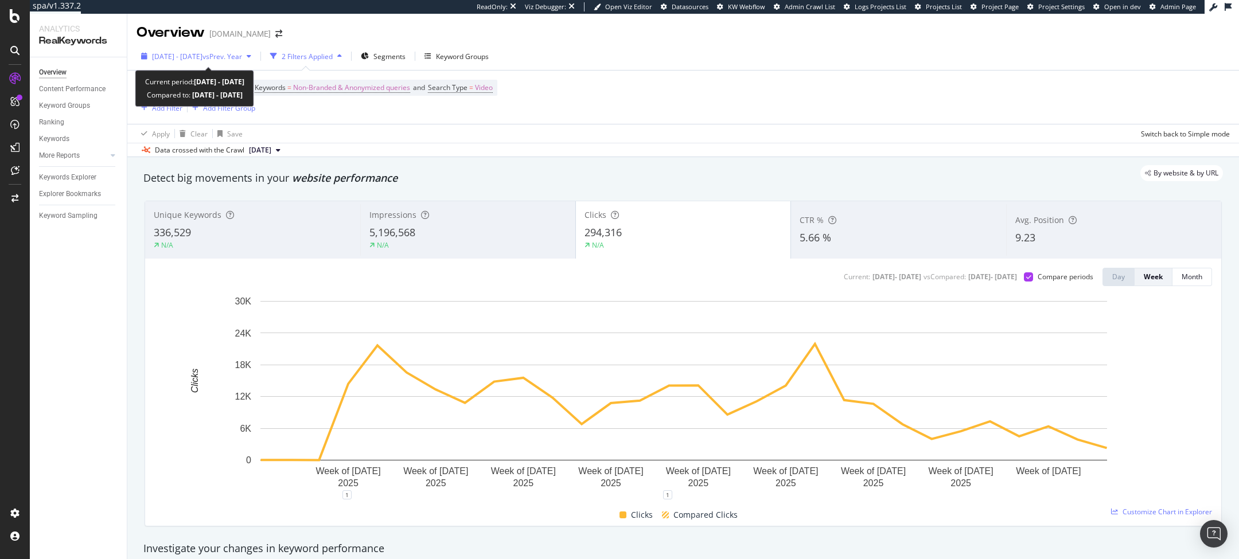
click at [242, 59] on span "vs Prev. Year" at bounding box center [222, 57] width 40 height 10
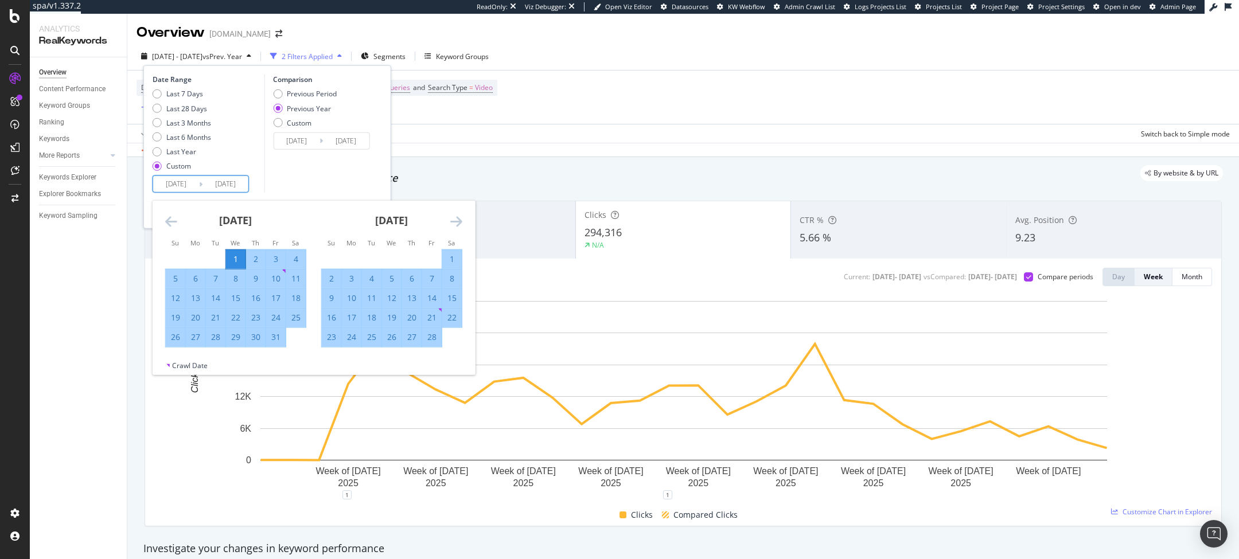
click at [189, 188] on input "2025/01/01" at bounding box center [176, 184] width 46 height 16
click at [467, 90] on span "Search Type" at bounding box center [448, 88] width 40 height 10
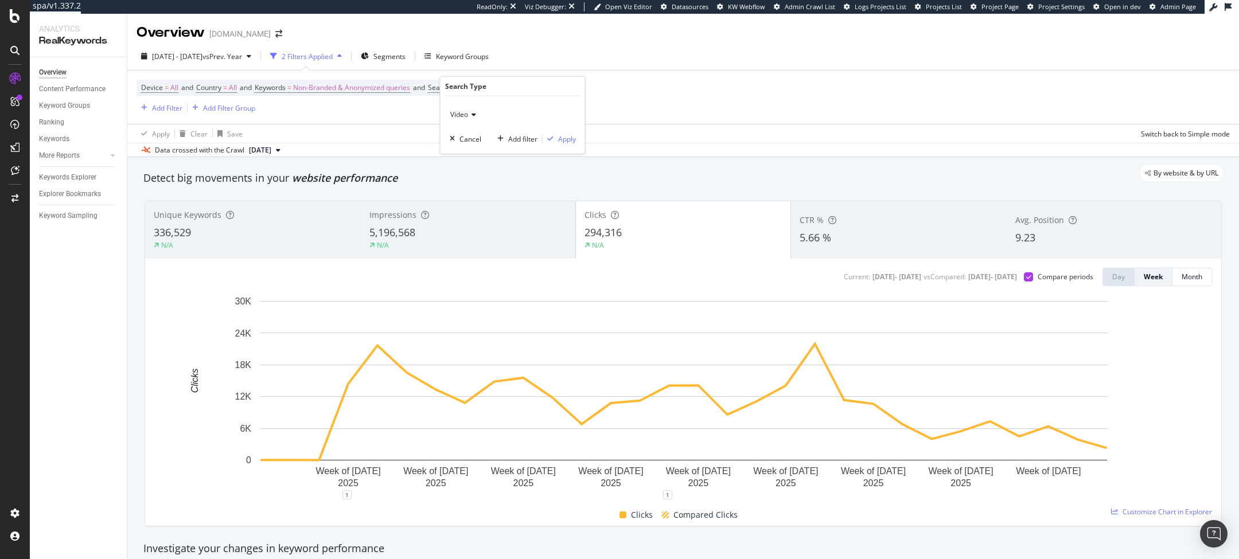
click at [465, 106] on div "Video" at bounding box center [513, 115] width 126 height 18
click at [462, 134] on span "All" at bounding box center [459, 138] width 8 height 10
click at [558, 138] on div "Apply" at bounding box center [567, 139] width 18 height 10
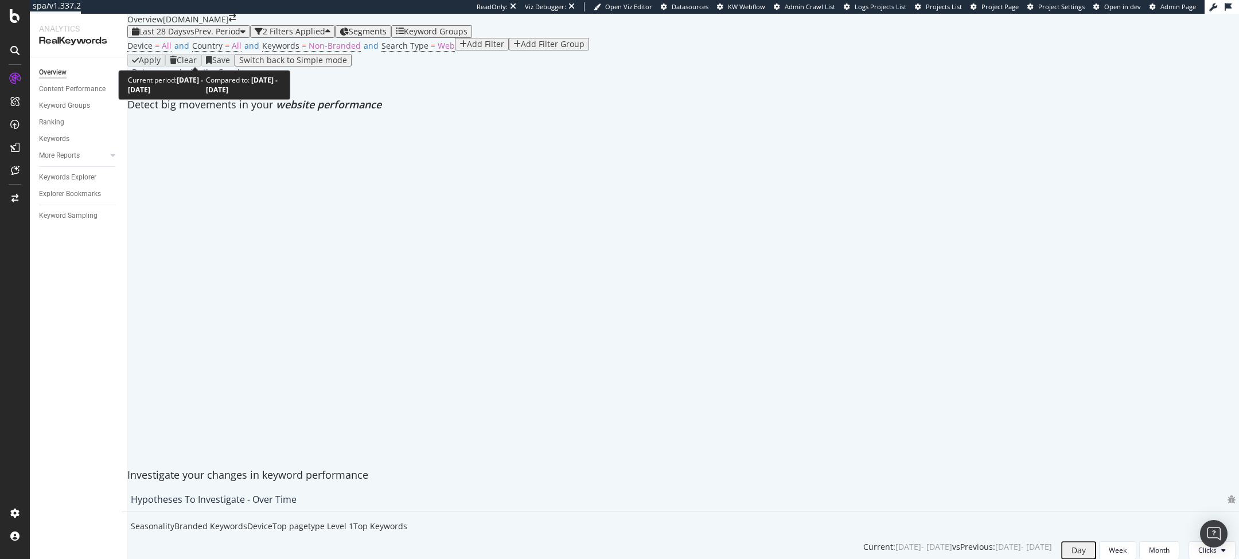
click at [198, 37] on span "vs Prev. Period" at bounding box center [213, 31] width 54 height 11
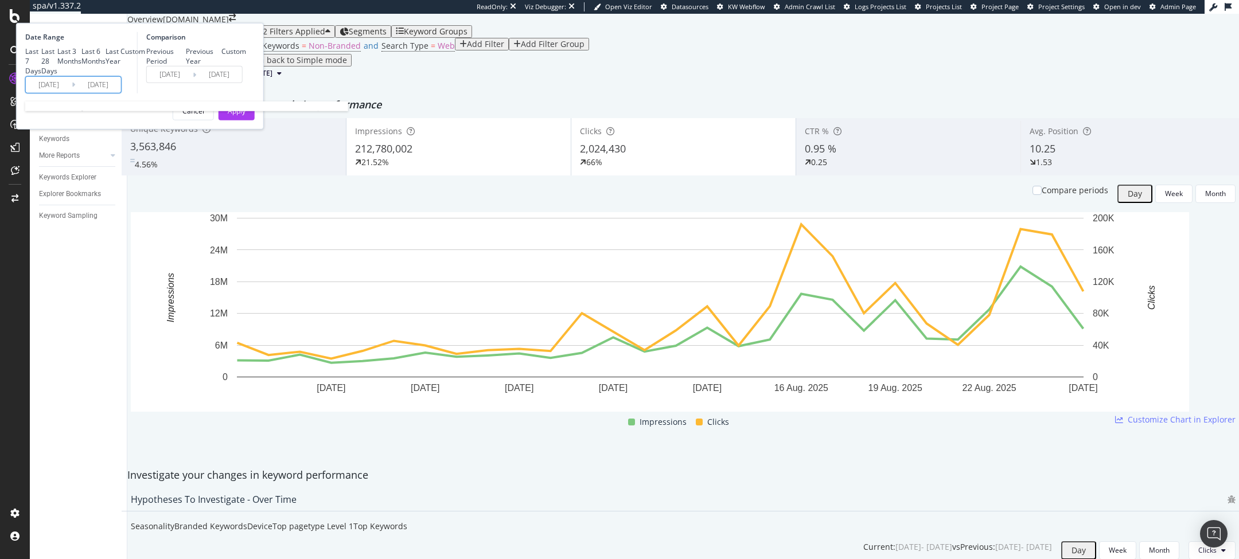
click at [72, 92] on input "[DATE]" at bounding box center [49, 84] width 46 height 16
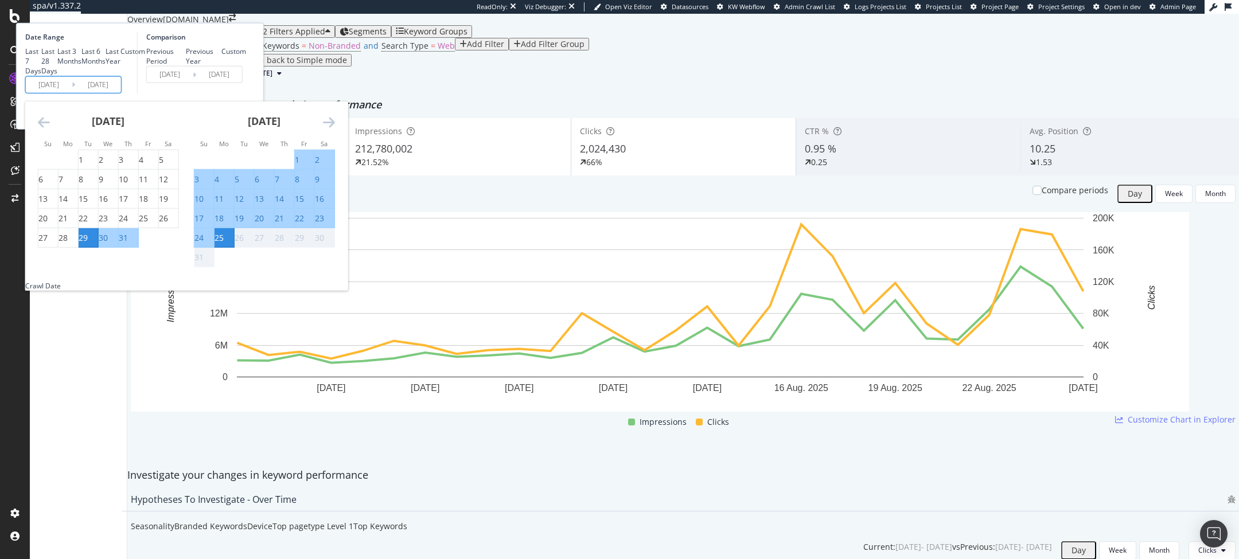
click at [50, 128] on icon "Move backward to switch to the previous month." at bounding box center [44, 122] width 12 height 14
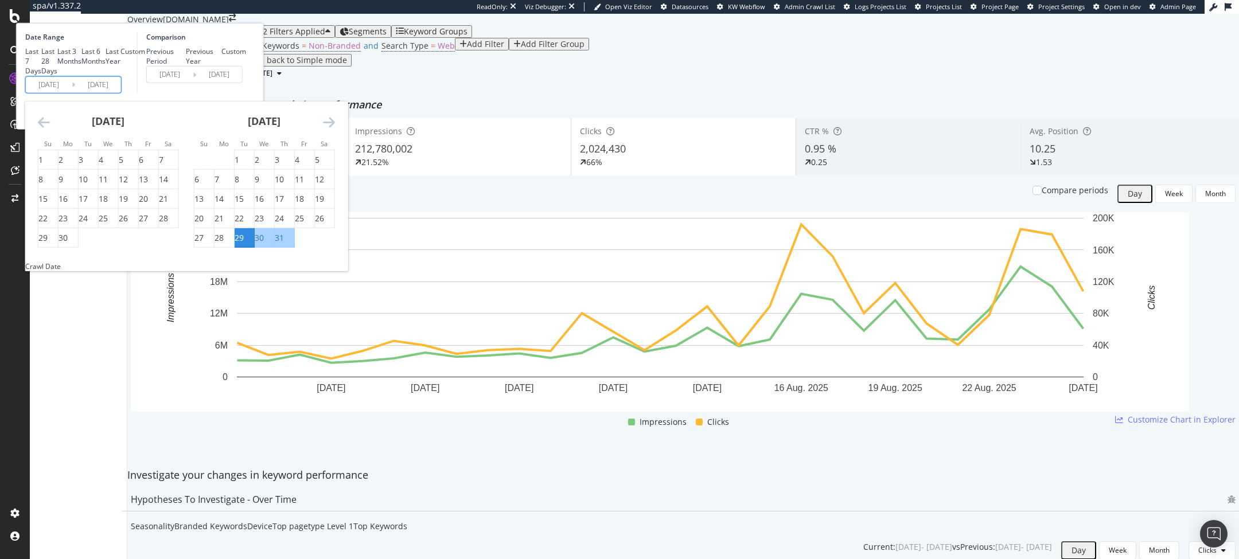
click at [50, 128] on icon "Move backward to switch to the previous month." at bounding box center [44, 122] width 12 height 14
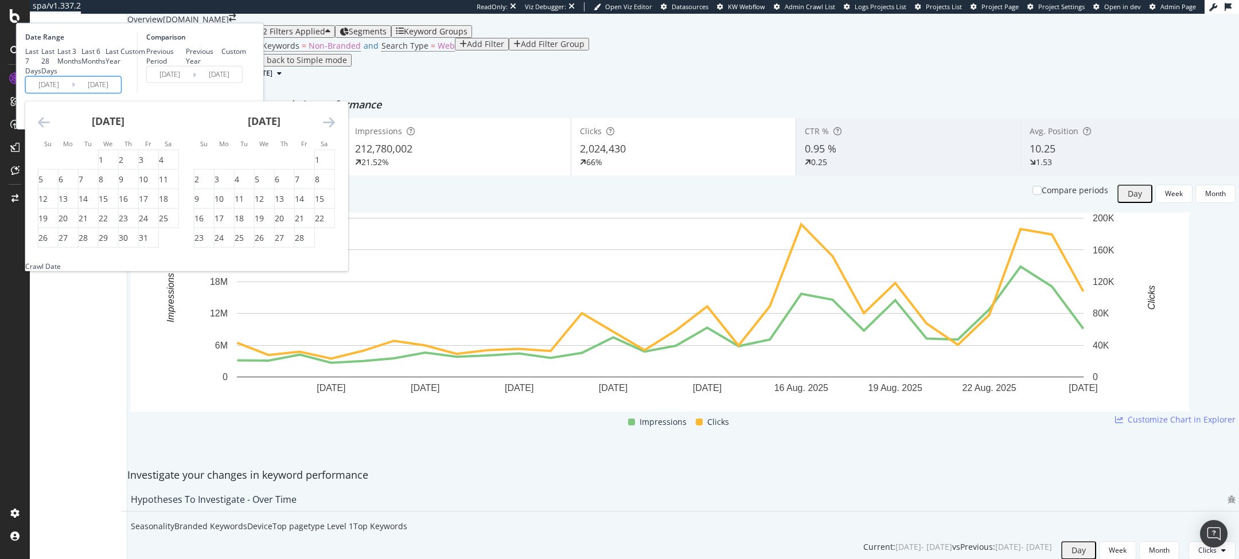
click at [50, 128] on icon "Move backward to switch to the previous month." at bounding box center [44, 122] width 12 height 14
click at [143, 166] on div "1" at bounding box center [141, 159] width 5 height 11
type input "2024/11/01"
type input "2024/01/08"
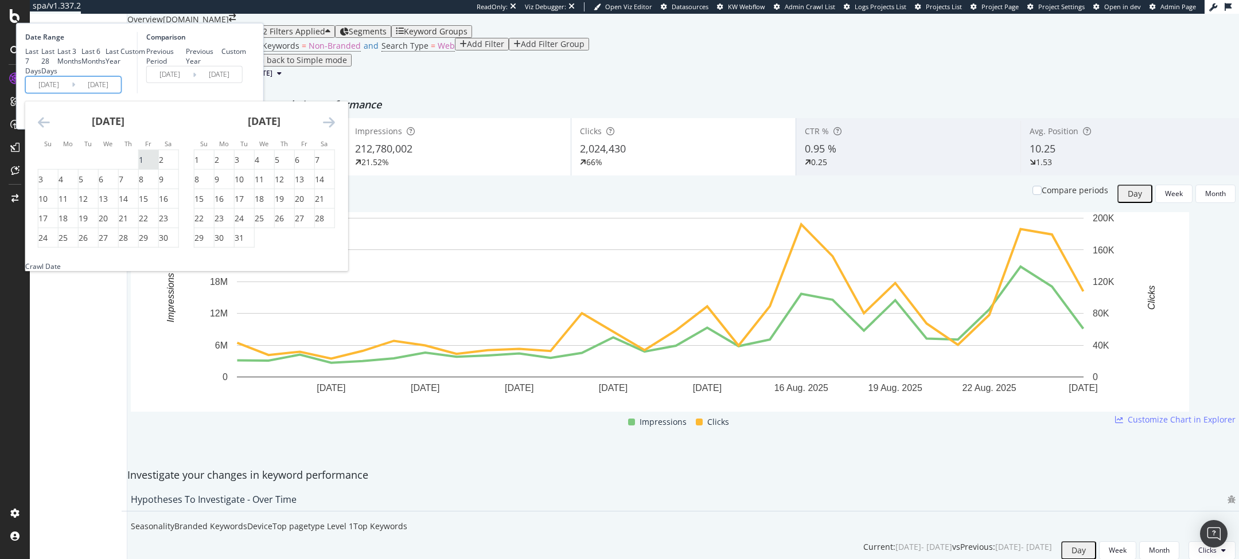
type input "2024/10/31"
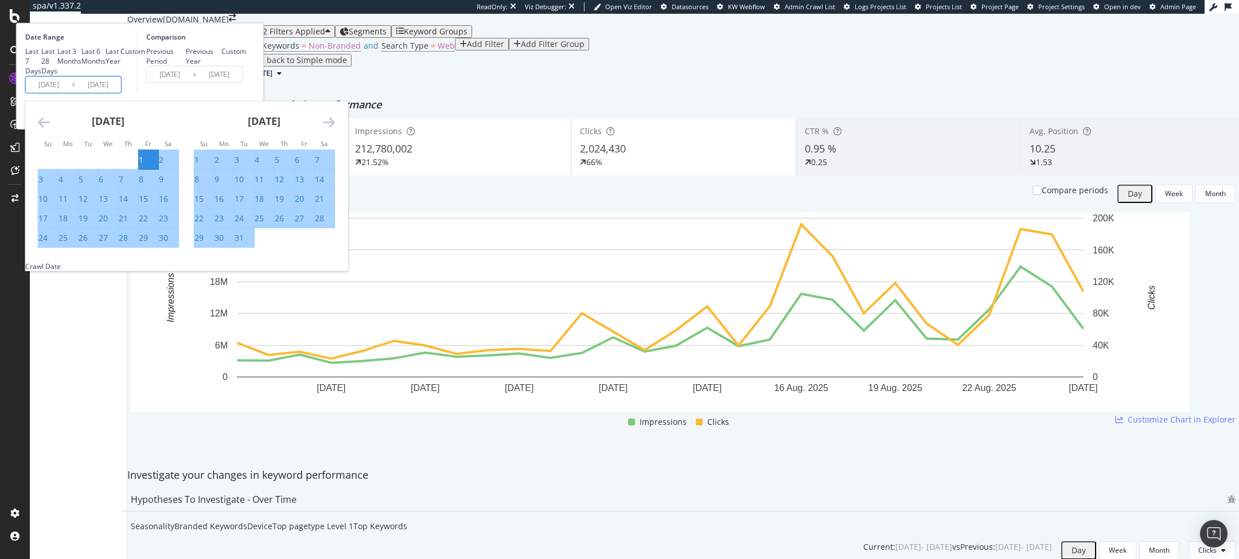
click at [335, 128] on icon "Move forward to switch to the next month." at bounding box center [329, 122] width 12 height 14
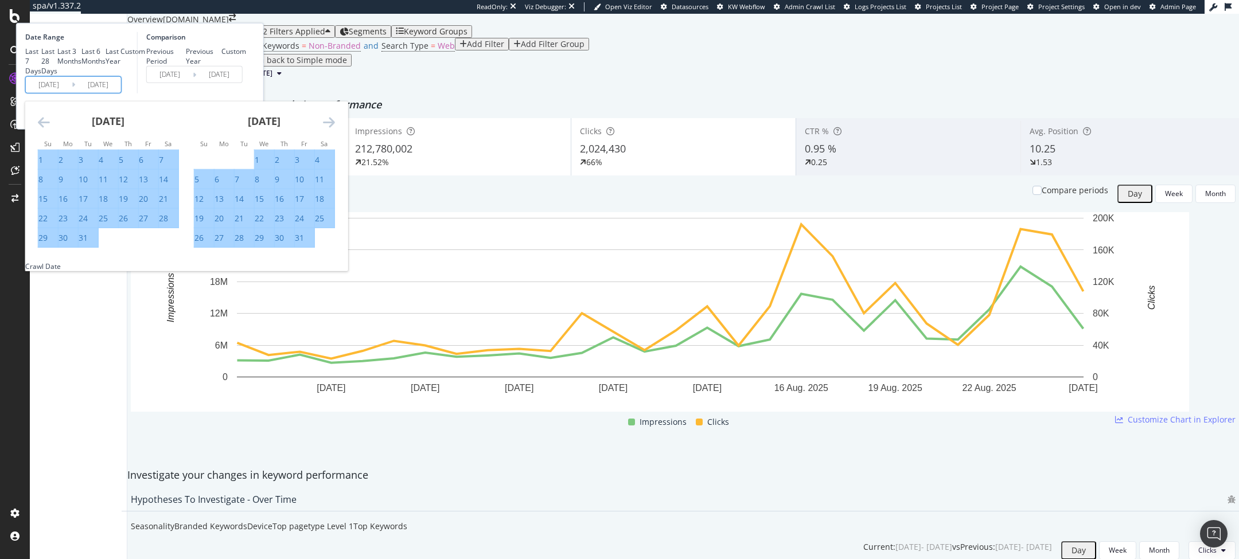
click at [335, 128] on icon "Move forward to switch to the next month." at bounding box center [329, 122] width 12 height 14
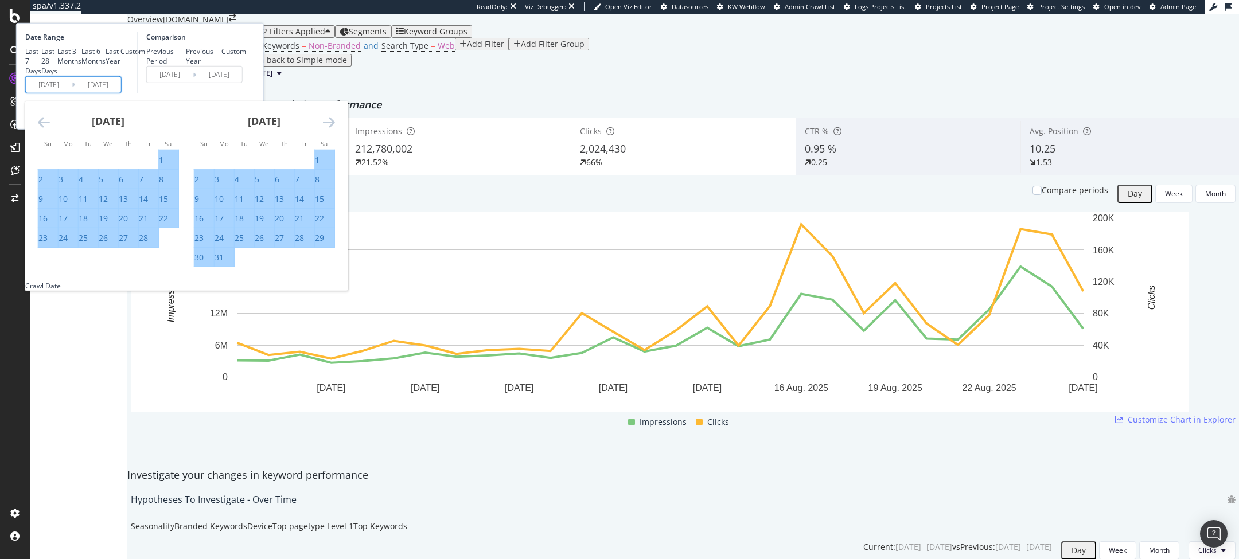
click at [335, 128] on icon "Move forward to switch to the next month." at bounding box center [329, 122] width 12 height 14
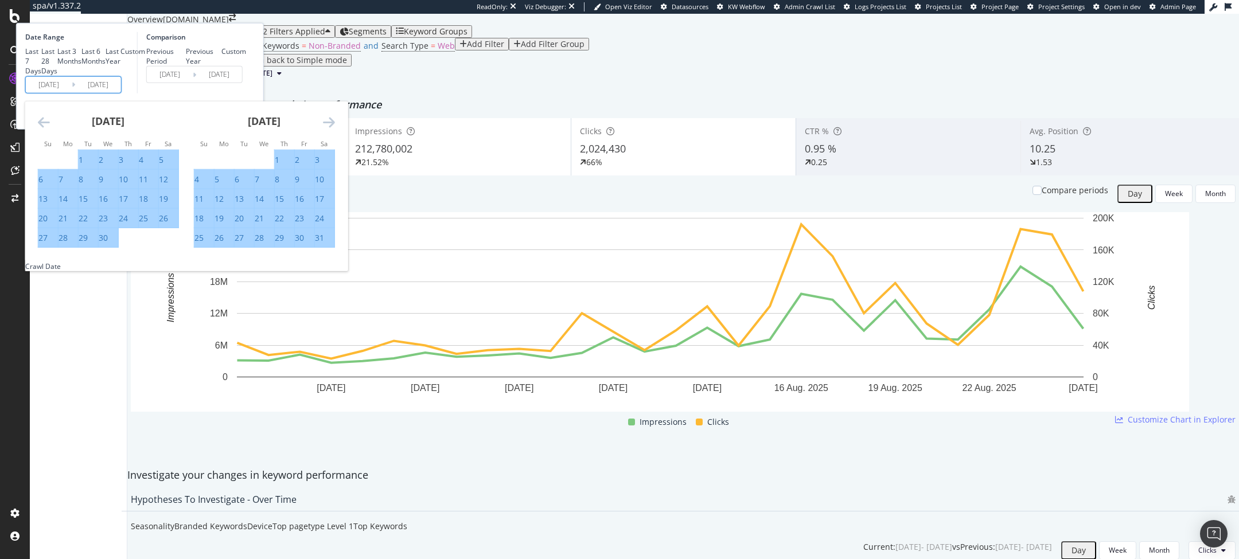
click at [335, 128] on icon "Move forward to switch to the next month." at bounding box center [329, 122] width 12 height 14
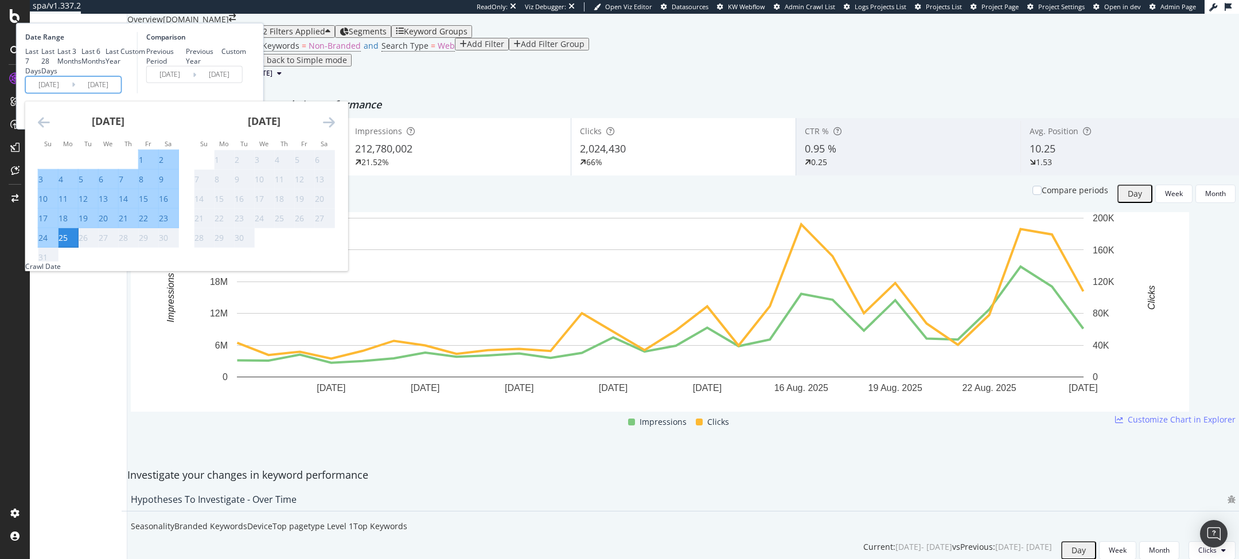
click at [335, 128] on icon "Move forward to switch to the next month." at bounding box center [329, 122] width 12 height 14
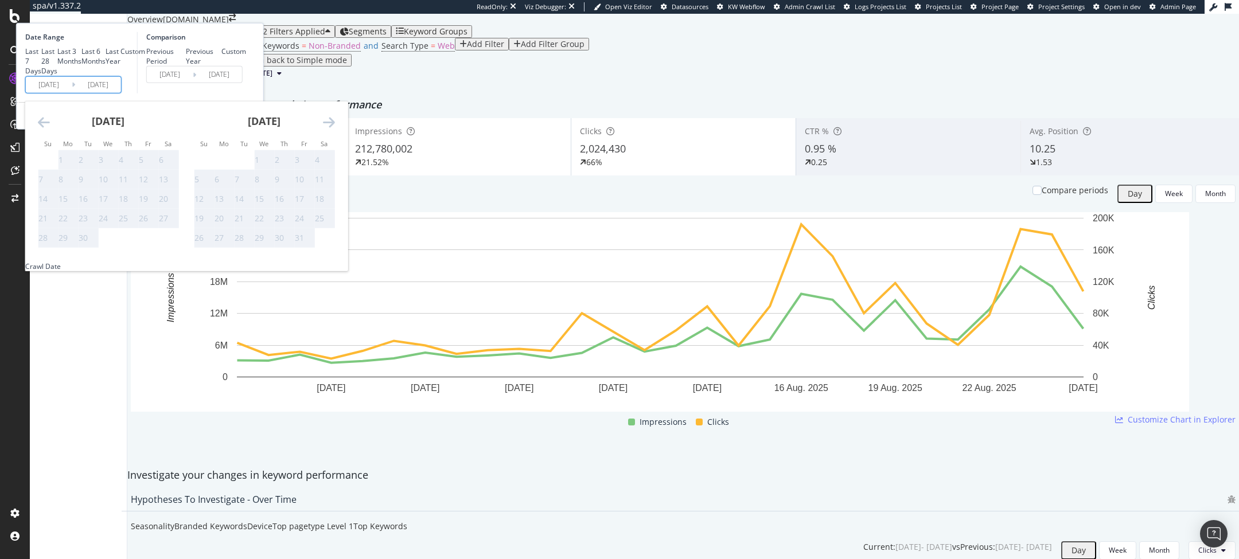
click at [50, 128] on icon "Move backward to switch to the previous month." at bounding box center [44, 122] width 12 height 14
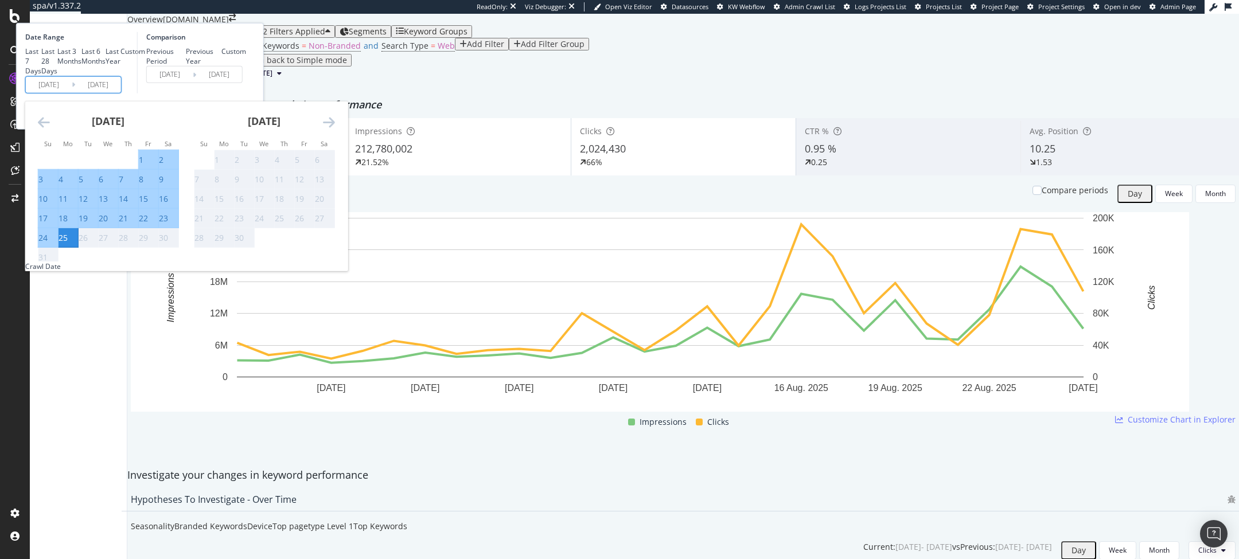
click at [68, 244] on div "25" at bounding box center [63, 237] width 9 height 11
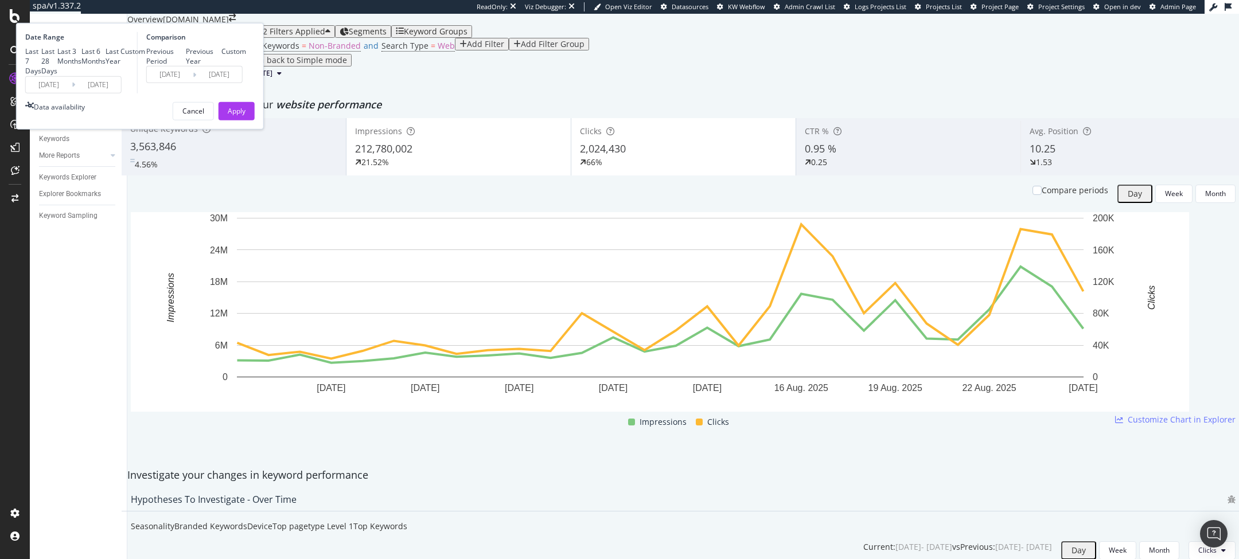
click at [221, 66] on div "Previous Year" at bounding box center [204, 56] width 36 height 20
type input "2023/11/03"
type input "2024/08/26"
drag, startPoint x: 372, startPoint y: 210, endPoint x: 573, endPoint y: 67, distance: 246.4
click at [245, 116] on div "Apply" at bounding box center [237, 111] width 18 height 10
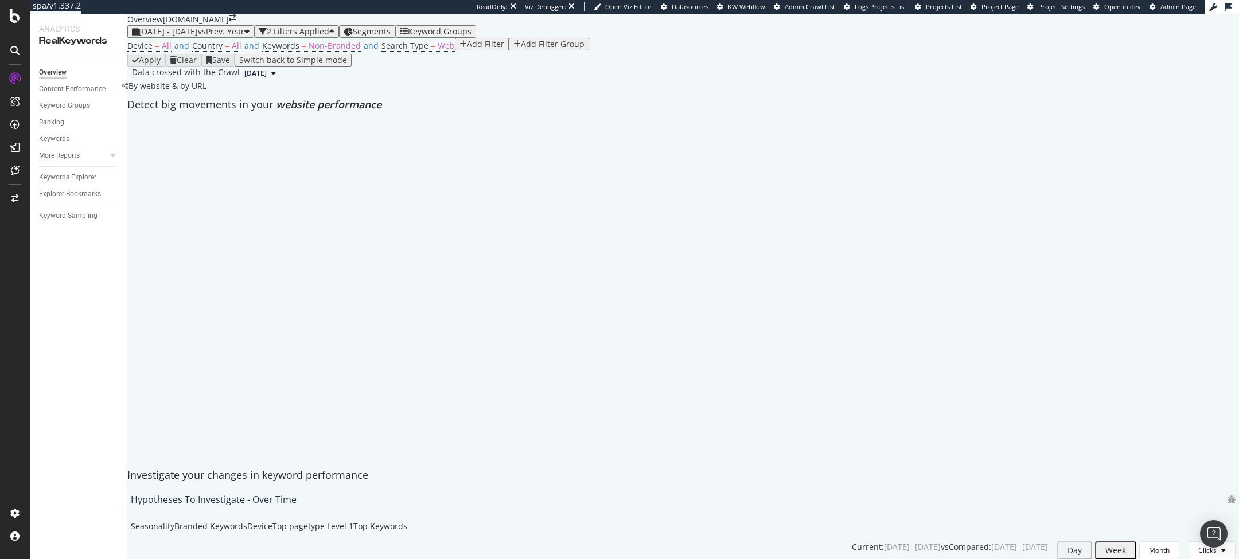
click at [206, 92] on div "By website & by URL" at bounding box center [164, 85] width 85 height 11
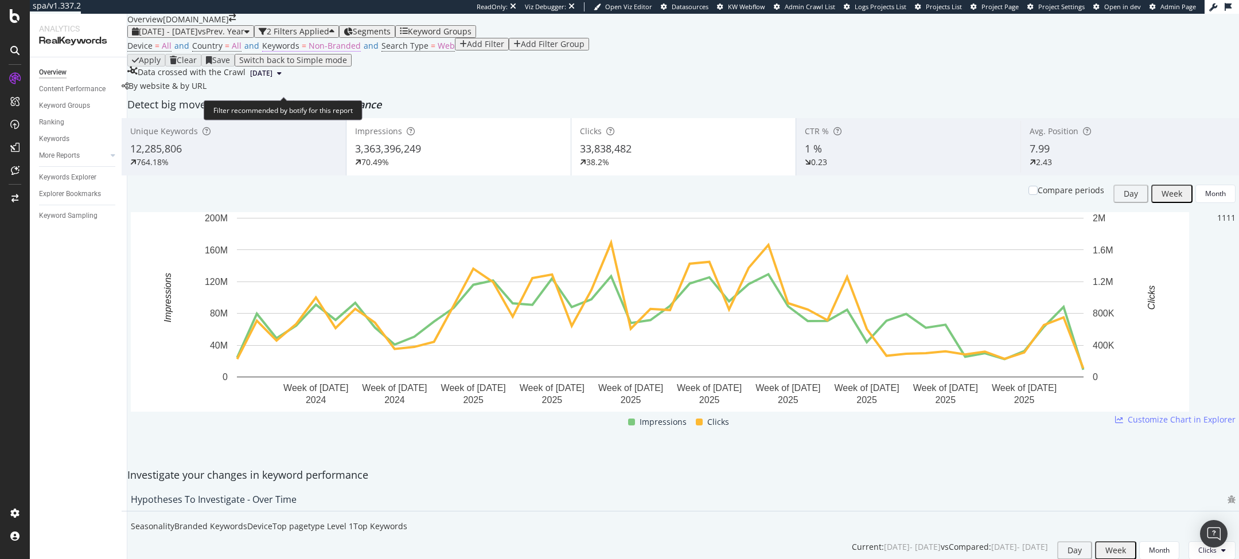
click at [326, 51] on span "Non-Branded" at bounding box center [335, 45] width 52 height 11
click at [310, 97] on span "Non-Branded" at bounding box center [288, 92] width 43 height 10
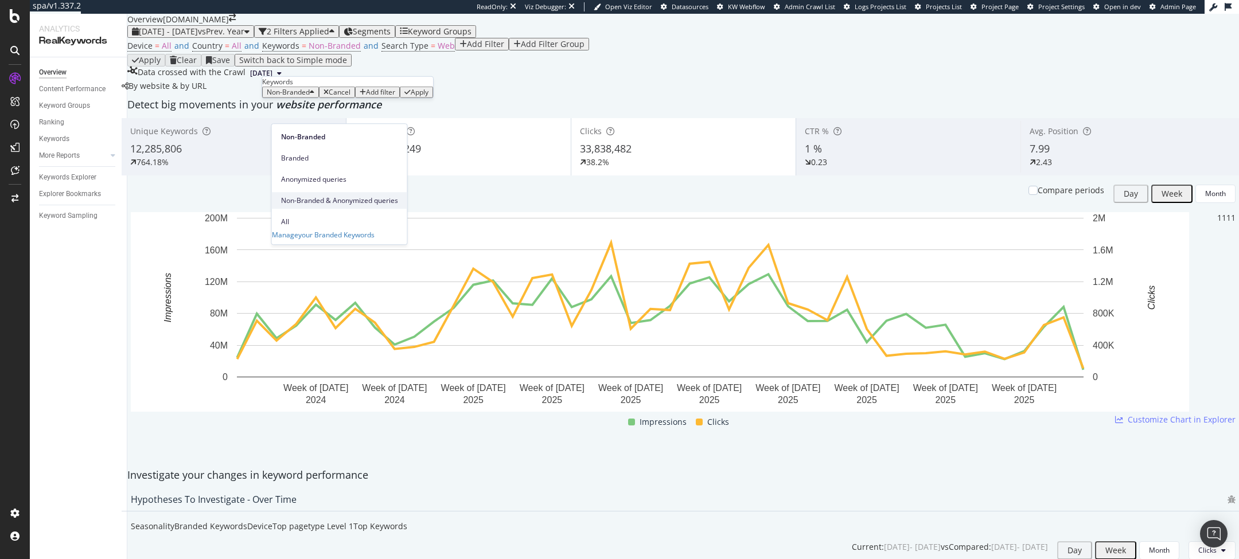
click at [318, 196] on span "Non-Branded & Anonymized queries" at bounding box center [339, 201] width 117 height 10
click at [485, 96] on div "Apply" at bounding box center [494, 92] width 18 height 8
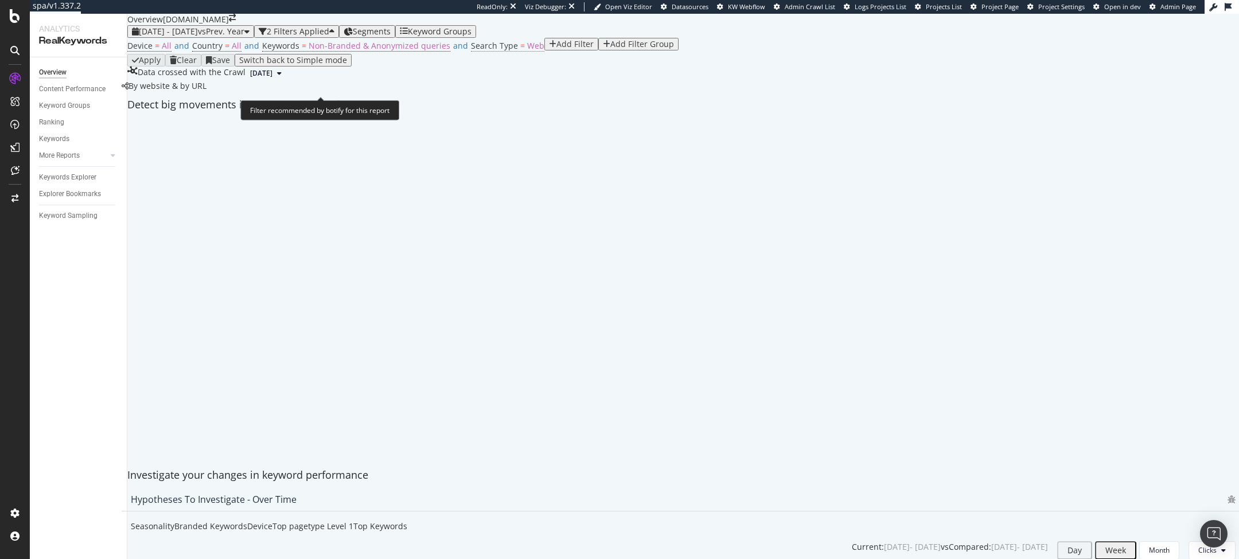
click at [520, 51] on span "=" at bounding box center [522, 45] width 5 height 11
click at [465, 100] on icon at bounding box center [465, 96] width 8 height 7
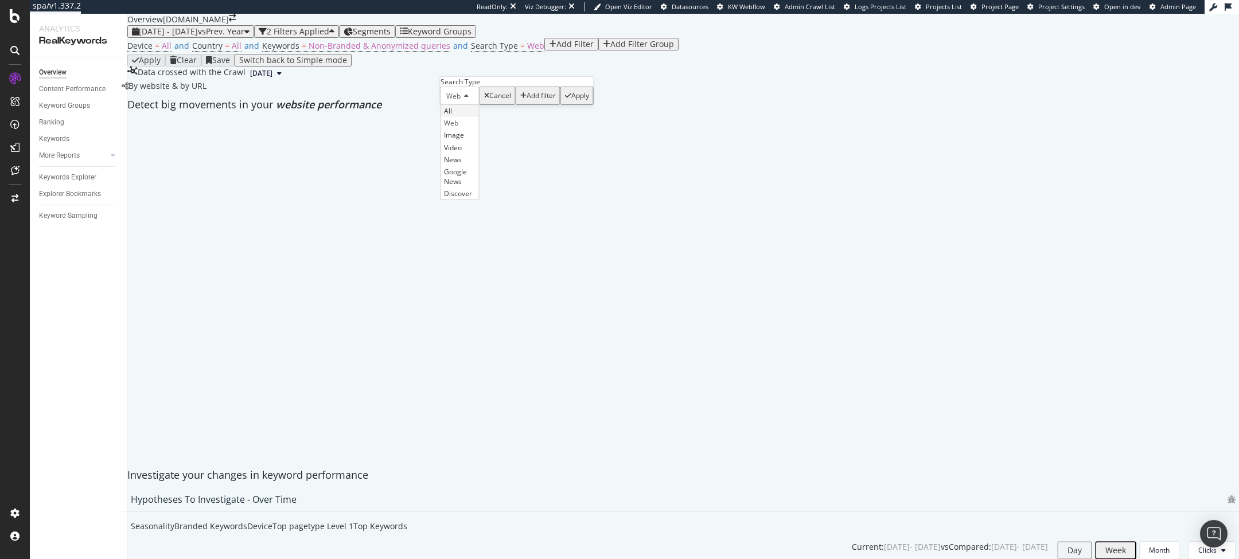
click at [465, 117] on div "All" at bounding box center [460, 111] width 38 height 12
click at [559, 103] on div "Apply" at bounding box center [571, 95] width 24 height 15
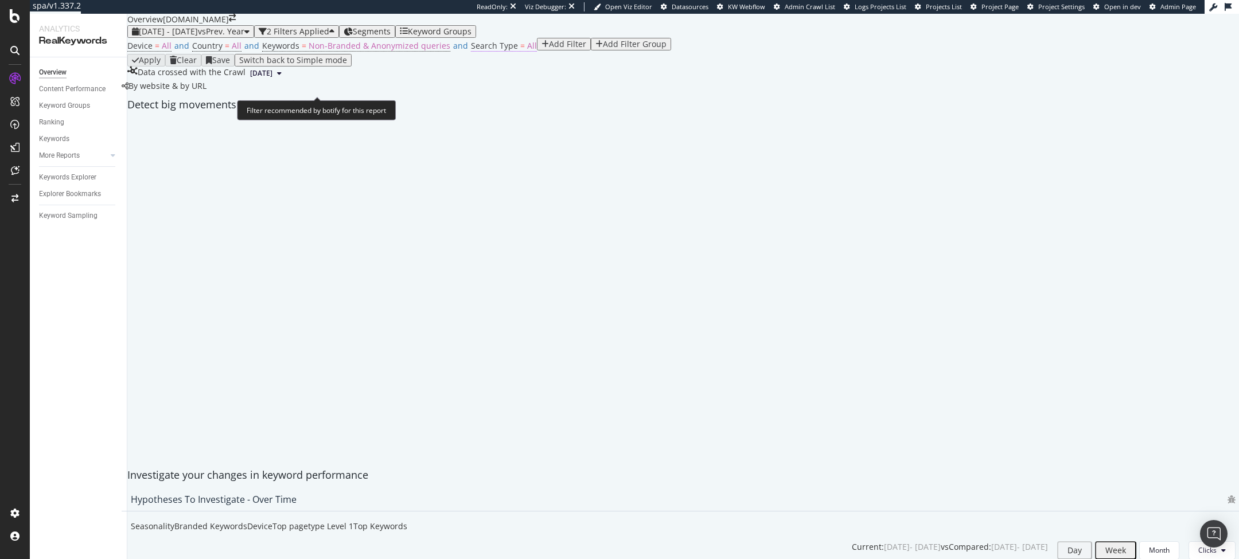
click at [471, 51] on span "Search Type" at bounding box center [494, 45] width 47 height 11
click at [459, 105] on div "All" at bounding box center [457, 96] width 33 height 18
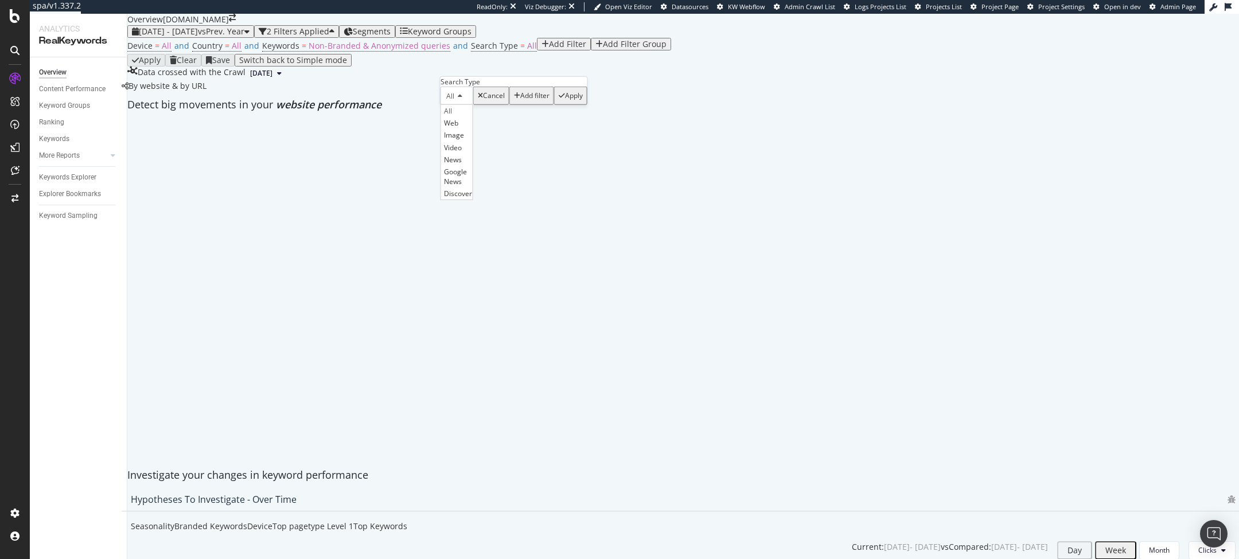
click at [708, 54] on div "Device = All and Country = All and Keywords = Non-Branded & Anonymized queries …" at bounding box center [683, 46] width 1112 height 16
click at [206, 92] on div "By website & by URL" at bounding box center [164, 85] width 85 height 11
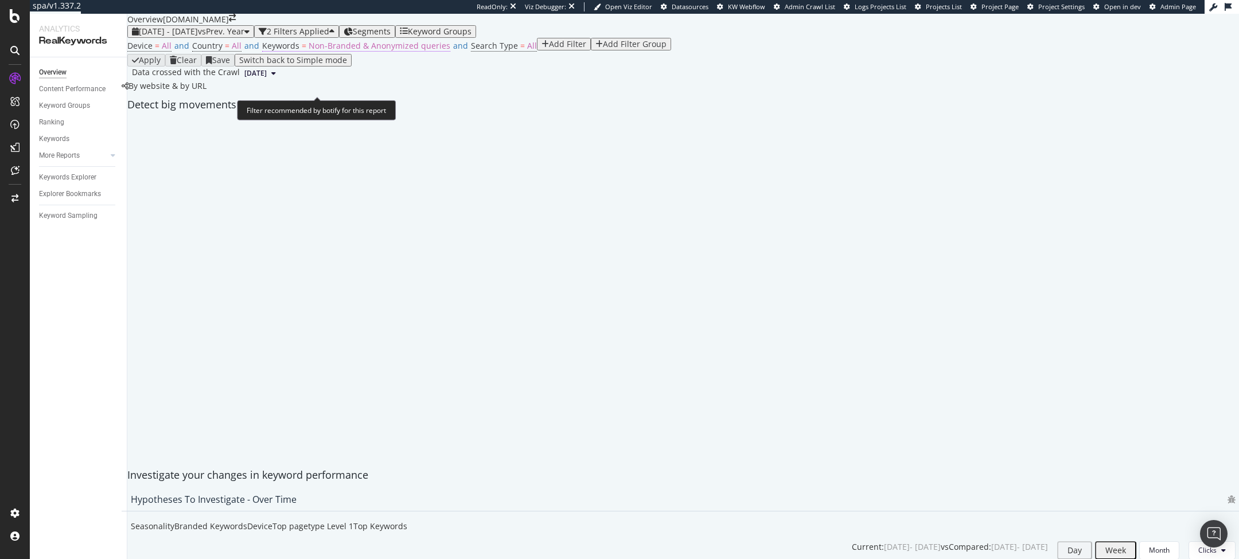
click at [321, 51] on span "Non-Branded & Anonymized queries" at bounding box center [380, 45] width 142 height 11
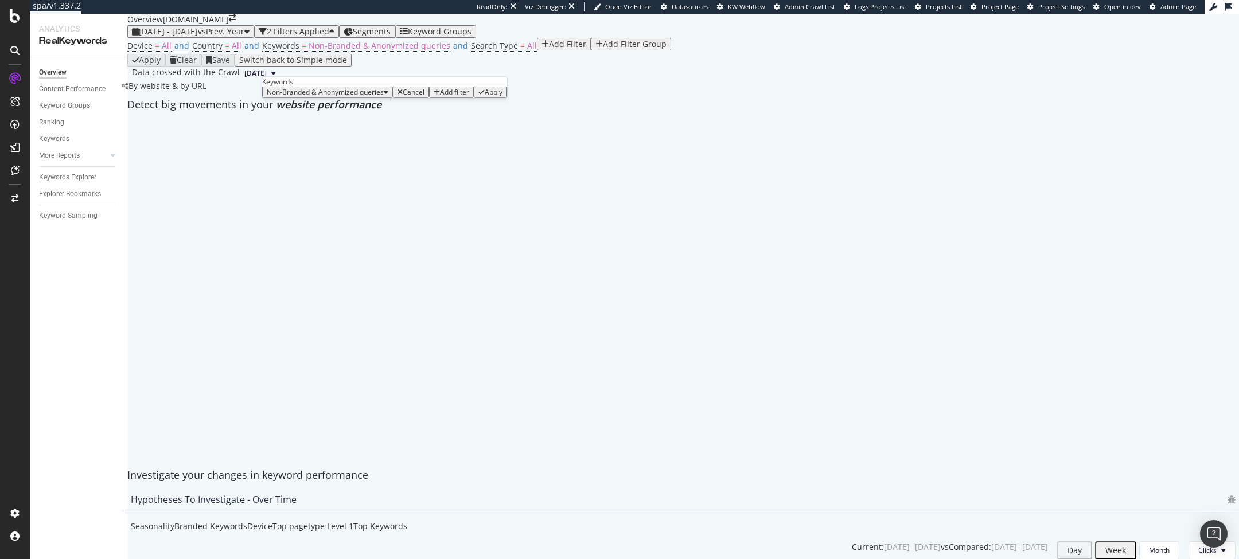
click at [293, 97] on span "Non-Branded & Anonymized queries" at bounding box center [325, 92] width 117 height 10
click at [302, 153] on span "Branded" at bounding box center [341, 158] width 120 height 10
click at [395, 96] on div "Apply" at bounding box center [404, 92] width 18 height 8
